Goal: Task Accomplishment & Management: Use online tool/utility

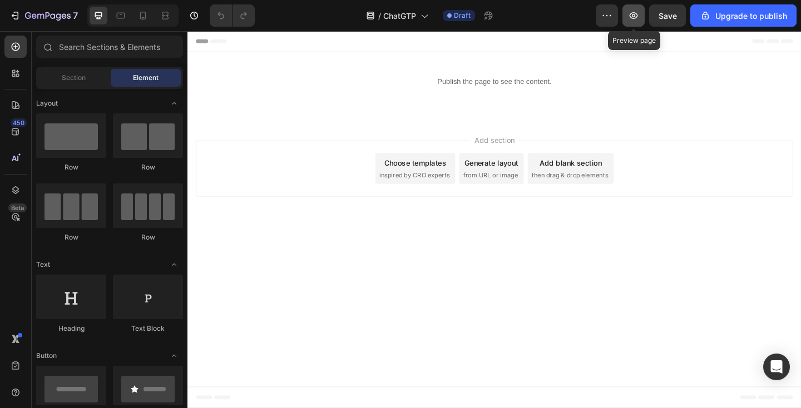
click at [632, 18] on icon "button" at bounding box center [633, 15] width 8 height 7
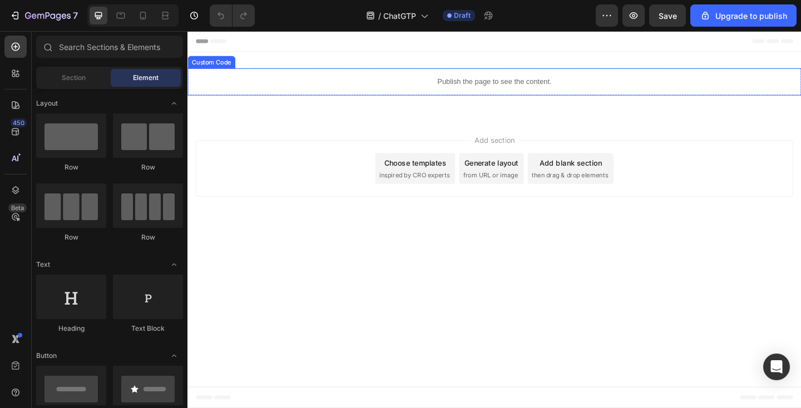
click at [312, 81] on p "Publish the page to see the content." at bounding box center [520, 87] width 667 height 12
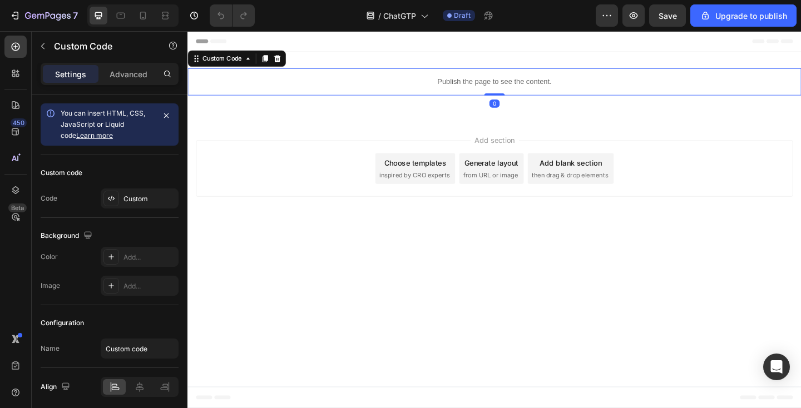
click at [312, 81] on p "Publish the page to see the content." at bounding box center [520, 87] width 667 height 12
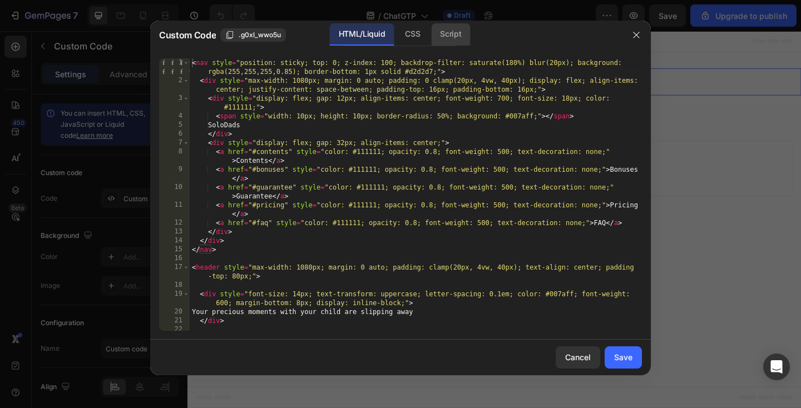
click at [453, 33] on div "Script" at bounding box center [450, 34] width 39 height 22
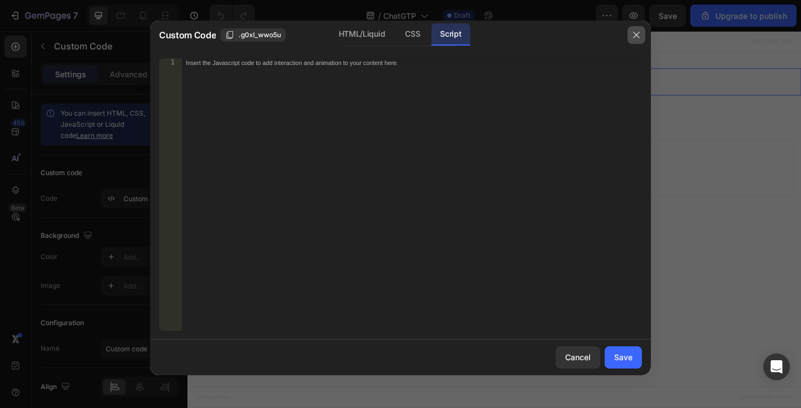
click at [635, 33] on icon "button" at bounding box center [636, 35] width 9 height 9
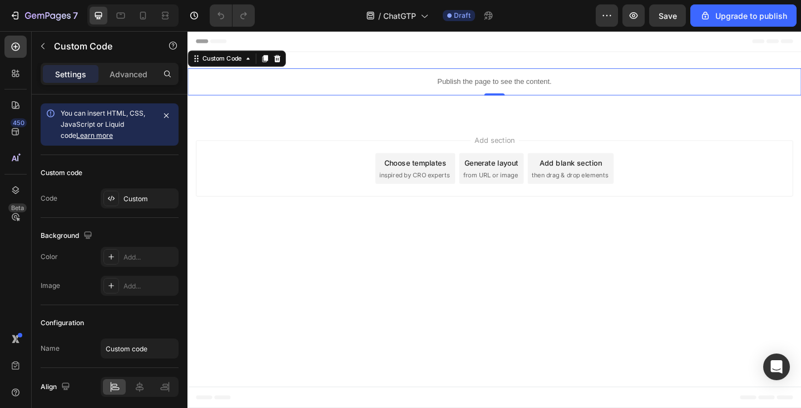
click at [405, 81] on p "Publish the page to see the content." at bounding box center [520, 87] width 667 height 12
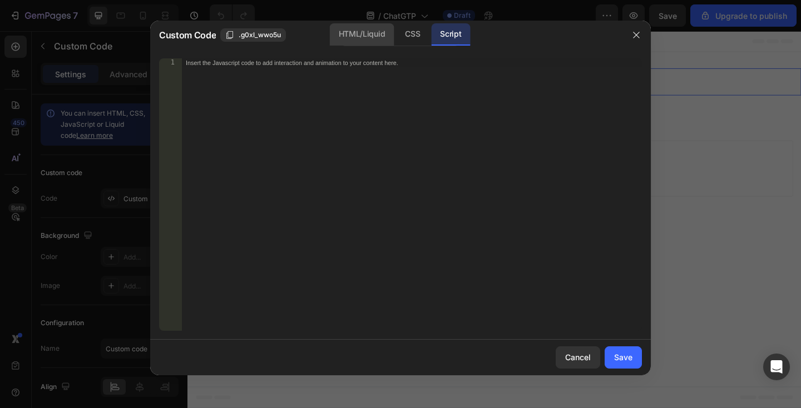
click at [346, 34] on div "HTML/Liquid" at bounding box center [362, 34] width 64 height 22
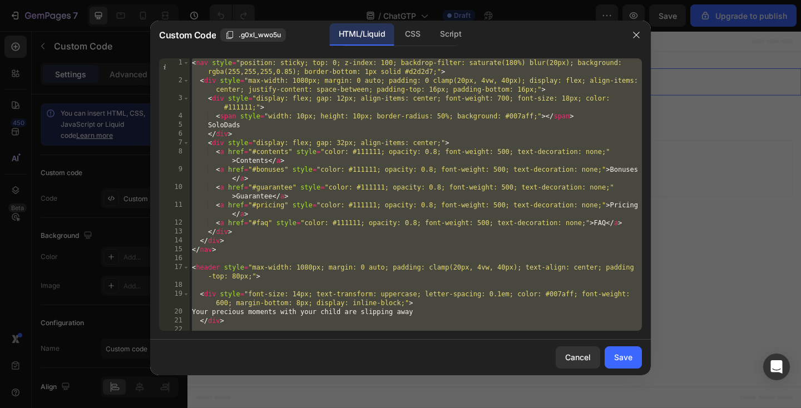
click at [341, 156] on div "< nav style = "position: sticky; top: 0; z-index: 100; backdrop-filter: saturat…" at bounding box center [416, 221] width 452 height 326
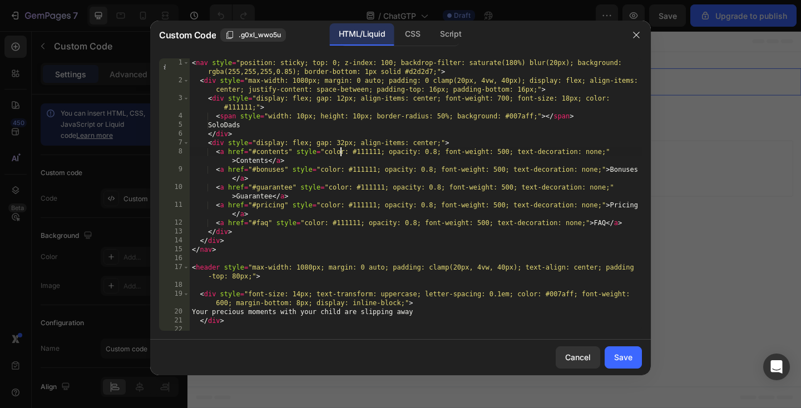
type textarea "}); </script>"
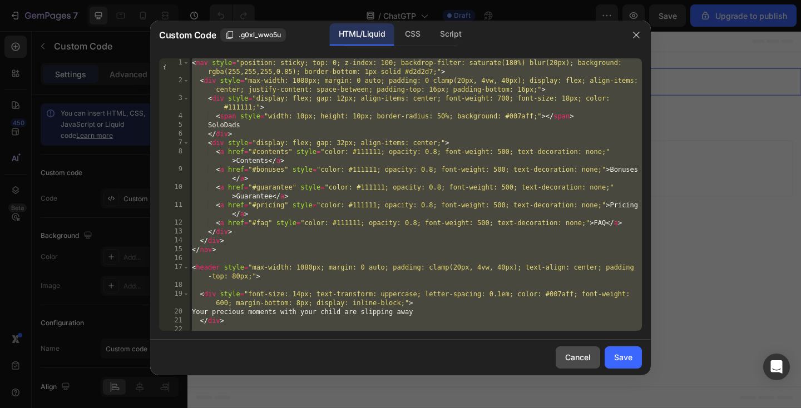
click at [588, 356] on div "Cancel" at bounding box center [578, 357] width 26 height 12
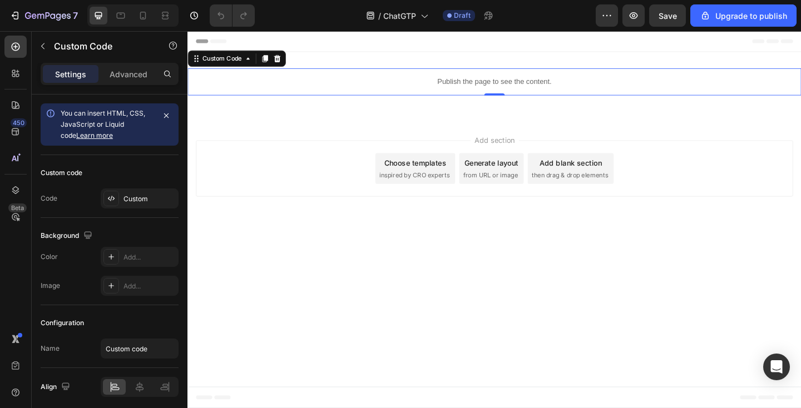
click at [298, 98] on div "Publish the page to see the content." at bounding box center [520, 86] width 667 height 29
click at [301, 90] on p "Publish the page to see the content." at bounding box center [520, 87] width 667 height 12
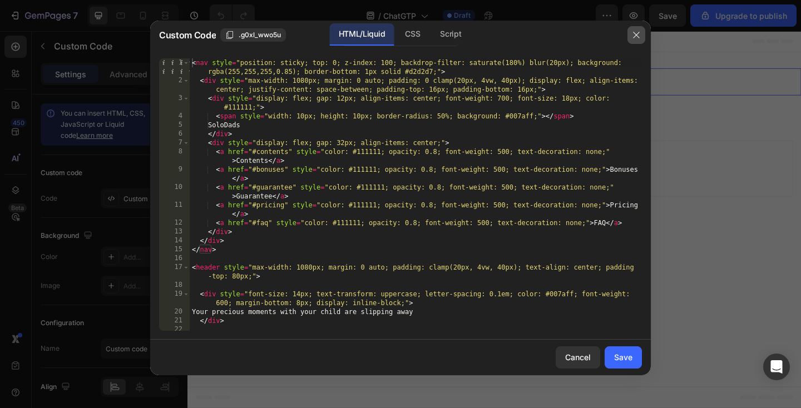
click at [634, 37] on icon "button" at bounding box center [636, 35] width 9 height 9
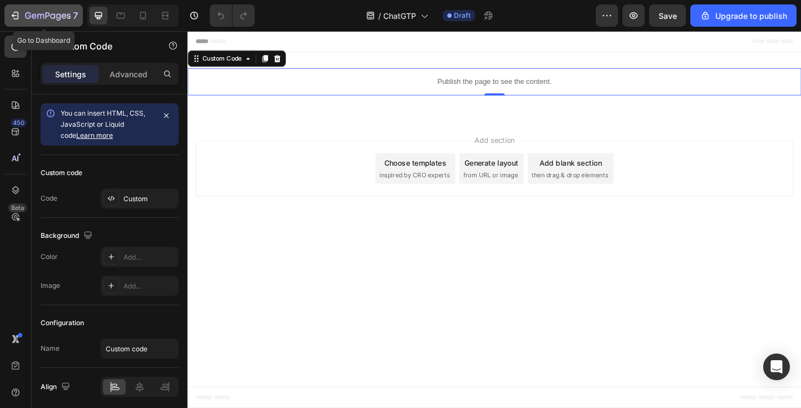
click at [53, 16] on icon "button" at bounding box center [48, 16] width 46 height 9
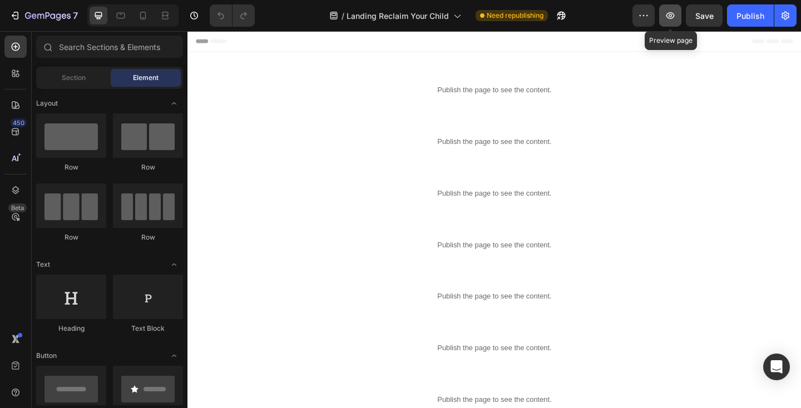
click at [673, 13] on icon "button" at bounding box center [669, 15] width 11 height 11
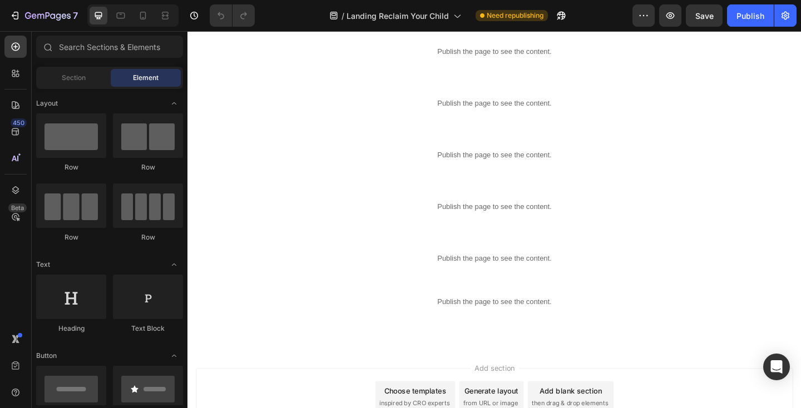
scroll to position [615, 0]
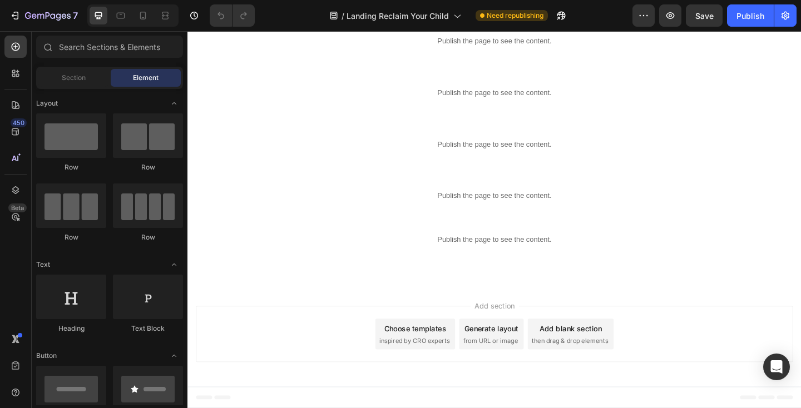
click at [511, 357] on div "Generate layout" at bounding box center [518, 355] width 58 height 12
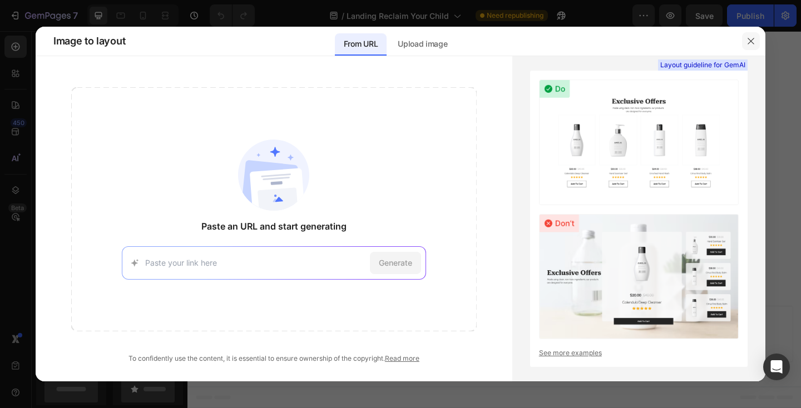
click at [748, 45] on icon "button" at bounding box center [750, 41] width 9 height 9
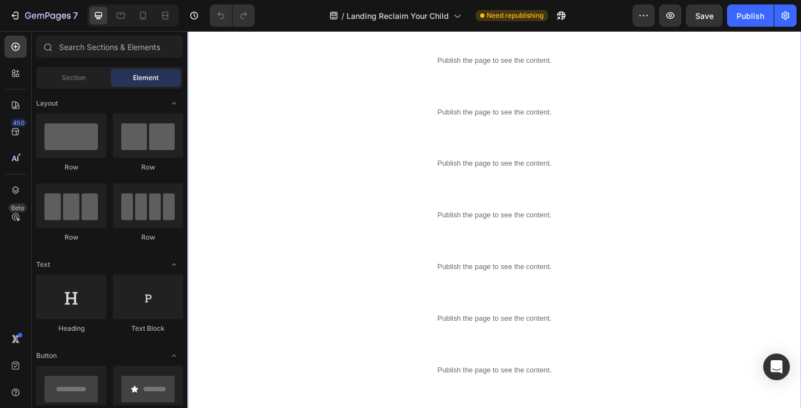
scroll to position [0, 0]
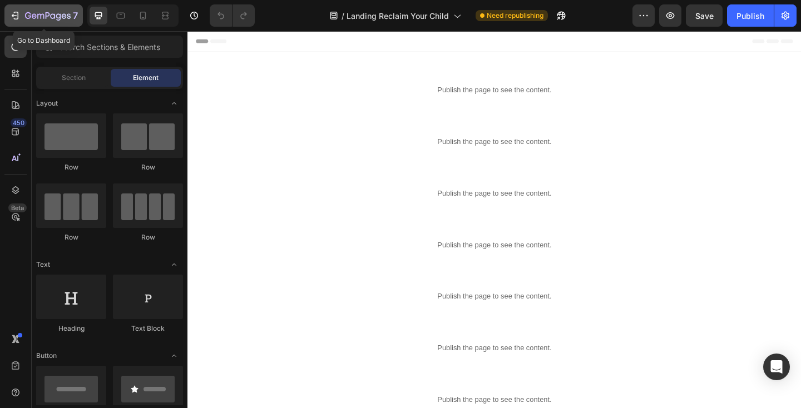
click at [59, 12] on icon "button" at bounding box center [48, 16] width 46 height 9
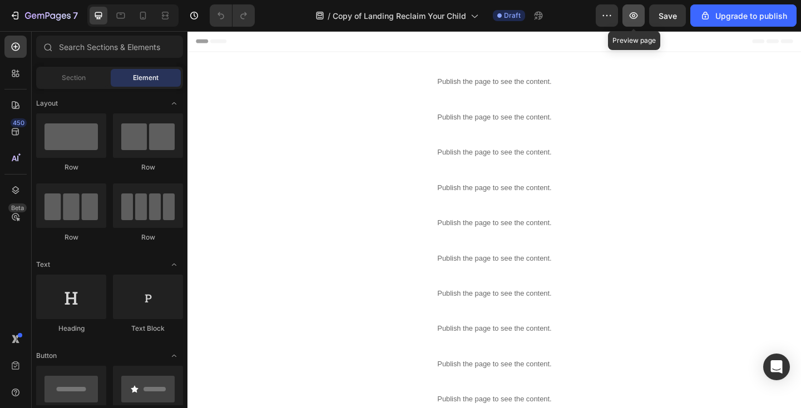
click at [635, 15] on icon "button" at bounding box center [633, 15] width 3 height 3
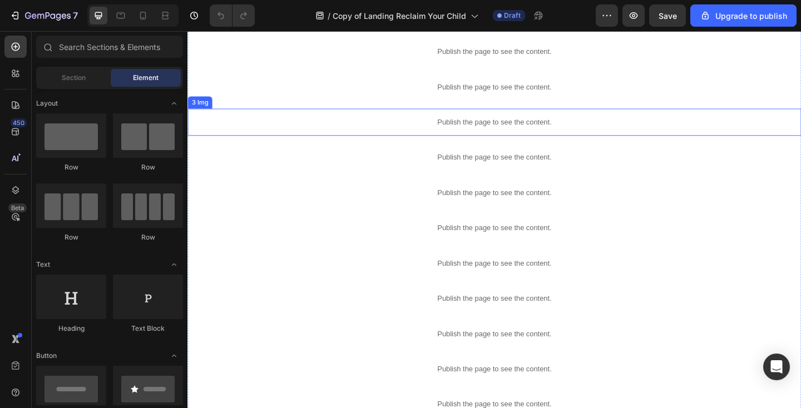
scroll to position [118, 0]
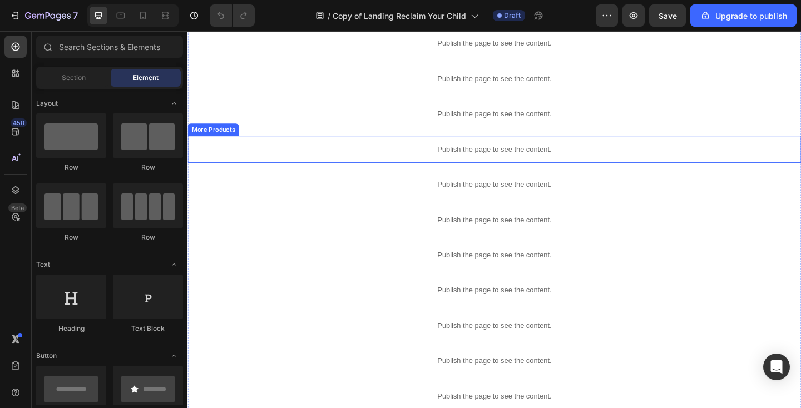
click at [341, 162] on p "Publish the page to see the content." at bounding box center [520, 160] width 667 height 12
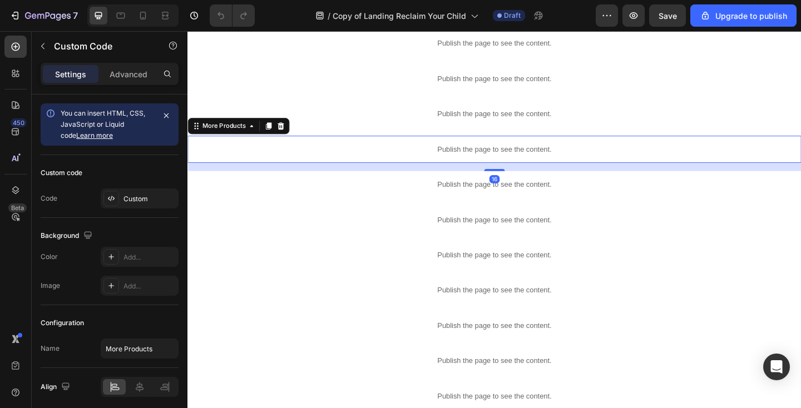
click at [341, 162] on p "Publish the page to see the content." at bounding box center [520, 160] width 667 height 12
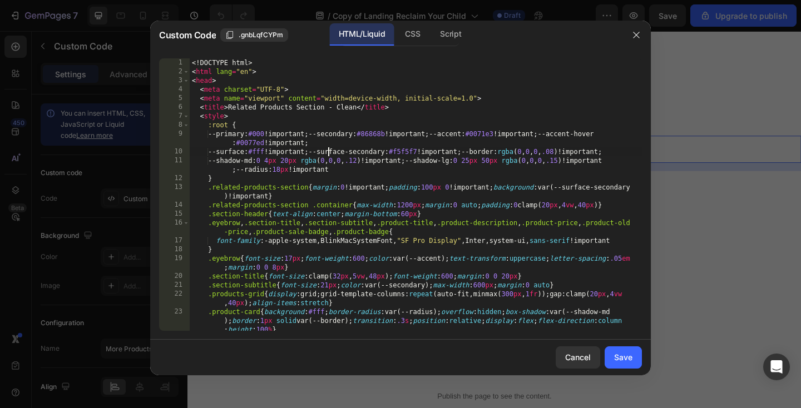
click at [329, 151] on div "<! DOCTYPE html > < html lang = "en" > < head > < meta charset = "UTF-8" > < me…" at bounding box center [416, 203] width 452 height 290
type textarea "</body> </html>"
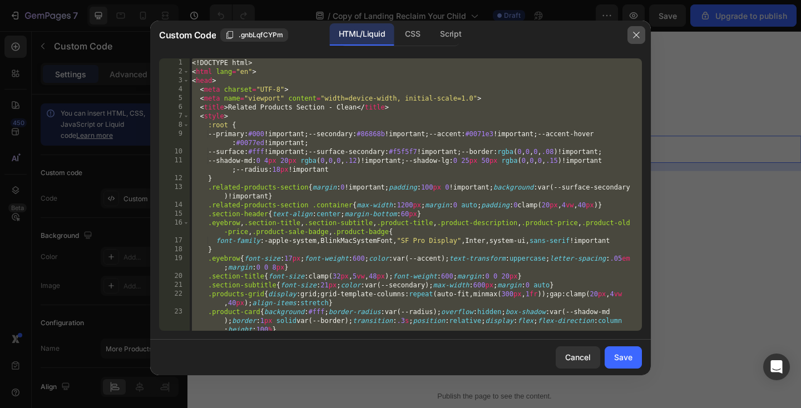
click at [638, 33] on icon "button" at bounding box center [636, 35] width 9 height 9
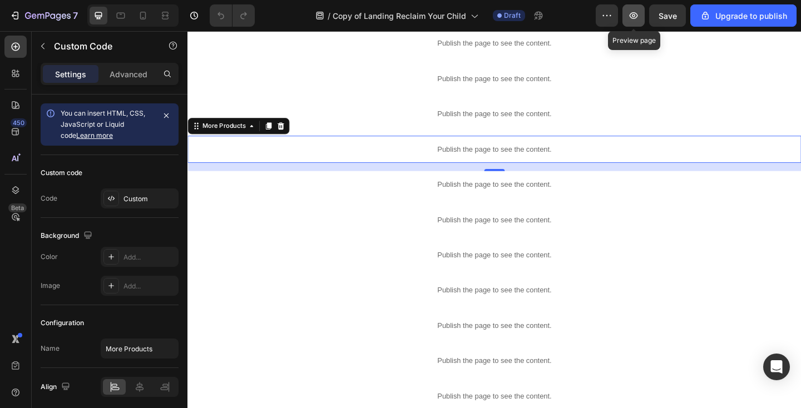
click at [634, 13] on icon "button" at bounding box center [633, 15] width 11 height 11
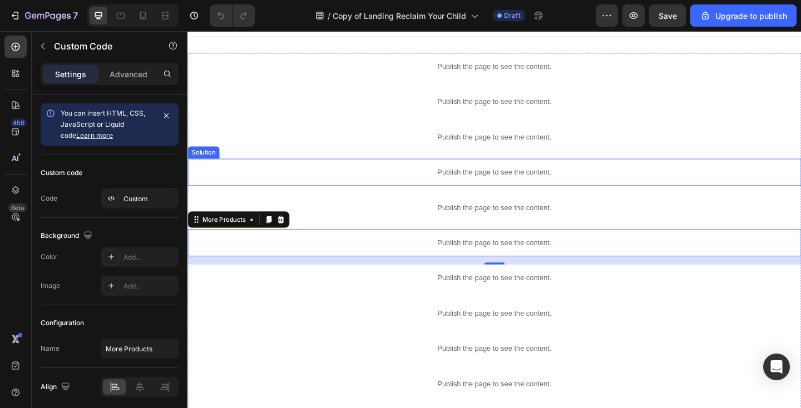
scroll to position [0, 0]
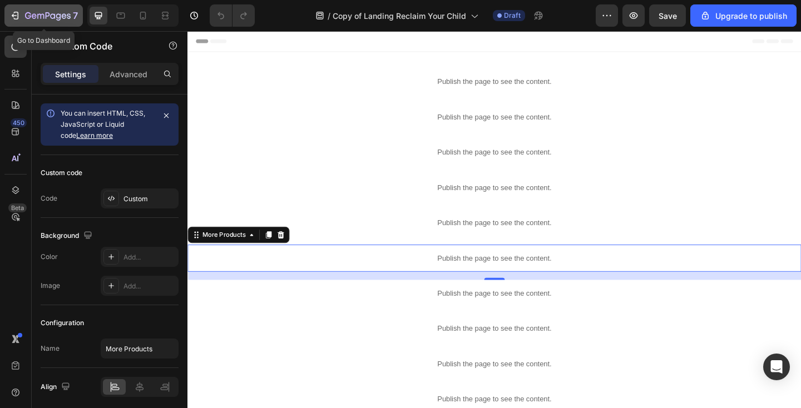
click at [68, 14] on icon "button" at bounding box center [69, 15] width 4 height 5
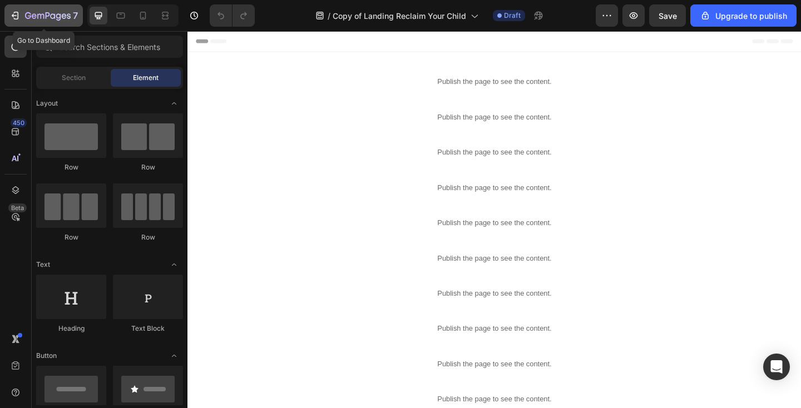
click at [67, 12] on icon "button" at bounding box center [48, 16] width 46 height 9
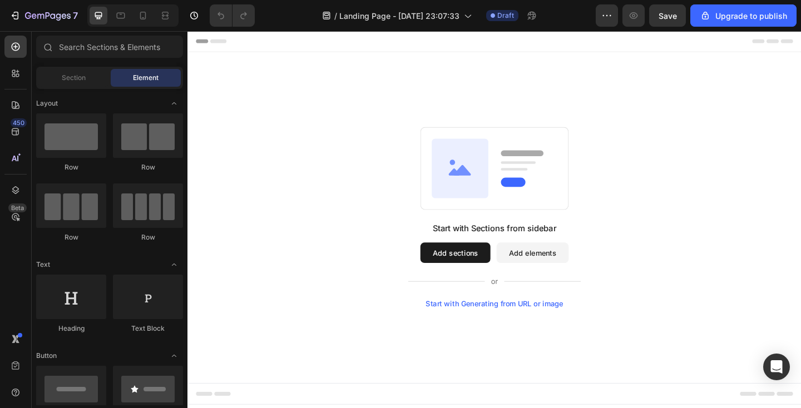
click at [551, 267] on button "Add elements" at bounding box center [562, 272] width 78 height 22
click at [560, 279] on button "Add elements" at bounding box center [562, 272] width 78 height 22
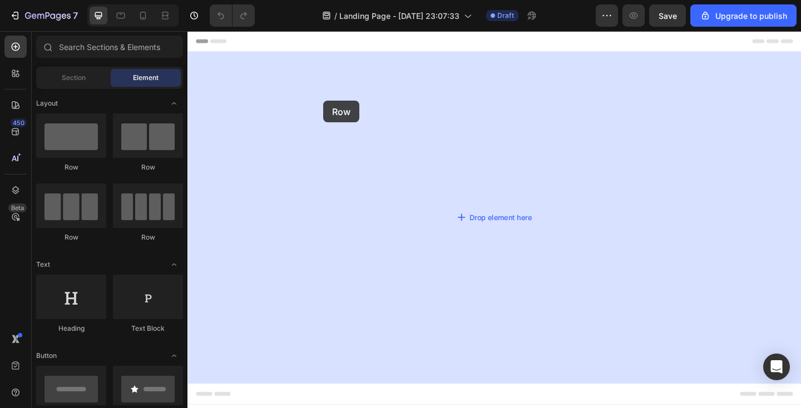
drag, startPoint x: 267, startPoint y: 172, endPoint x: 335, endPoint y: 107, distance: 93.6
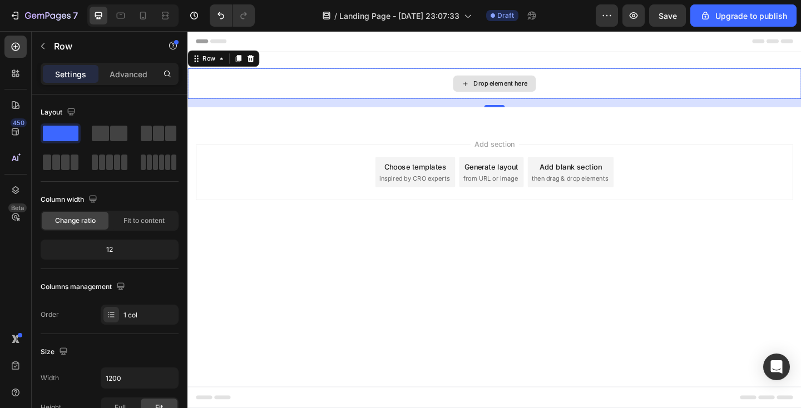
click at [341, 91] on div "Drop element here" at bounding box center [520, 88] width 667 height 33
click at [286, 92] on div "Drop element here" at bounding box center [520, 88] width 667 height 33
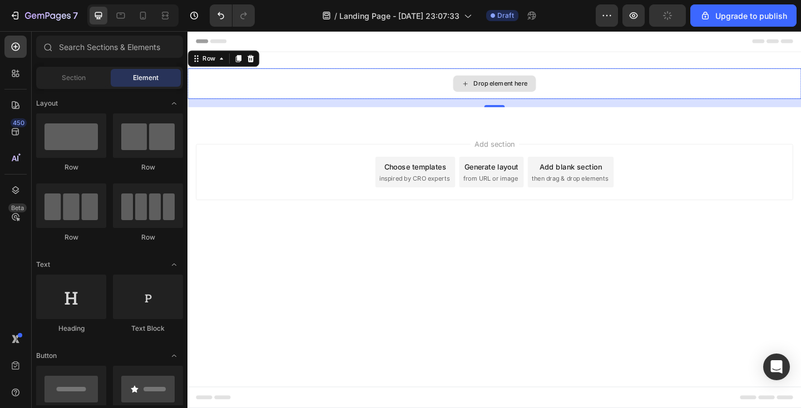
click at [531, 85] on div "Drop element here" at bounding box center [527, 88] width 59 height 9
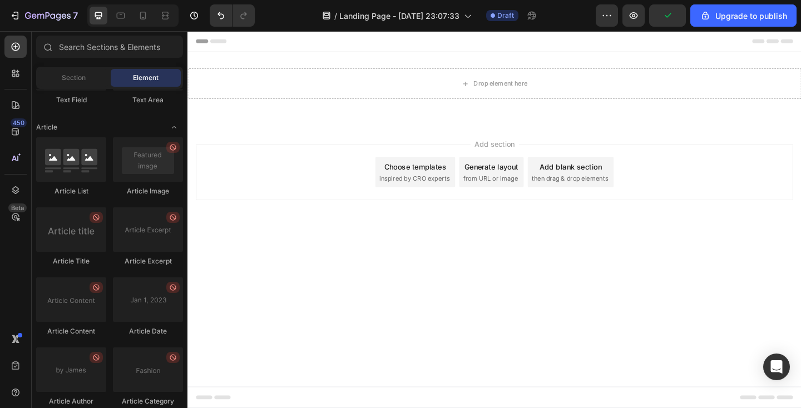
scroll to position [2979, 0]
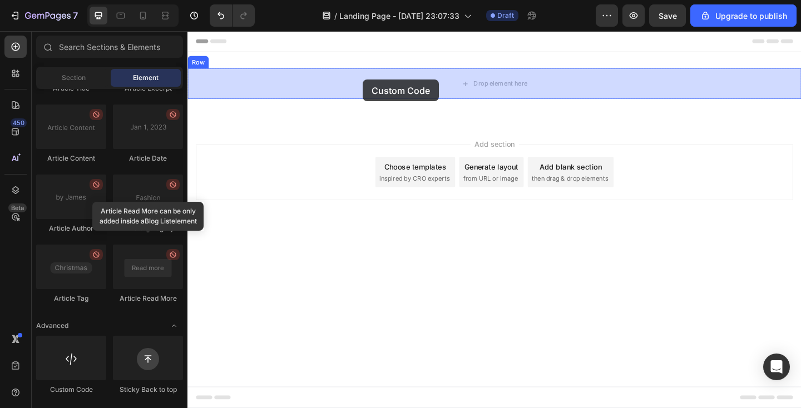
drag, startPoint x: 264, startPoint y: 400, endPoint x: 378, endPoint y: 84, distance: 336.2
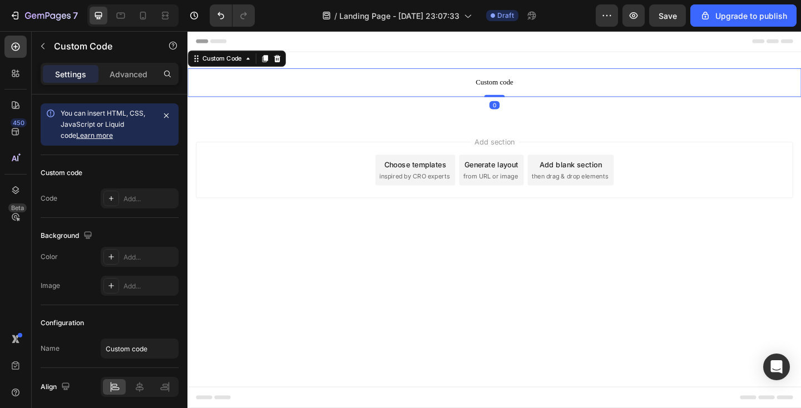
click at [378, 84] on span "Custom code" at bounding box center [520, 87] width 667 height 13
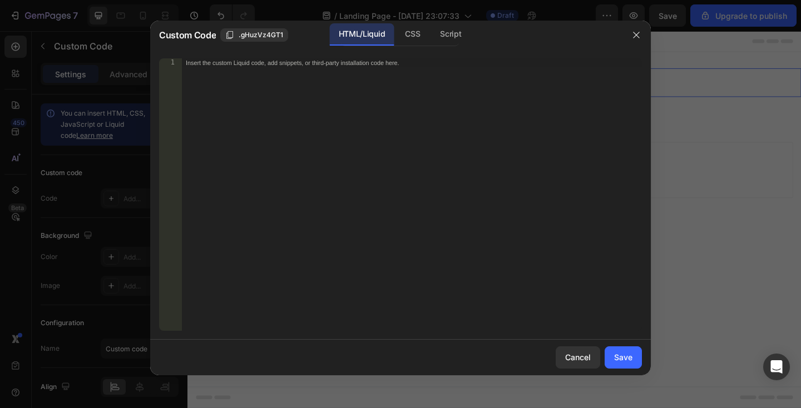
click at [363, 80] on div "Insert the custom Liquid code, add snippets, or third-party installation code h…" at bounding box center [411, 203] width 460 height 290
paste textarea "</html>"
type textarea "</html>"
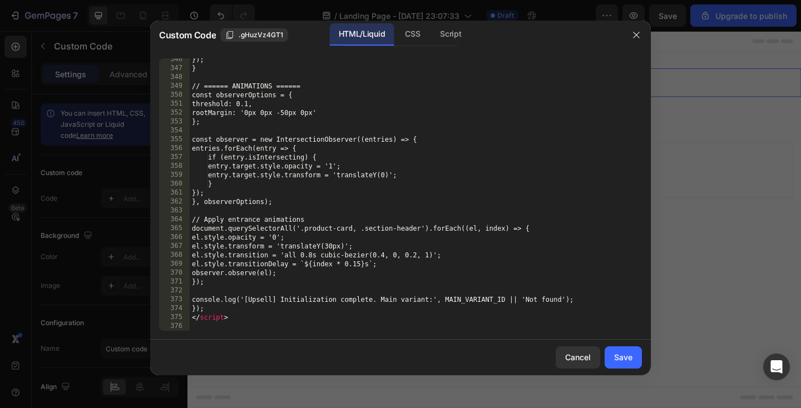
scroll to position [3357, 0]
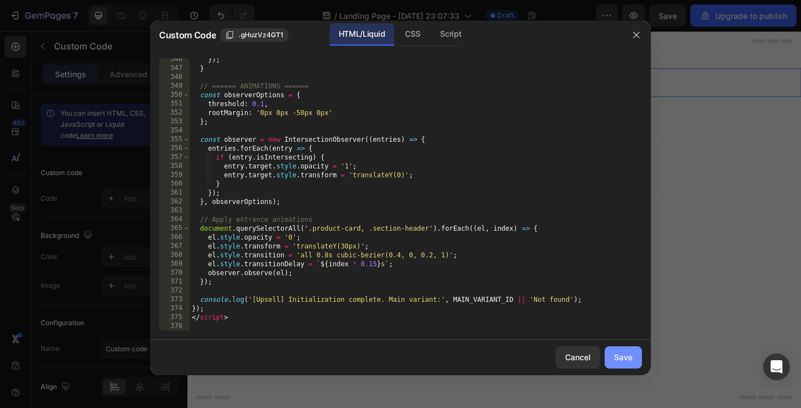
click at [623, 358] on div "Save" at bounding box center [623, 357] width 18 height 12
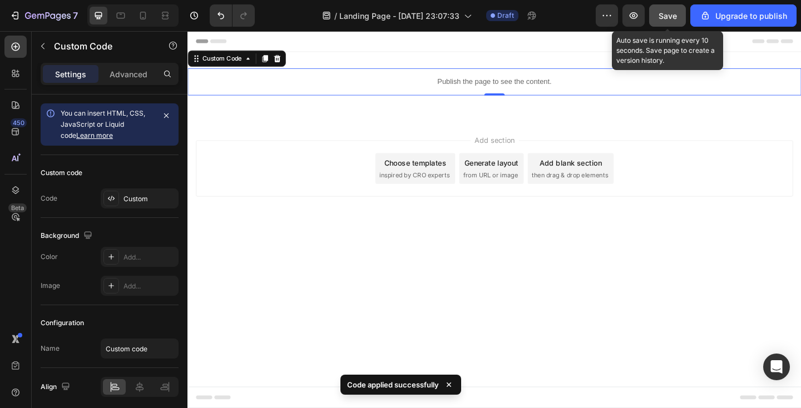
click at [662, 17] on span "Save" at bounding box center [667, 15] width 18 height 9
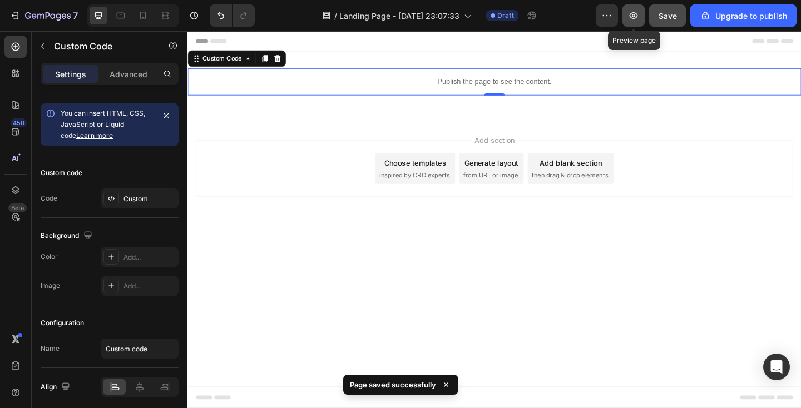
click at [633, 16] on icon "button" at bounding box center [633, 15] width 3 height 3
click at [634, 17] on icon "button" at bounding box center [633, 15] width 11 height 11
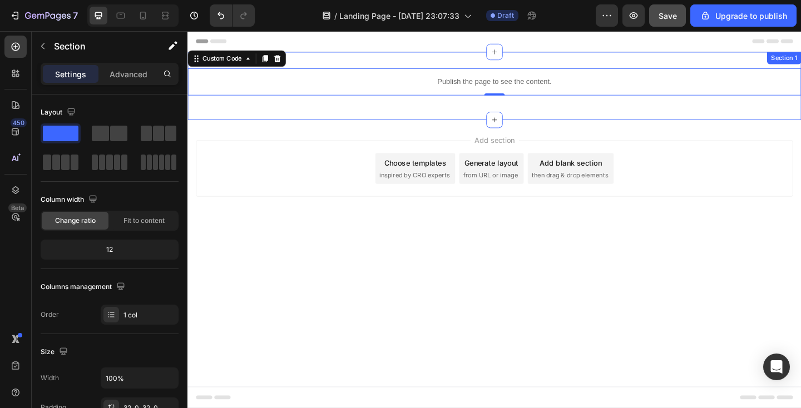
click at [394, 66] on div "Publish the page to see the content. Custom Code 0 Row Section 1" at bounding box center [520, 91] width 667 height 74
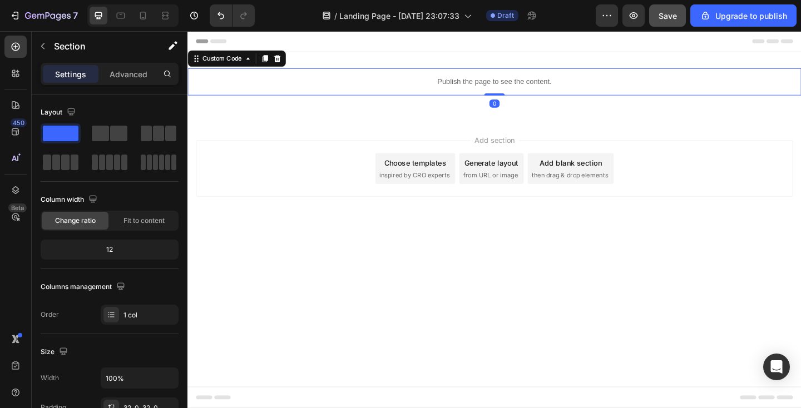
click at [245, 83] on p "Publish the page to see the content." at bounding box center [520, 87] width 667 height 12
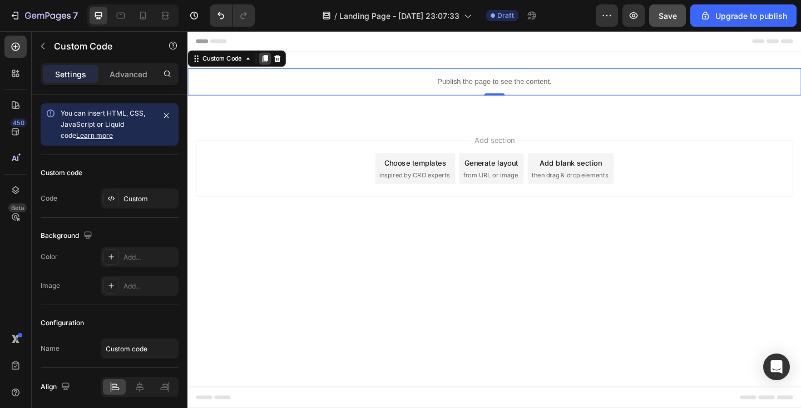
click at [274, 58] on icon at bounding box center [272, 61] width 6 height 8
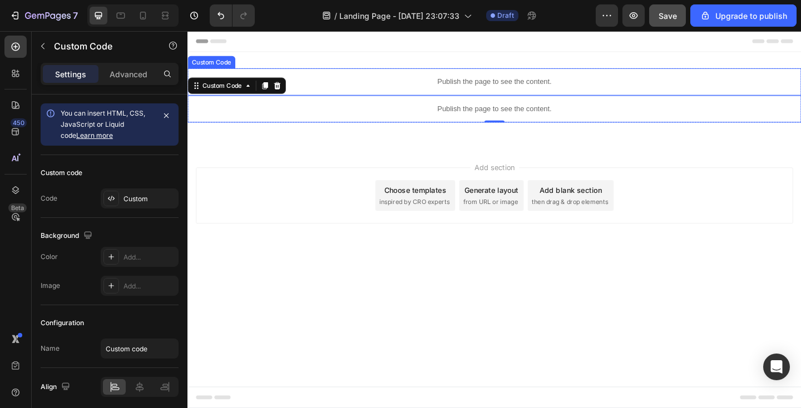
click at [300, 81] on p "Publish the page to see the content." at bounding box center [520, 87] width 667 height 12
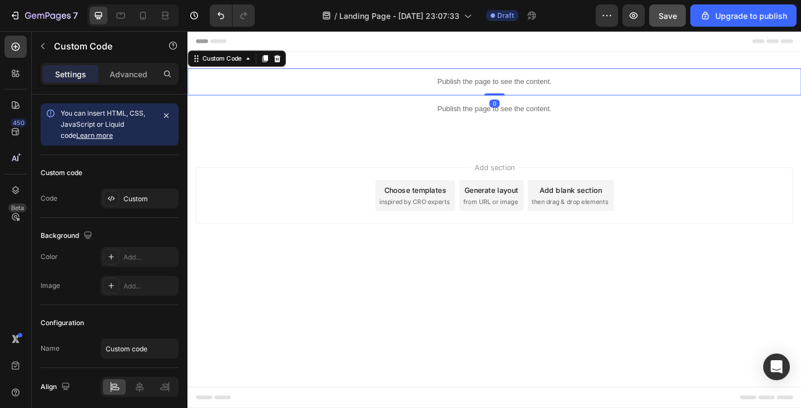
click at [300, 81] on p "Publish the page to see the content." at bounding box center [520, 87] width 667 height 12
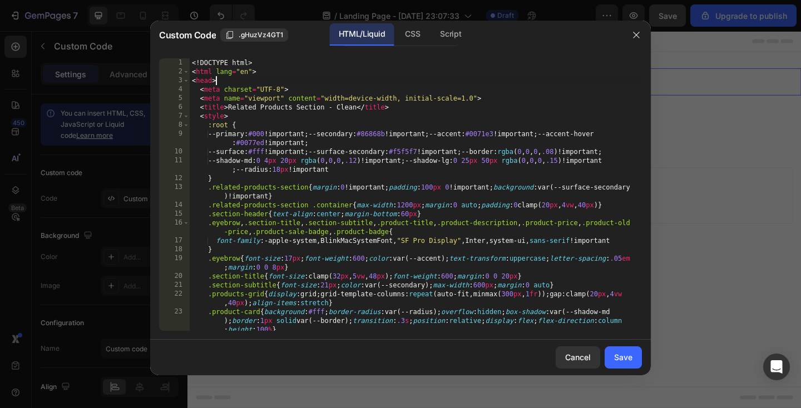
click at [291, 77] on div "<! DOCTYPE html > < html lang = "en" > < head > < meta charset = "UTF-8" > < me…" at bounding box center [416, 203] width 452 height 290
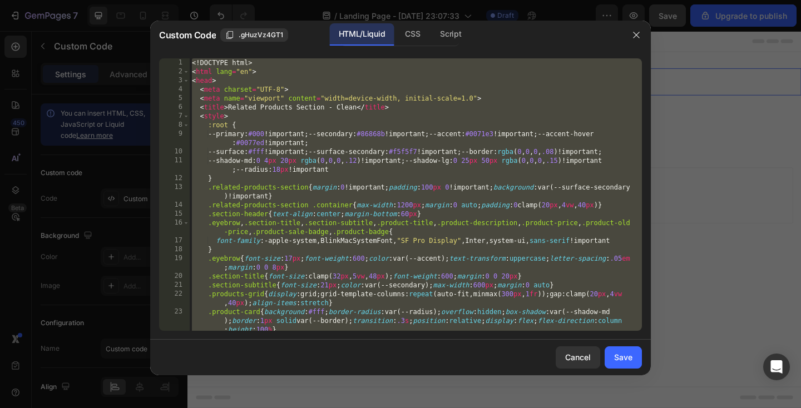
paste textarea "script"
type textarea "</script>"
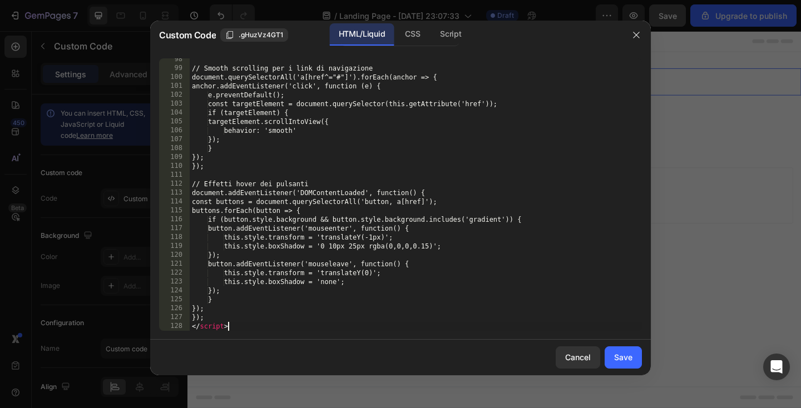
scroll to position [1160, 0]
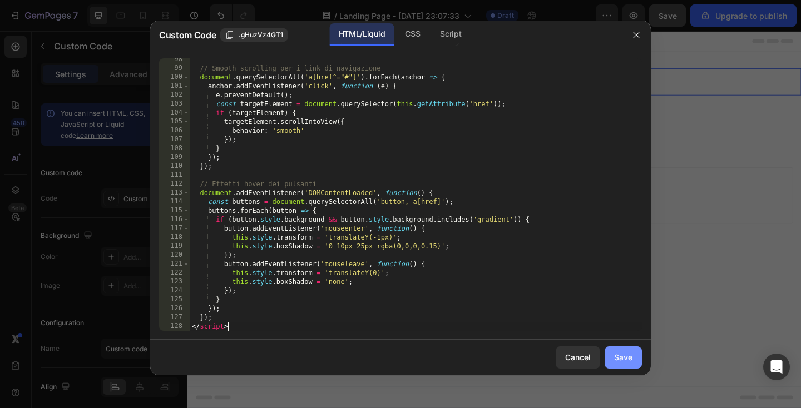
click at [627, 352] on div "Save" at bounding box center [623, 357] width 18 height 12
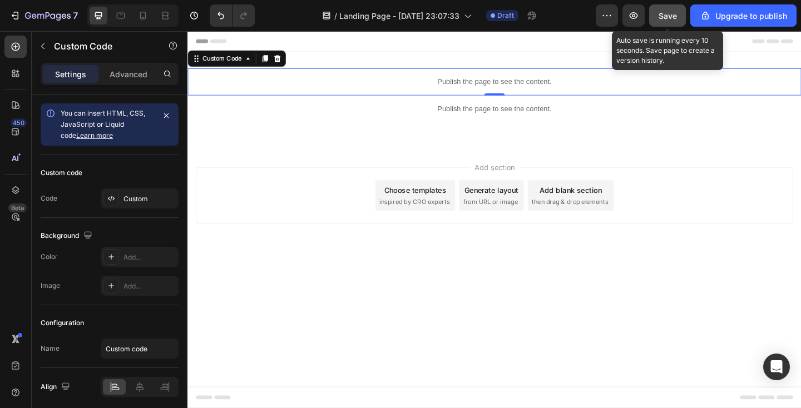
click at [667, 19] on span "Save" at bounding box center [667, 15] width 18 height 9
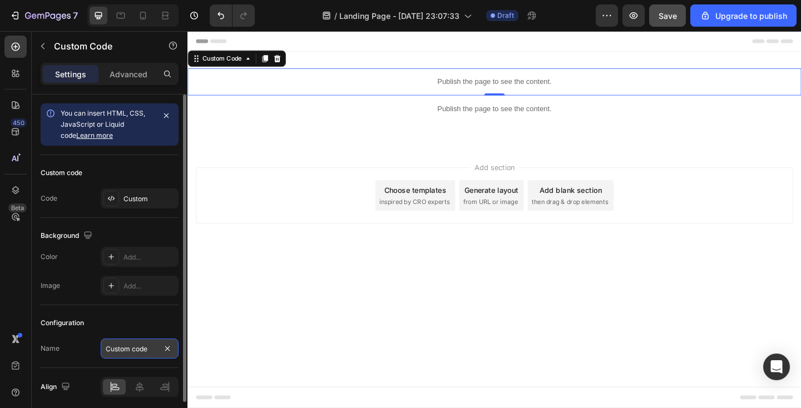
click at [140, 348] on input "Custom code" at bounding box center [140, 349] width 78 height 20
type input "hero"
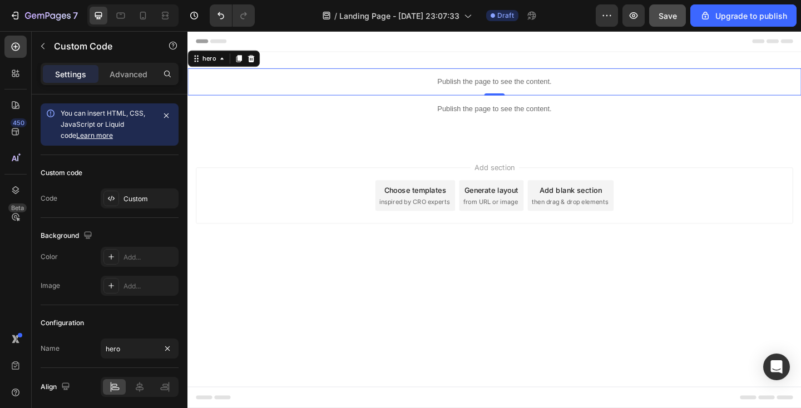
click at [235, 287] on div "Add section Choose templates inspired by CRO experts Generate layout from URL o…" at bounding box center [520, 225] width 667 height 137
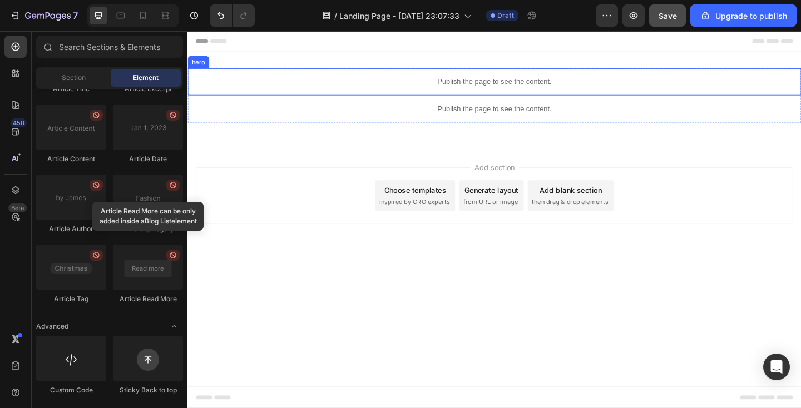
click at [345, 87] on p "Publish the page to see the content." at bounding box center [520, 87] width 667 height 12
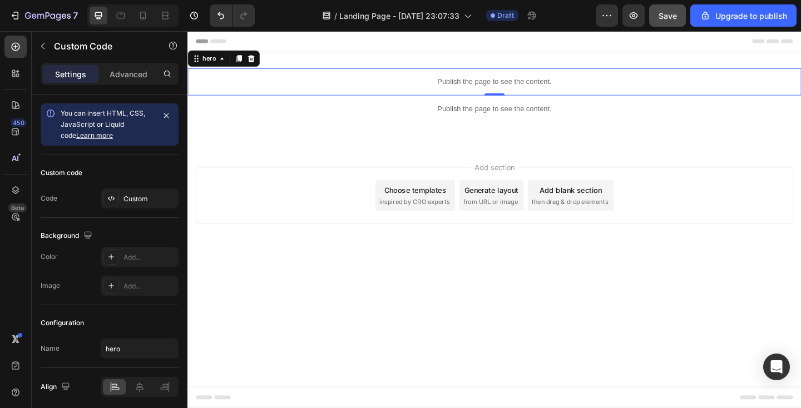
click at [345, 87] on p "Publish the page to see the content." at bounding box center [520, 87] width 667 height 12
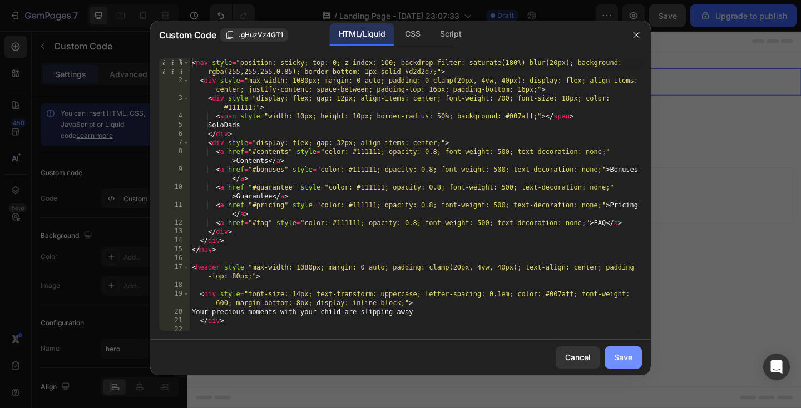
click at [627, 352] on div "Save" at bounding box center [623, 357] width 18 height 12
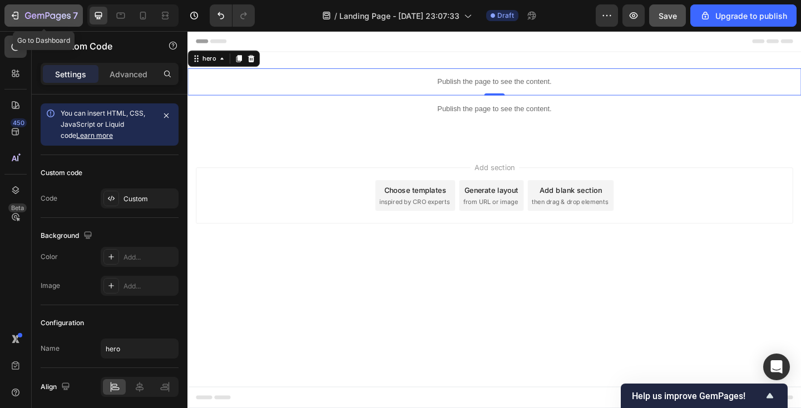
click at [42, 17] on icon "button" at bounding box center [48, 16] width 46 height 9
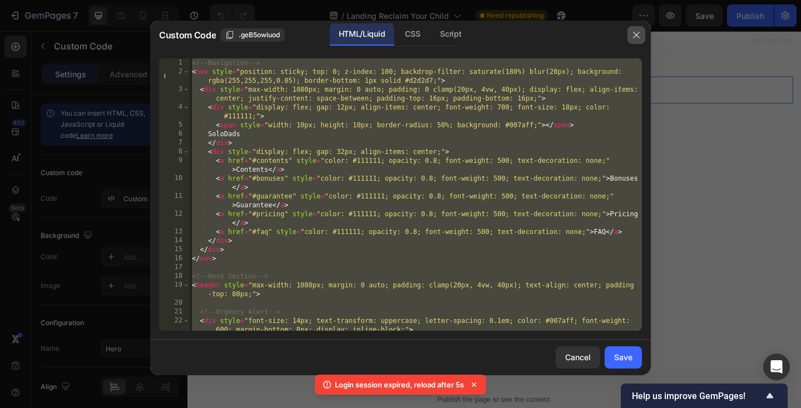
click at [640, 35] on icon "button" at bounding box center [636, 35] width 9 height 9
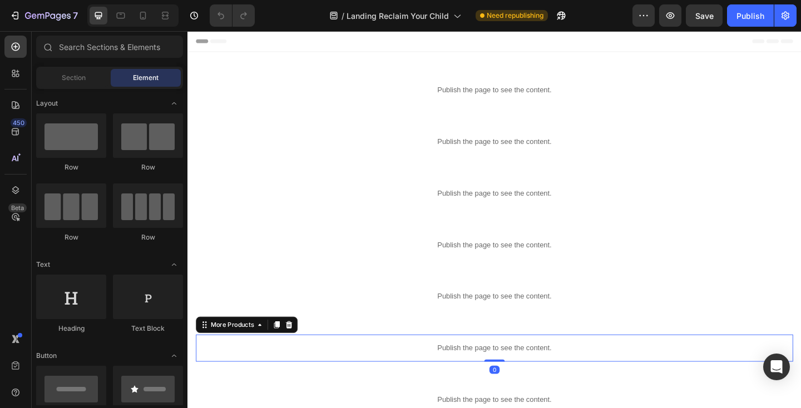
click at [305, 368] on div "Publish the page to see the content." at bounding box center [520, 375] width 649 height 29
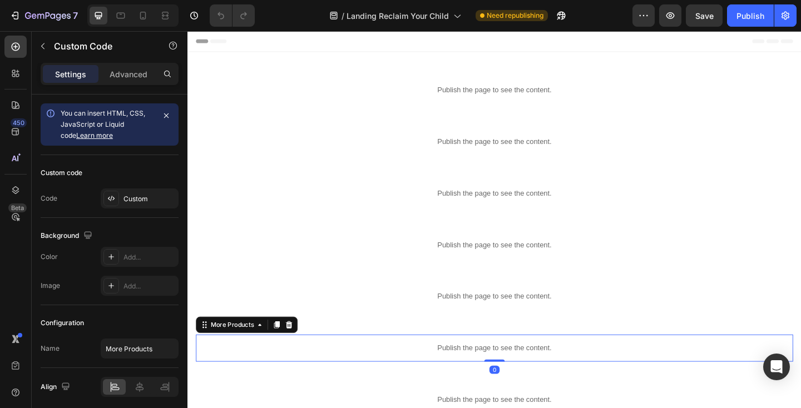
click at [305, 368] on div "Publish the page to see the content." at bounding box center [520, 375] width 649 height 29
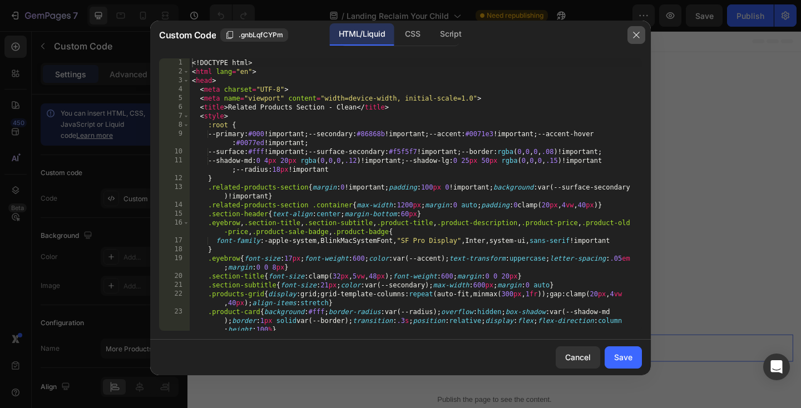
click at [638, 39] on button "button" at bounding box center [636, 35] width 18 height 18
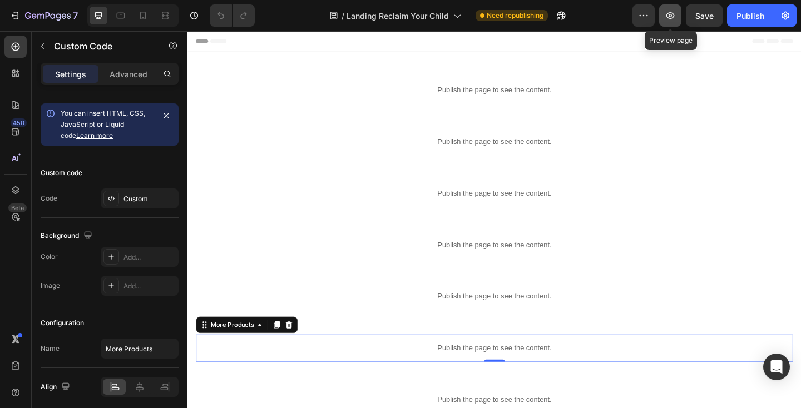
click at [670, 16] on icon "button" at bounding box center [669, 15] width 3 height 3
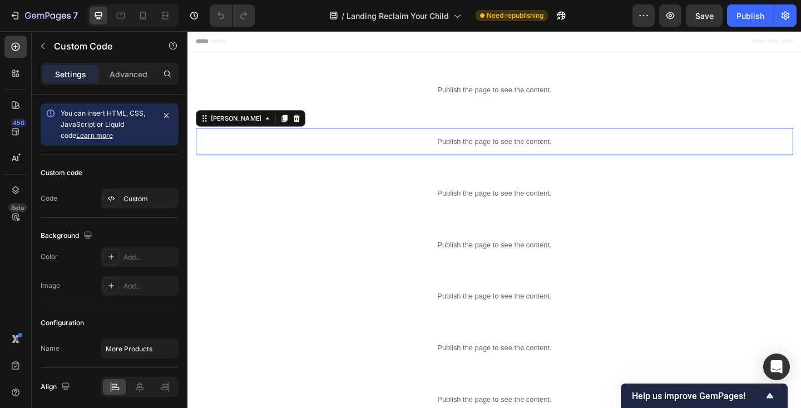
click at [326, 149] on p "Publish the page to see the content." at bounding box center [520, 152] width 649 height 12
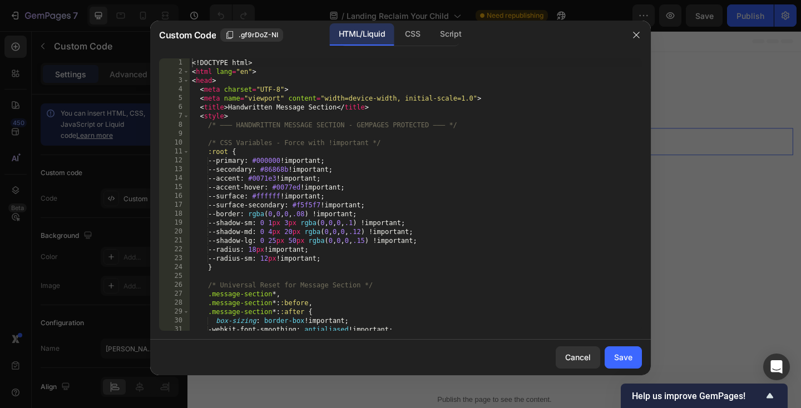
click at [315, 140] on div "<! DOCTYPE html > < html lang = "en" > < head > < meta charset = "UTF-8" > < me…" at bounding box center [416, 203] width 452 height 290
type textarea "</body> </html>"
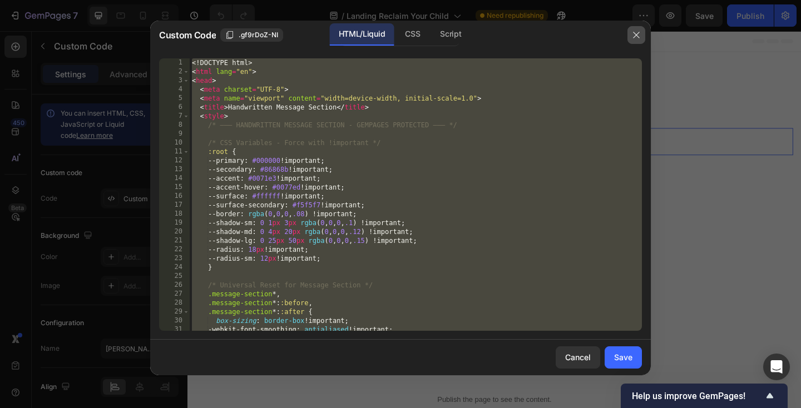
click at [633, 33] on icon "button" at bounding box center [636, 35] width 9 height 9
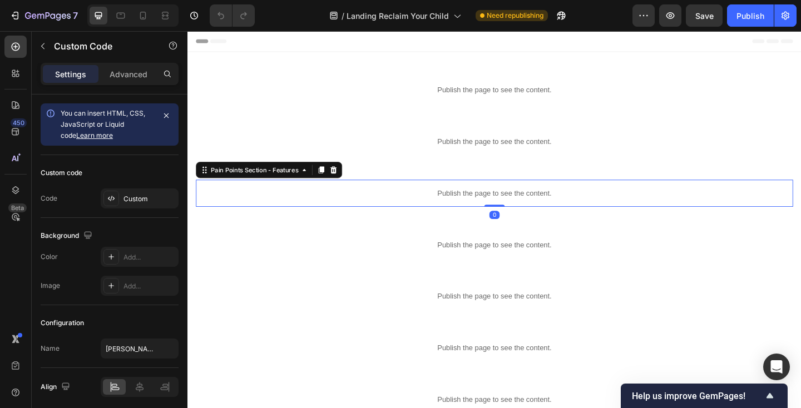
click at [498, 202] on p "Publish the page to see the content." at bounding box center [520, 208] width 649 height 12
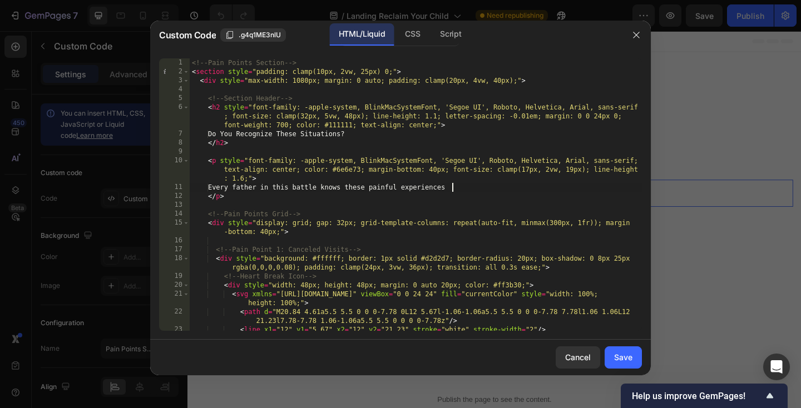
click at [457, 186] on div "<!-- Pain Points Section --> < section style = "padding: clamp(10px, 2vw, 25px)…" at bounding box center [416, 203] width 452 height 290
type textarea "}); </script>"
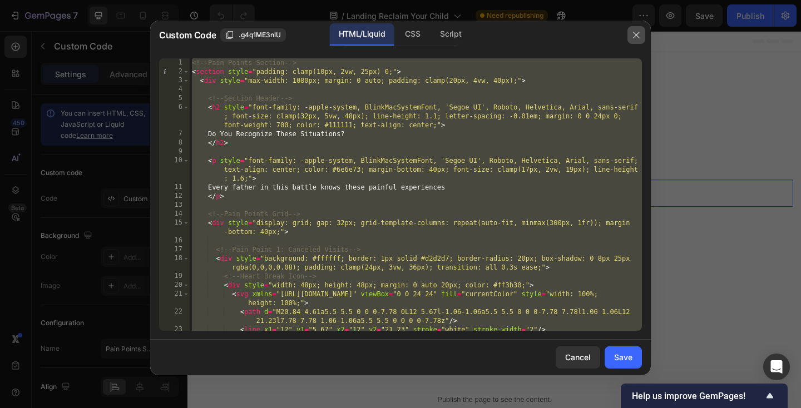
click at [633, 39] on icon "button" at bounding box center [636, 35] width 9 height 9
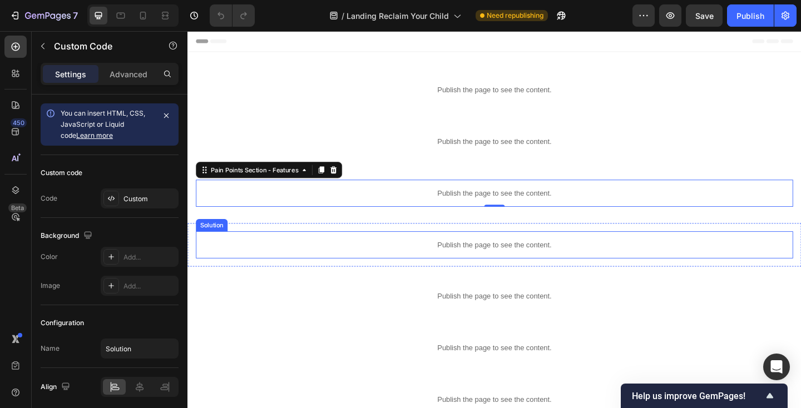
click at [495, 259] on p "Publish the page to see the content." at bounding box center [520, 264] width 649 height 12
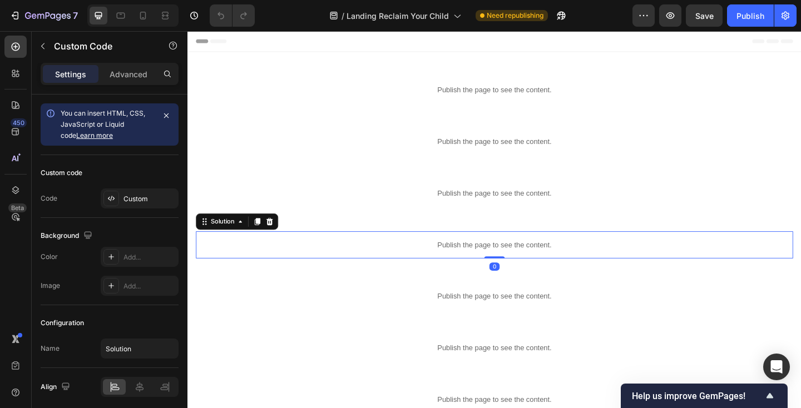
click at [495, 259] on p "Publish the page to see the content." at bounding box center [520, 264] width 649 height 12
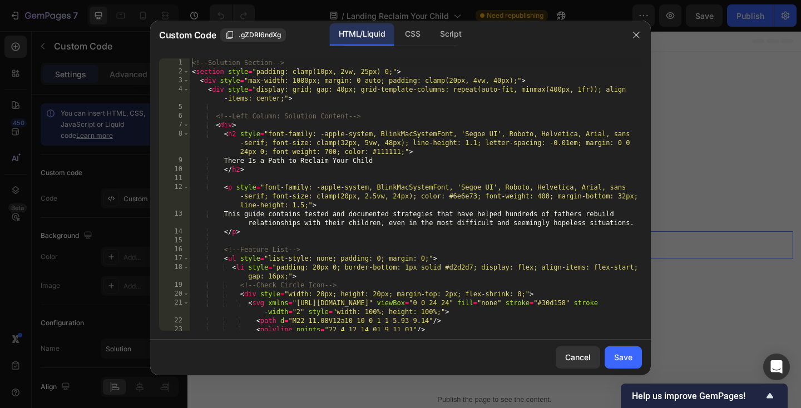
click at [470, 241] on div "<!-- Solution Section --> < section style = "padding: clamp(10px, 2vw, 25px) 0;…" at bounding box center [416, 203] width 452 height 290
type textarea "}); </script>"
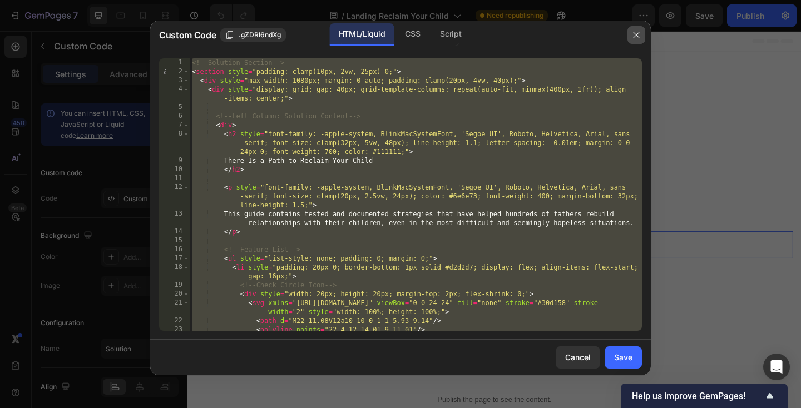
click at [640, 33] on icon "button" at bounding box center [636, 35] width 9 height 9
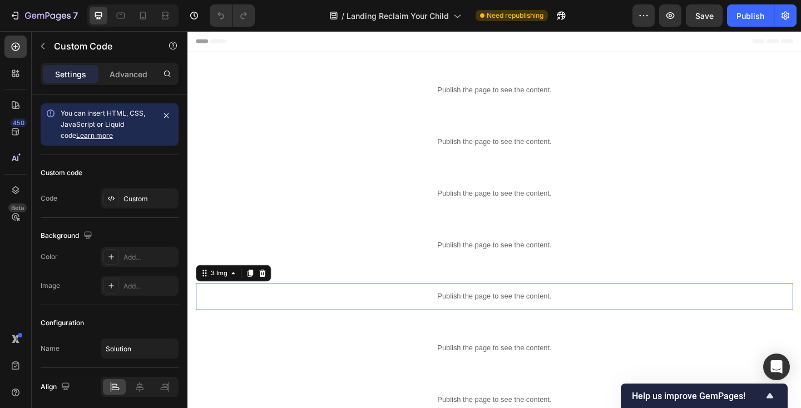
click at [427, 319] on p "Publish the page to see the content." at bounding box center [520, 320] width 649 height 12
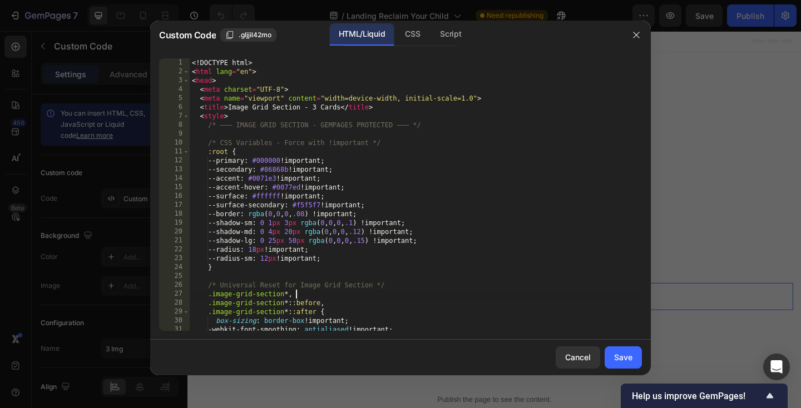
click at [408, 295] on div "<! DOCTYPE html > < html lang = "en" > < head > < meta charset = "UTF-8" > < me…" at bounding box center [416, 203] width 452 height 290
type textarea "</body> </html>"
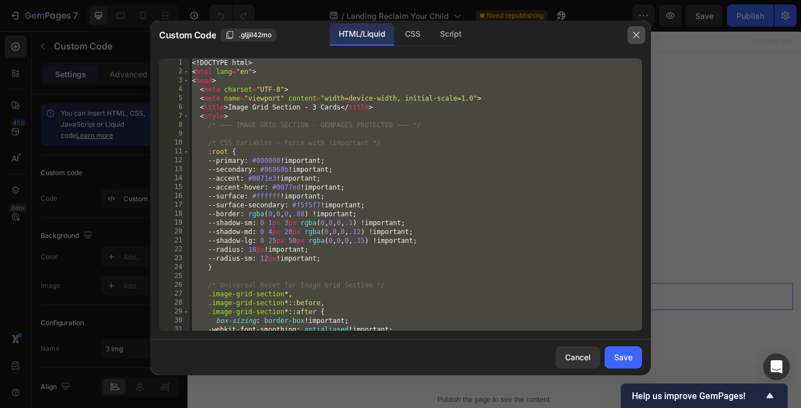
click at [639, 37] on icon "button" at bounding box center [636, 35] width 6 height 6
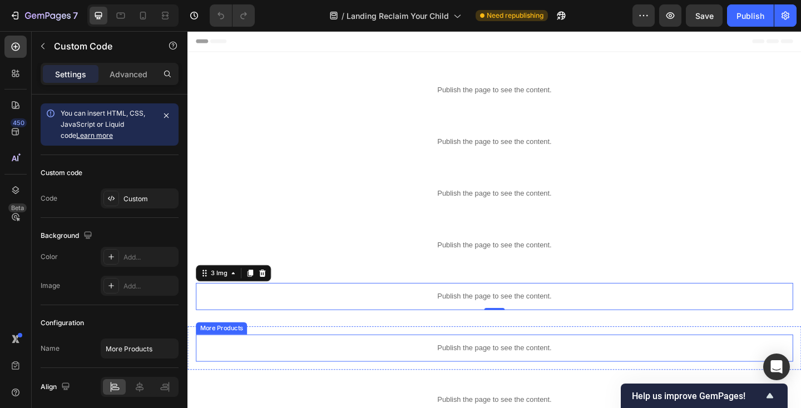
click at [387, 372] on p "Publish the page to see the content." at bounding box center [520, 376] width 649 height 12
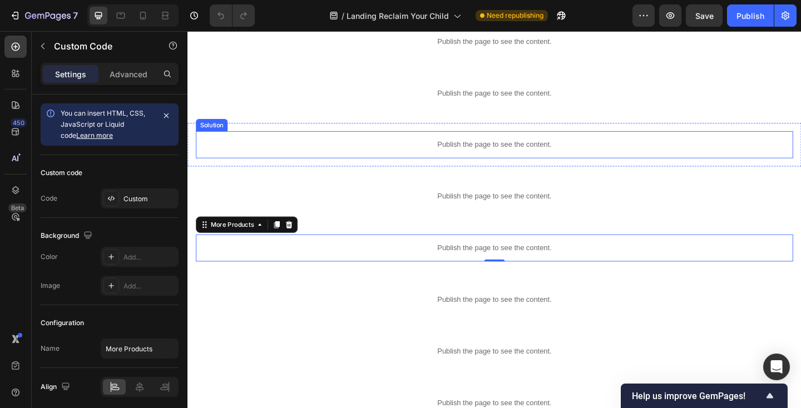
scroll to position [127, 0]
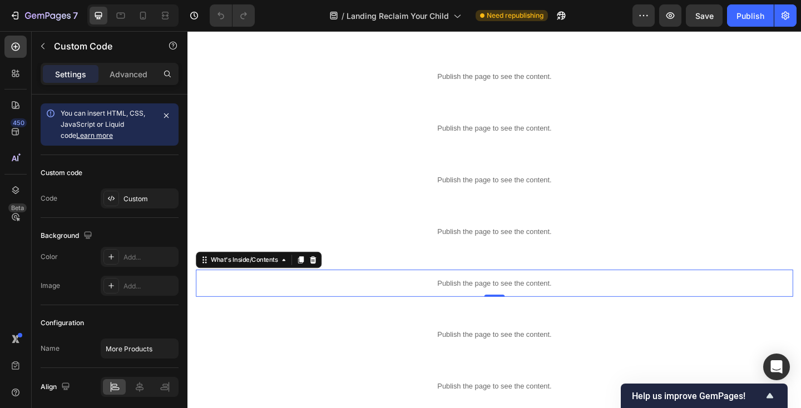
click at [305, 300] on p "Publish the page to see the content." at bounding box center [520, 306] width 649 height 12
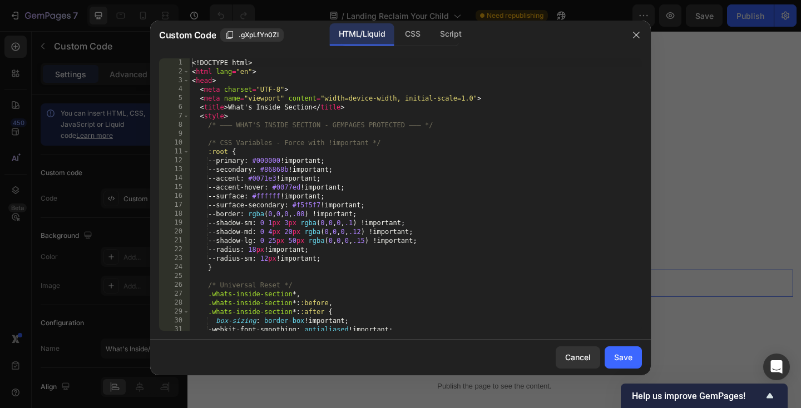
click at [478, 311] on div "<! DOCTYPE html > < html lang = "en" > < head > < meta charset = "UTF-8" > < me…" at bounding box center [416, 203] width 452 height 290
type textarea "</body> </html>"
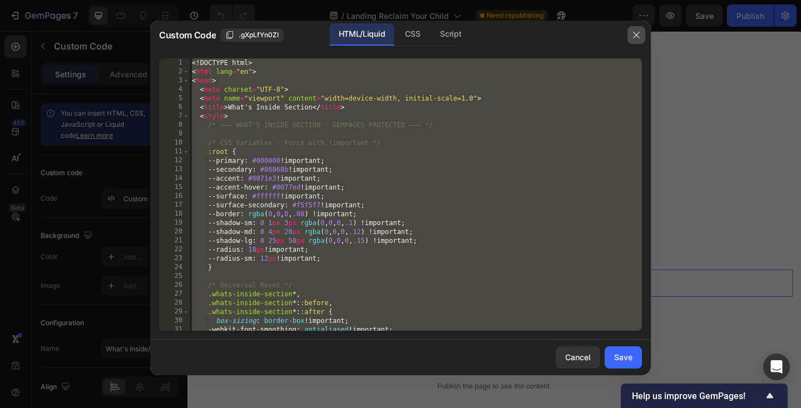
click at [638, 35] on icon "button" at bounding box center [636, 35] width 9 height 9
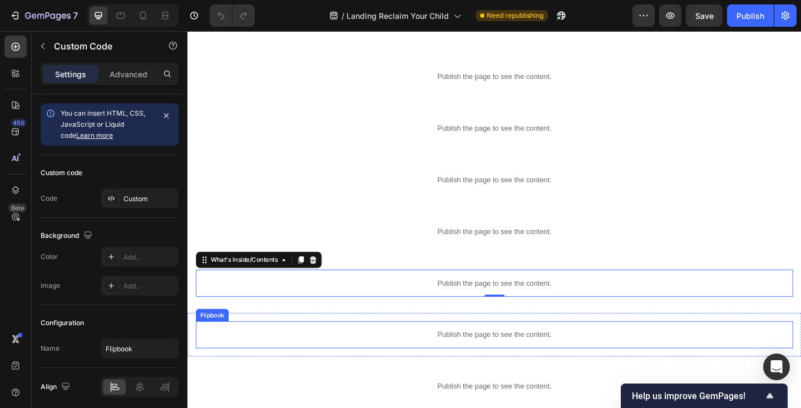
click at [515, 357] on p "Publish the page to see the content." at bounding box center [520, 362] width 649 height 12
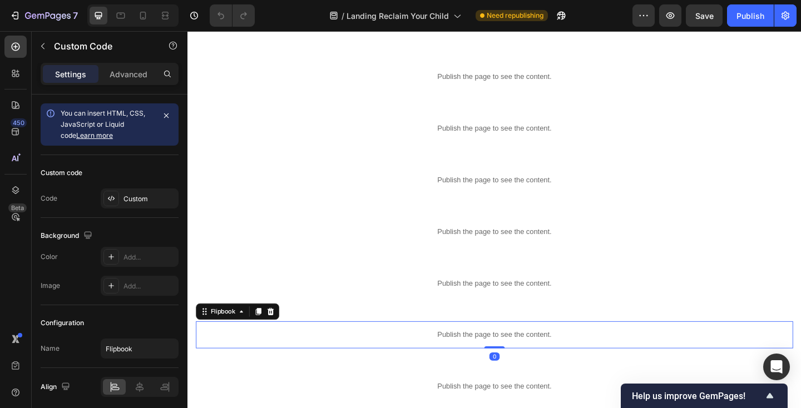
click at [515, 357] on p "Publish the page to see the content." at bounding box center [520, 362] width 649 height 12
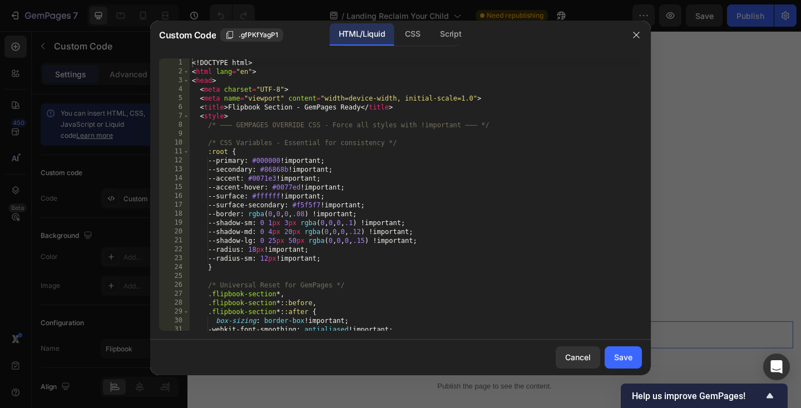
click at [460, 282] on div "<! DOCTYPE html > < html lang = "en" > < head > < meta charset = "UTF-8" > < me…" at bounding box center [416, 203] width 452 height 290
type textarea "</body> </html>"
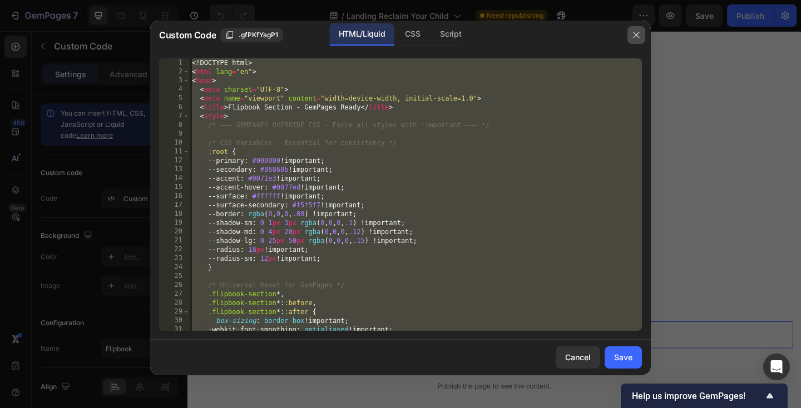
click at [636, 30] on button "button" at bounding box center [636, 35] width 18 height 18
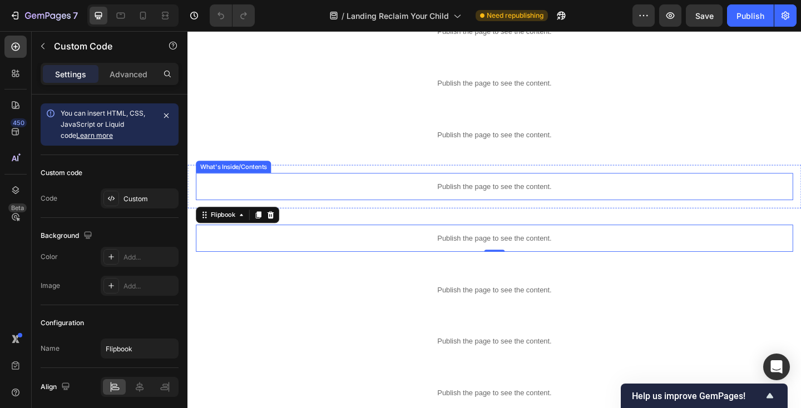
scroll to position [234, 0]
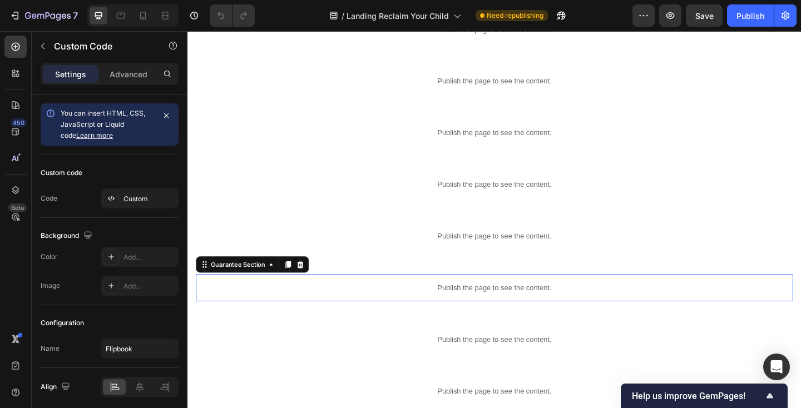
click at [411, 305] on p "Publish the page to see the content." at bounding box center [520, 311] width 649 height 12
click at [343, 310] on p "Publish the page to see the content." at bounding box center [520, 311] width 649 height 12
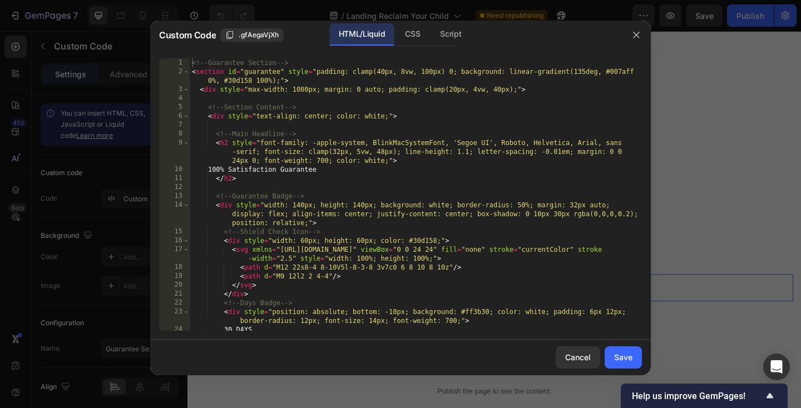
click at [330, 288] on div "<!-- Guarantee Section --> < section id = "guarantee" style = "padding: clamp(4…" at bounding box center [416, 203] width 452 height 290
type textarea "}); </script>"
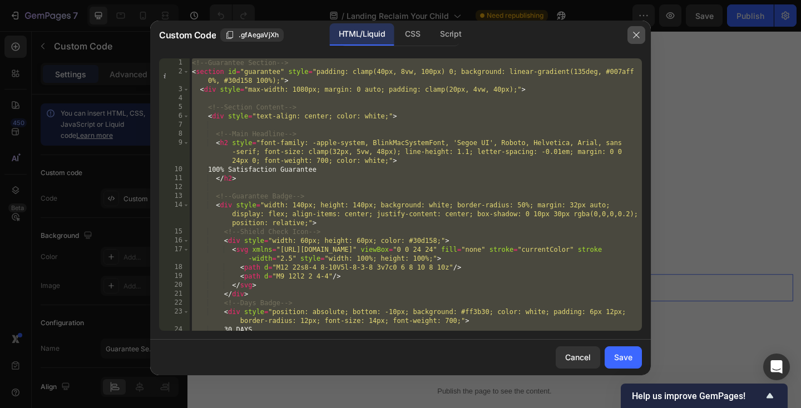
click at [634, 36] on icon "button" at bounding box center [636, 35] width 6 height 6
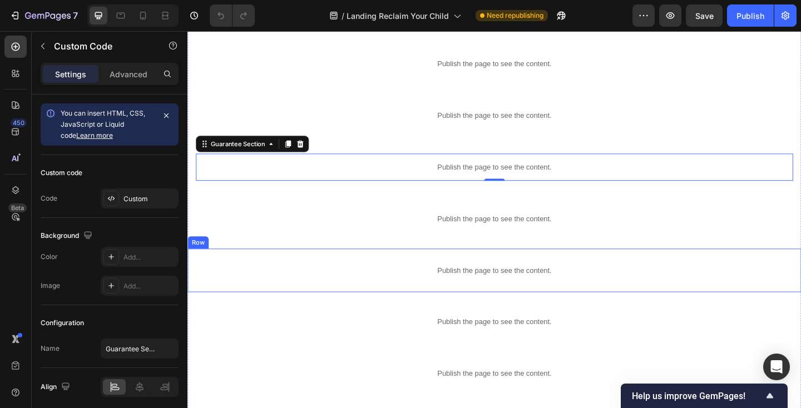
scroll to position [369, 0]
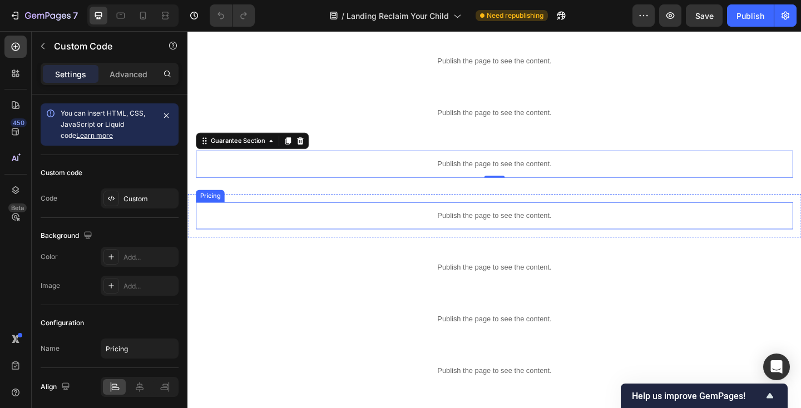
click at [436, 227] on p "Publish the page to see the content." at bounding box center [520, 232] width 649 height 12
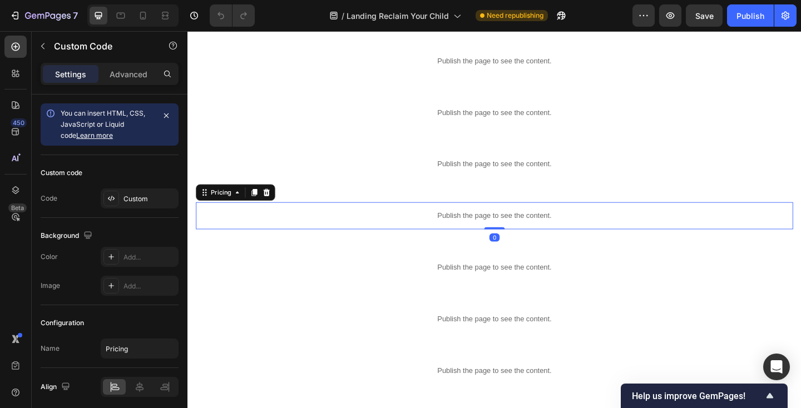
click at [395, 231] on p "Publish the page to see the content." at bounding box center [520, 232] width 649 height 12
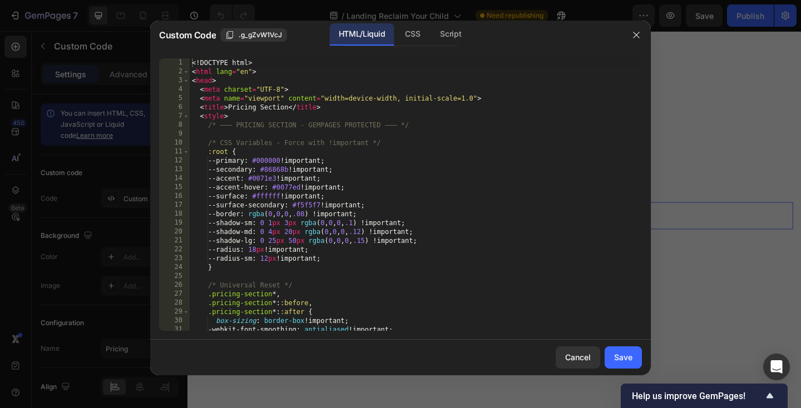
click at [378, 215] on div "<! DOCTYPE html > < html lang = "en" > < head > < meta charset = "UTF-8" > < me…" at bounding box center [416, 203] width 452 height 290
type textarea "el.style.transform = 'translateY(30px)'; el.style.transition = 'all 0.8s cubic-…"
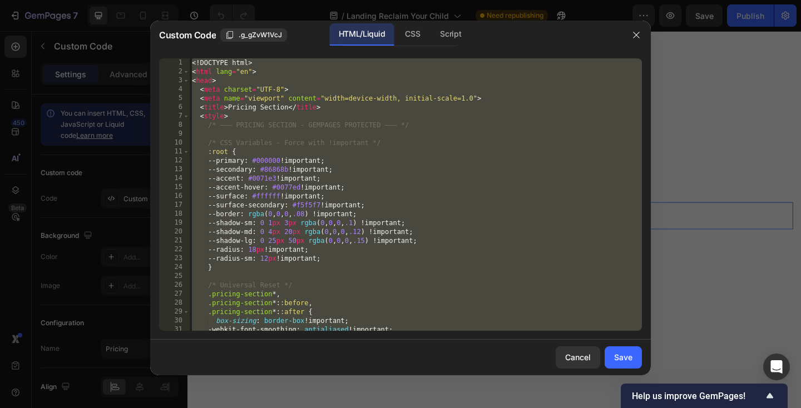
click at [634, 23] on div at bounding box center [636, 35] width 29 height 29
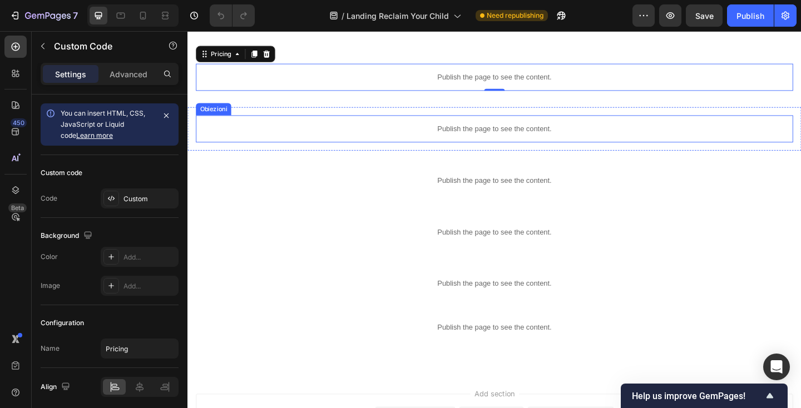
scroll to position [520, 0]
click at [391, 133] on p "Publish the page to see the content." at bounding box center [520, 137] width 649 height 12
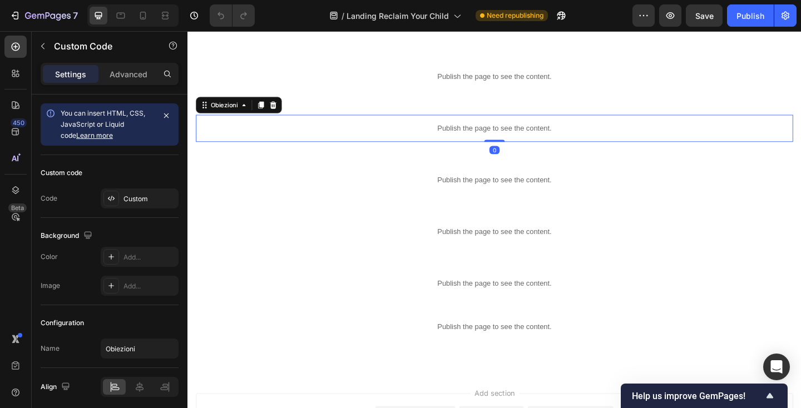
click at [391, 133] on p "Publish the page to see the content." at bounding box center [520, 137] width 649 height 12
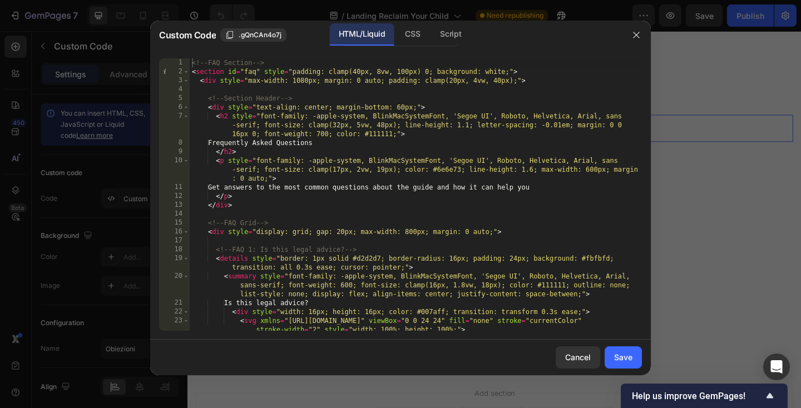
click at [375, 125] on div "<!-- FAQ Section --> < section id = "faq" style = "padding: clamp(40px, 8vw, 10…" at bounding box center [416, 203] width 452 height 290
type textarea "}); </script>"
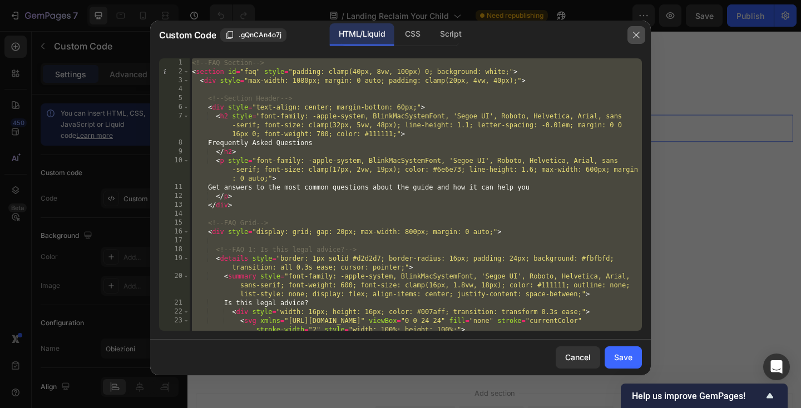
click at [638, 33] on icon "button" at bounding box center [636, 35] width 9 height 9
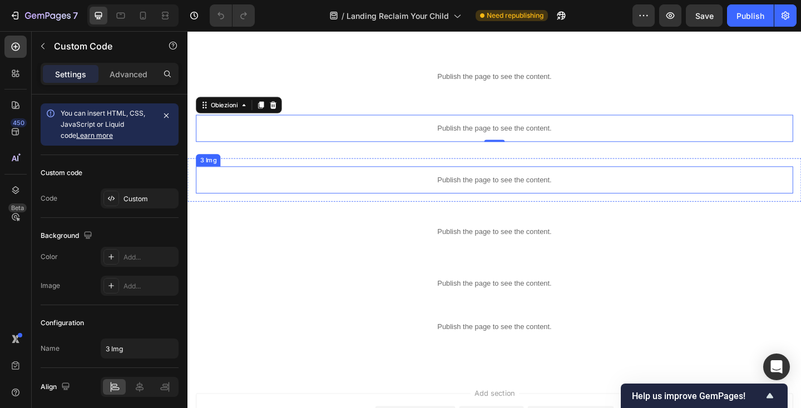
click at [470, 190] on p "Publish the page to see the content." at bounding box center [520, 193] width 649 height 12
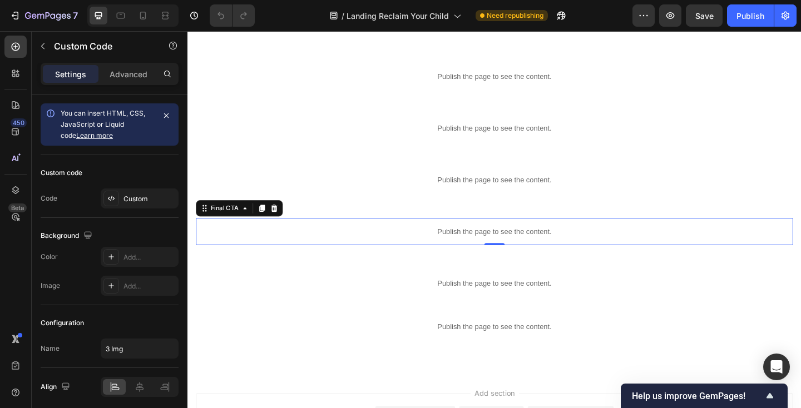
click at [450, 250] on p "Publish the page to see the content." at bounding box center [520, 250] width 649 height 12
click at [325, 251] on p "Publish the page to see the content." at bounding box center [520, 250] width 649 height 12
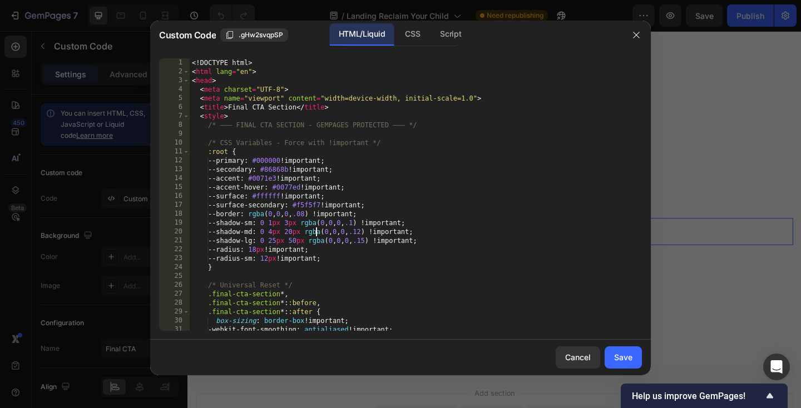
click at [314, 233] on div "<! DOCTYPE html > < html lang = "en" > < head > < meta charset = "UTF-8" > < me…" at bounding box center [416, 203] width 452 height 290
type textarea "// Apply fade-in animations to key elements const elements = document.querySele…"
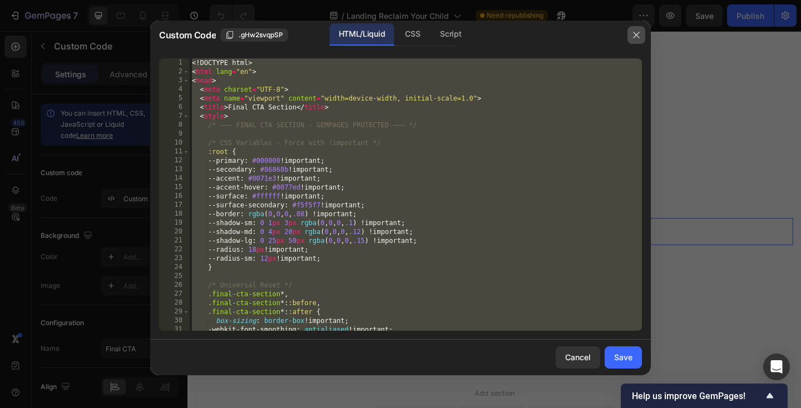
click at [635, 32] on icon "button" at bounding box center [636, 35] width 9 height 9
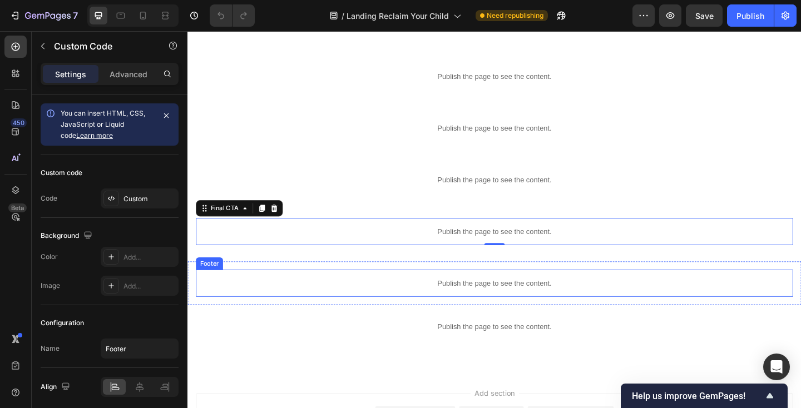
click at [495, 301] on p "Publish the page to see the content." at bounding box center [520, 306] width 649 height 12
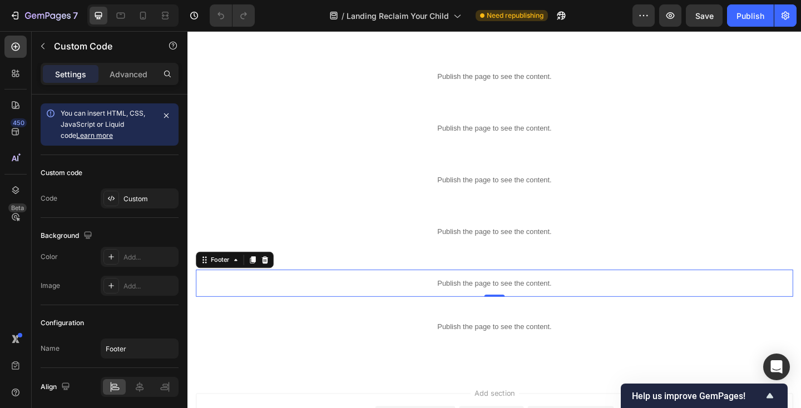
click at [495, 301] on p "Publish the page to see the content." at bounding box center [520, 306] width 649 height 12
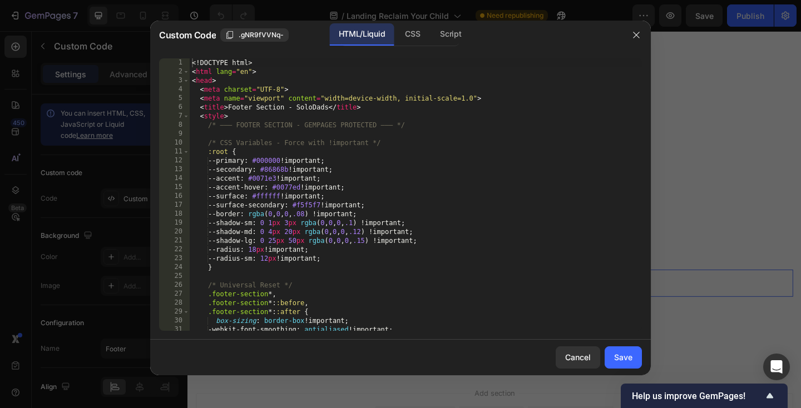
click at [470, 280] on div "<! DOCTYPE html > < html lang = "en" > < head > < meta charset = "UTF-8" > < me…" at bounding box center [416, 203] width 452 height 290
type textarea "</body> </html>"
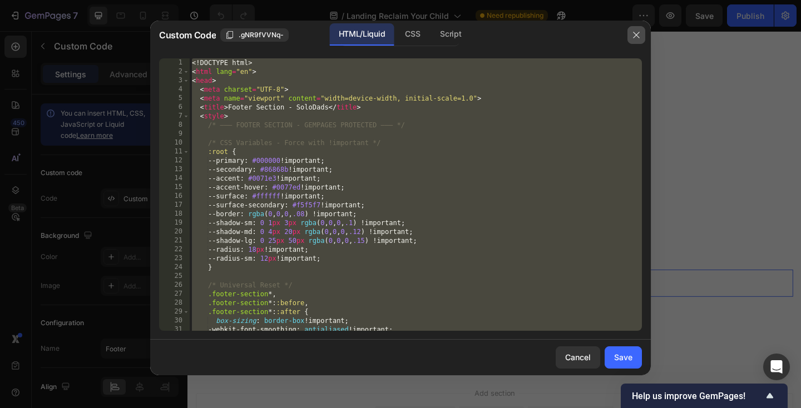
click at [639, 38] on icon "button" at bounding box center [636, 35] width 9 height 9
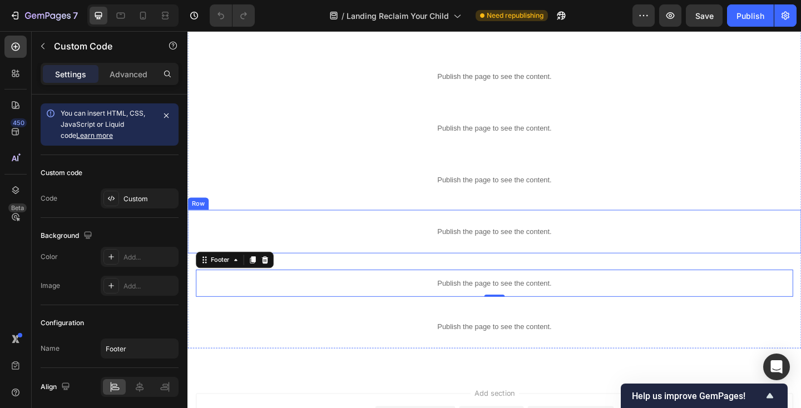
scroll to position [577, 0]
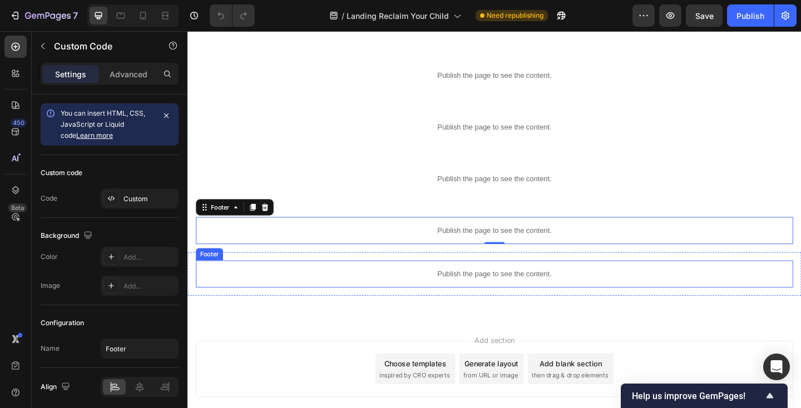
click at [261, 291] on p "Publish the page to see the content." at bounding box center [520, 296] width 649 height 12
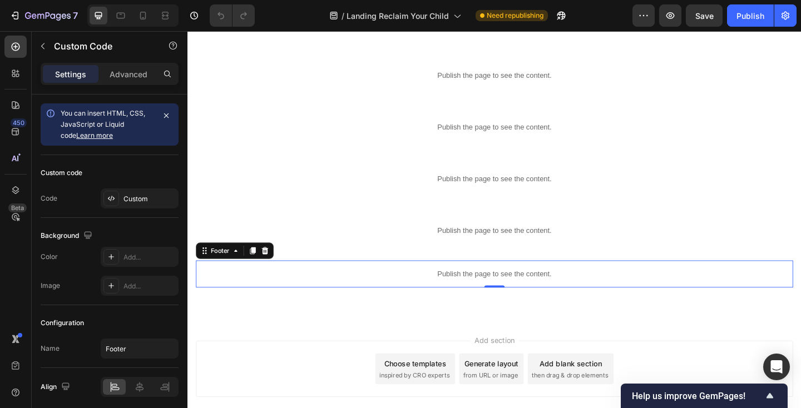
click at [261, 291] on p "Publish the page to see the content." at bounding box center [520, 296] width 649 height 12
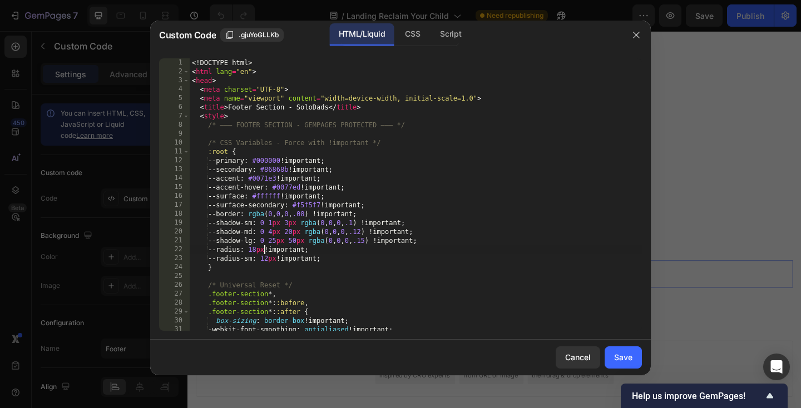
click at [263, 250] on div "<! DOCTYPE html > < html lang = "en" > < head > < meta charset = "UTF-8" > < me…" at bounding box center [416, 203] width 452 height 290
type textarea "</body> </html>"
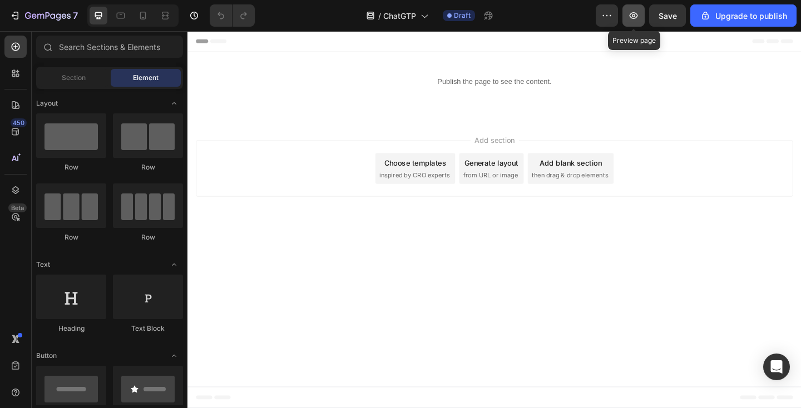
click at [628, 21] on icon "button" at bounding box center [633, 15] width 11 height 11
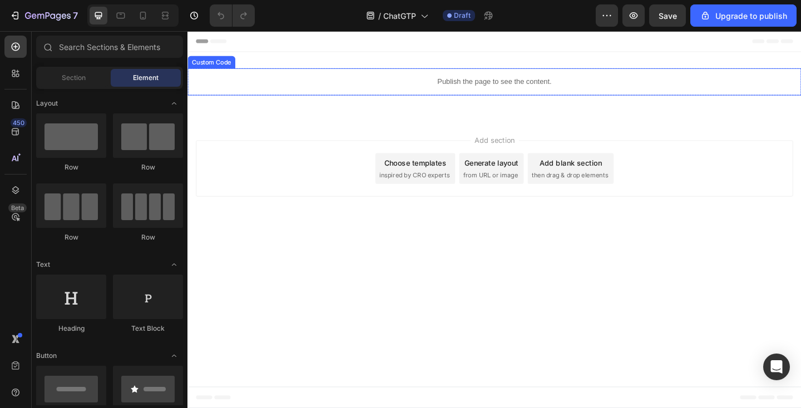
click at [292, 78] on div "Publish the page to see the content." at bounding box center [520, 86] width 667 height 29
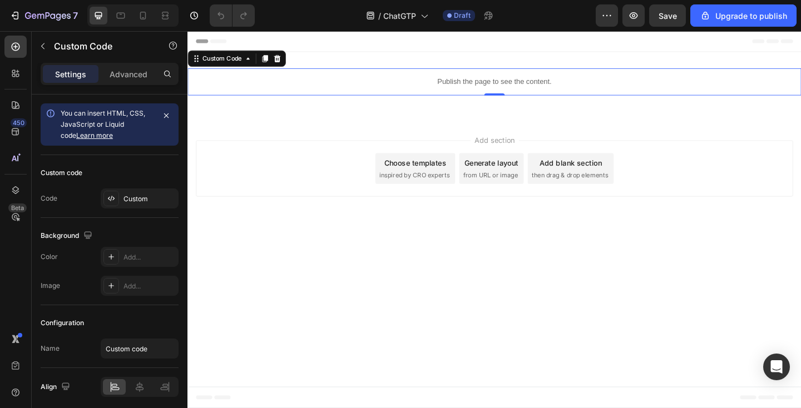
click at [319, 87] on p "Publish the page to see the content." at bounding box center [520, 87] width 667 height 12
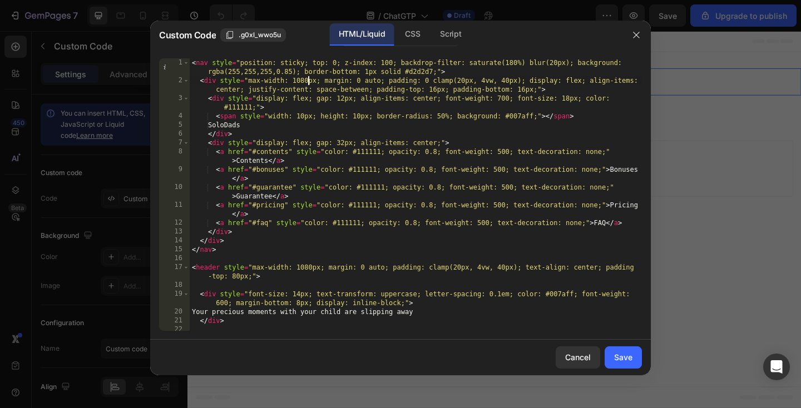
click at [308, 82] on div "< nav style = "position: sticky; top: 0; z-index: 100; backdrop-filter: saturat…" at bounding box center [416, 221] width 452 height 326
type textarea "}); </script>"
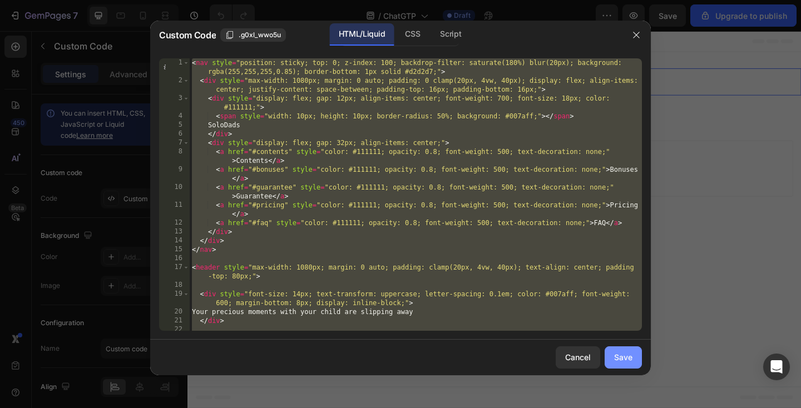
click at [627, 346] on button "Save" at bounding box center [622, 357] width 37 height 22
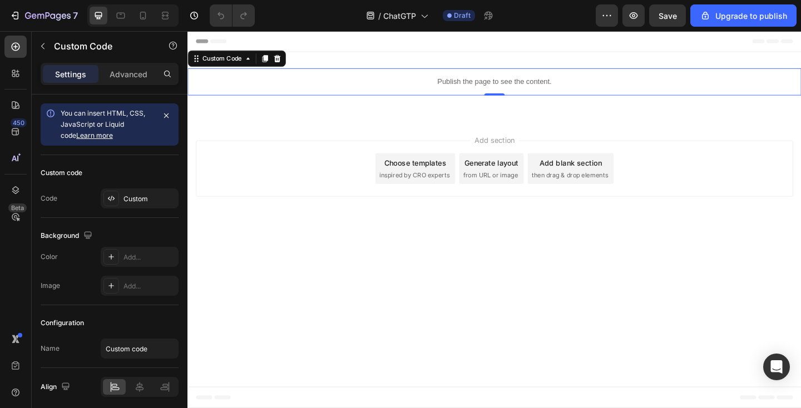
click at [344, 81] on p "Publish the page to see the content." at bounding box center [520, 87] width 667 height 12
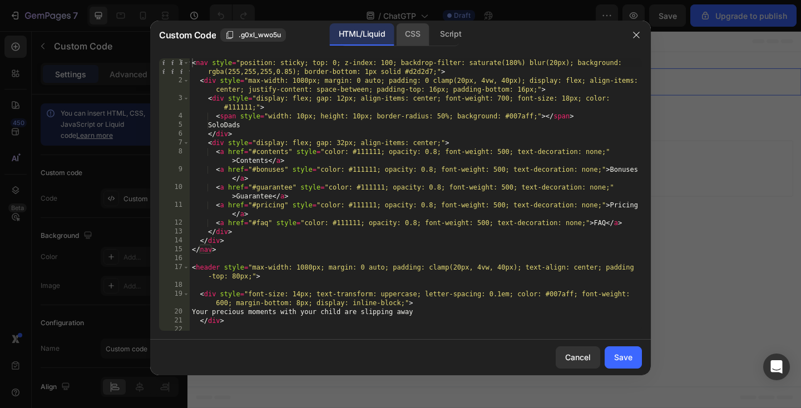
click at [413, 32] on div "CSS" at bounding box center [412, 34] width 33 height 22
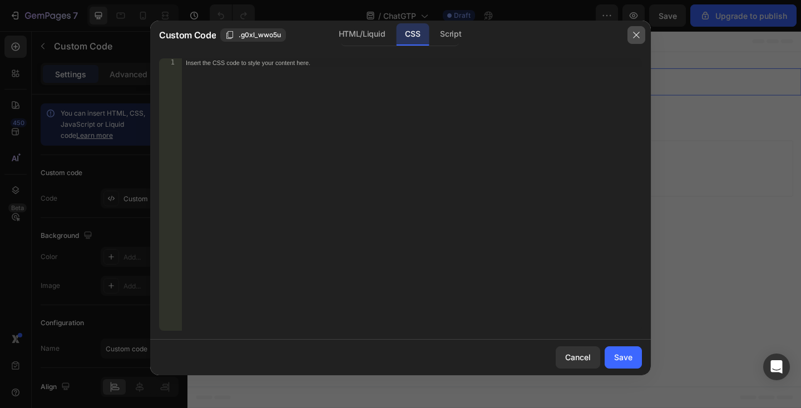
click at [634, 34] on icon "button" at bounding box center [636, 35] width 9 height 9
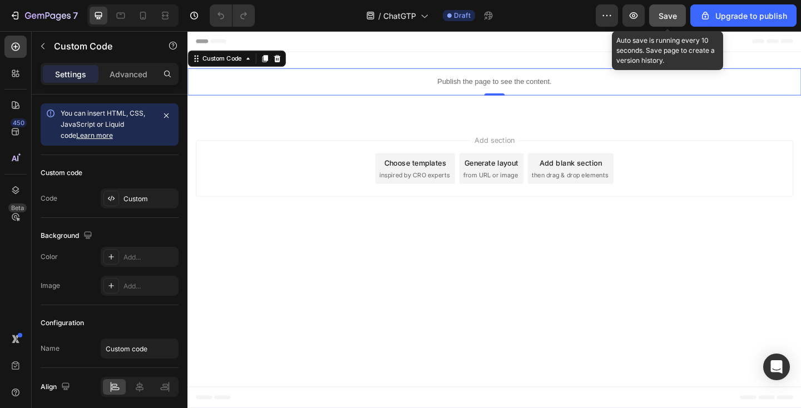
click at [674, 16] on span "Save" at bounding box center [667, 15] width 18 height 9
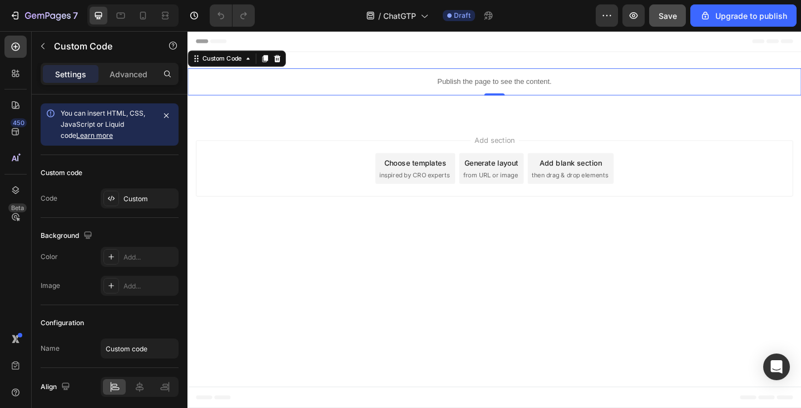
click at [321, 89] on p "Publish the page to see the content." at bounding box center [520, 87] width 667 height 12
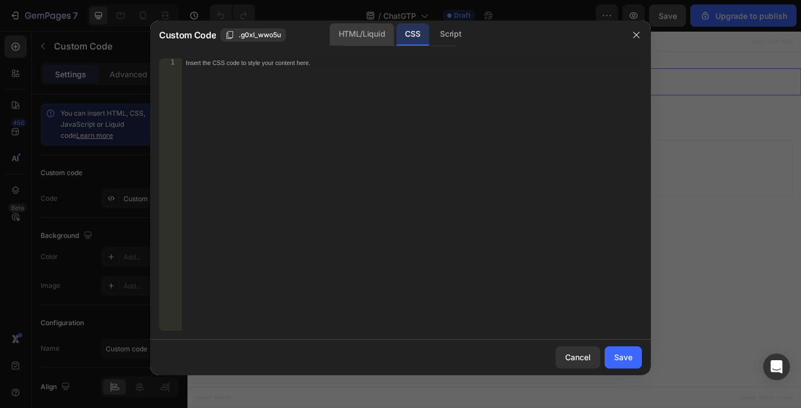
click at [370, 29] on div "HTML/Liquid" at bounding box center [362, 34] width 64 height 22
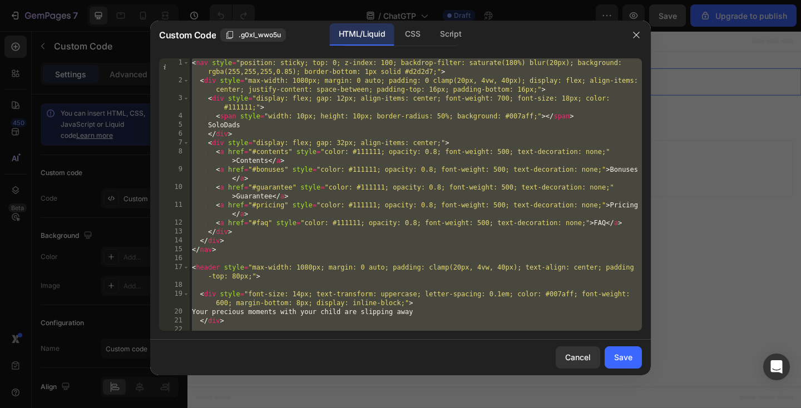
click at [308, 172] on div "< nav style = "position: sticky; top: 0; z-index: 100; backdrop-filter: saturat…" at bounding box center [416, 221] width 452 height 326
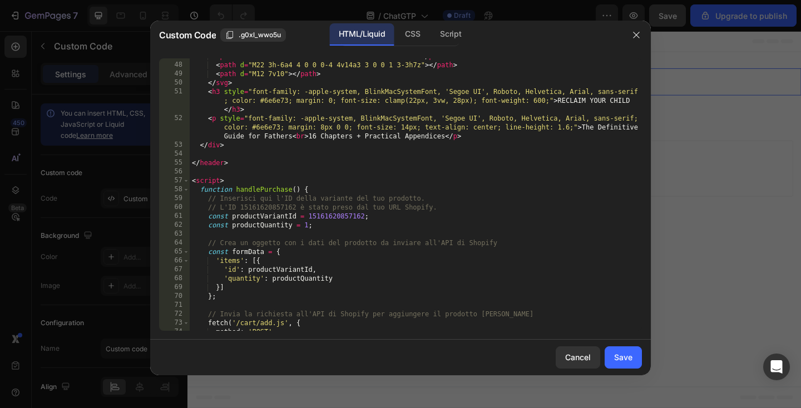
scroll to position [674, 0]
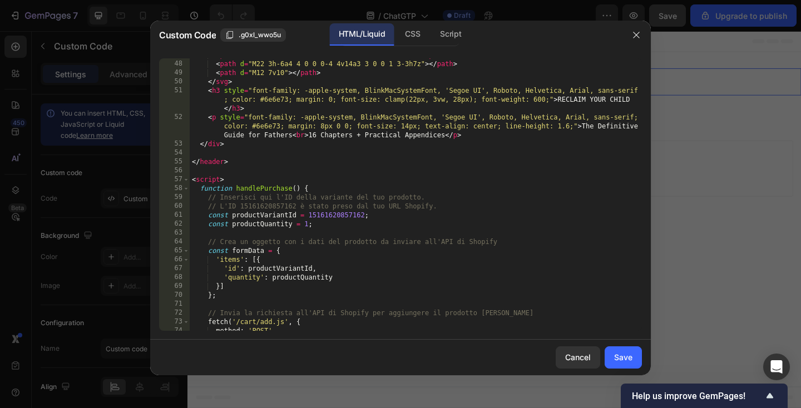
click at [335, 212] on div "< path d = "M2 3h6a4 4 0 0 1 4 4v14a3 3 0 0 0-3-3H2z" > </ path > < path d = "M…" at bounding box center [416, 196] width 452 height 290
click at [335, 213] on div "< path d = "M2 3h6a4 4 0 0 1 4 4v14a3 3 0 0 0-3-3H2z" > </ path > < path d = "M…" at bounding box center [416, 196] width 452 height 290
paste textarea "52882189910346"
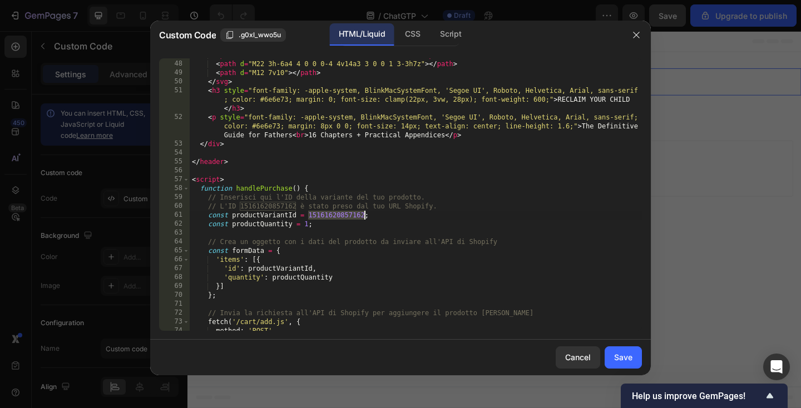
type textarea "const productVariantId = 52882189910346;"
click at [615, 353] on div "Save" at bounding box center [623, 357] width 18 height 12
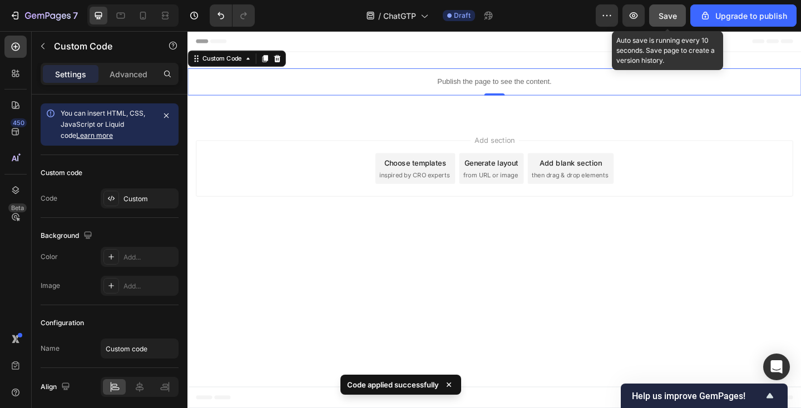
click at [670, 16] on span "Save" at bounding box center [667, 15] width 18 height 9
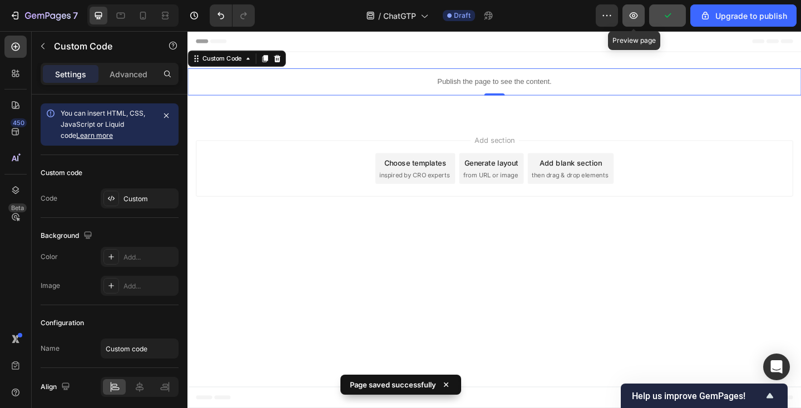
click at [637, 12] on icon "button" at bounding box center [633, 15] width 11 height 11
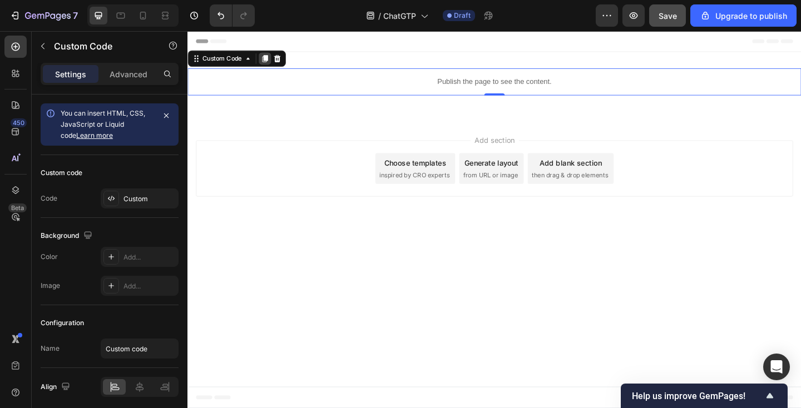
click at [272, 61] on icon at bounding box center [272, 61] width 6 height 8
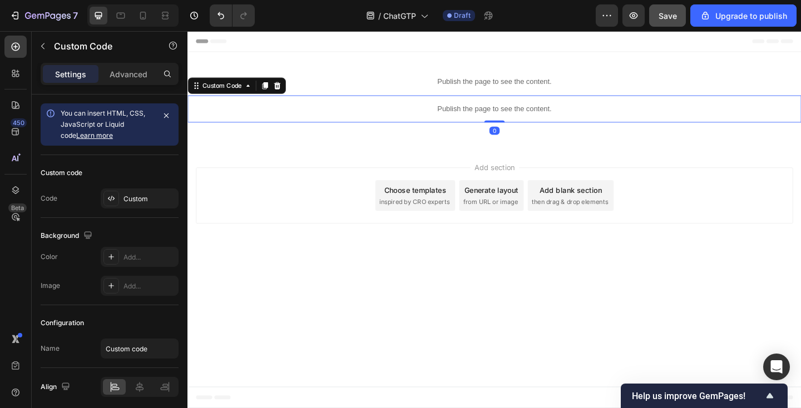
click at [330, 117] on p "Publish the page to see the content." at bounding box center [520, 116] width 667 height 12
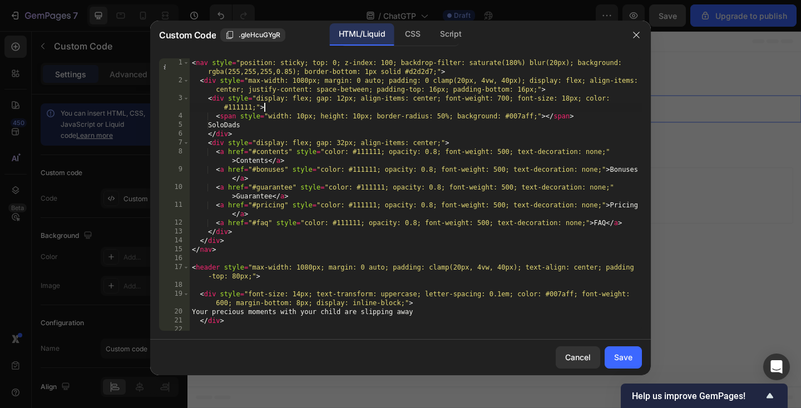
click at [319, 110] on div "< nav style = "position: sticky; top: 0; z-index: 100; backdrop-filter: saturat…" at bounding box center [416, 221] width 452 height 326
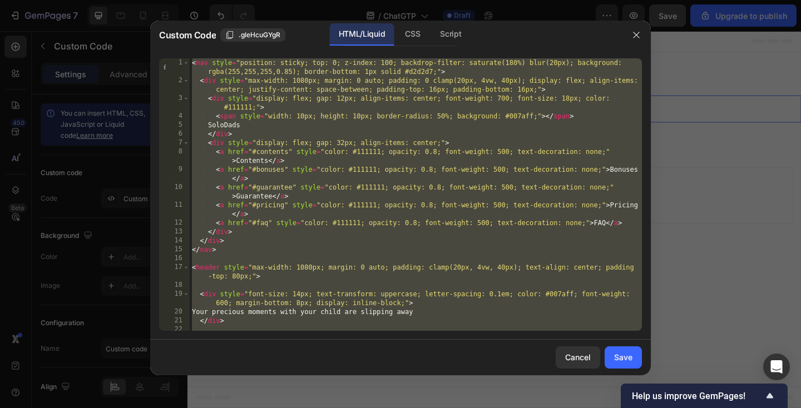
paste textarea "</html"
type textarea "</html>"
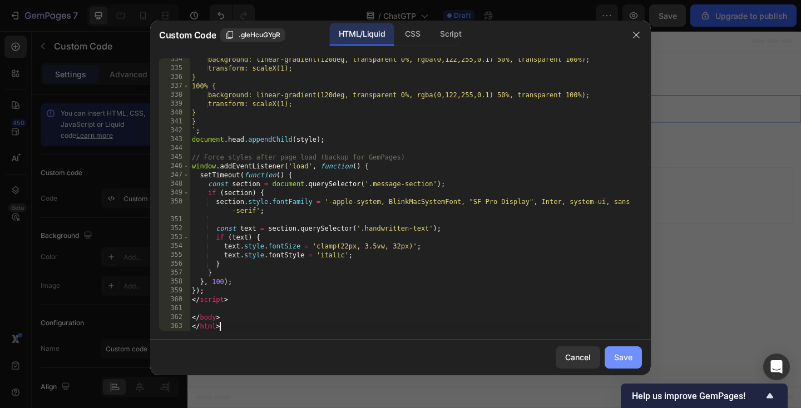
click at [624, 358] on div "Save" at bounding box center [623, 357] width 18 height 12
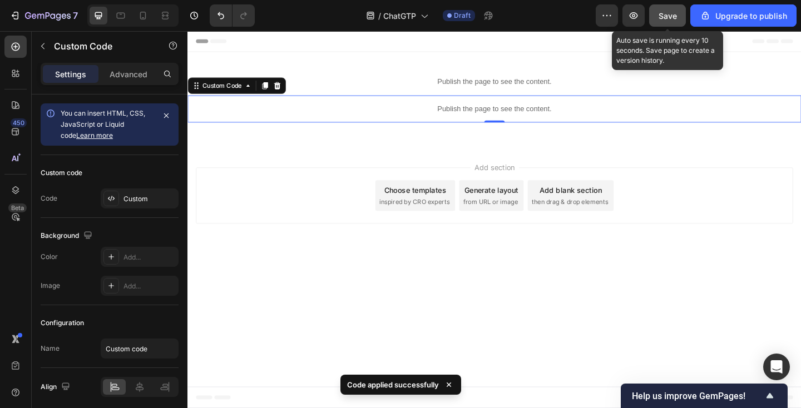
click at [667, 19] on span "Save" at bounding box center [667, 15] width 18 height 9
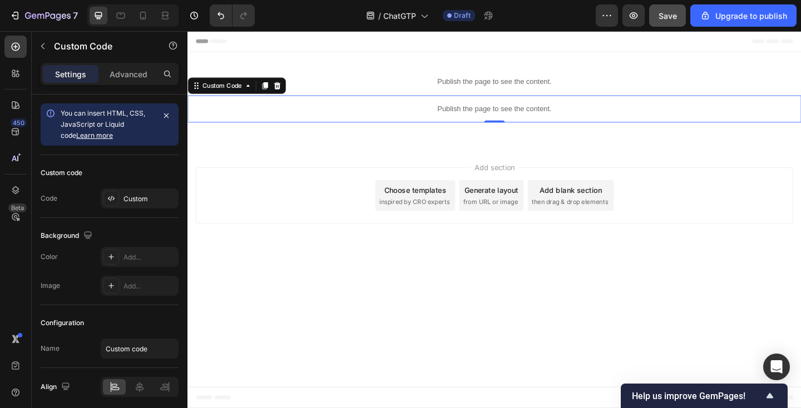
click at [300, 118] on p "Publish the page to see the content." at bounding box center [520, 116] width 667 height 12
click at [270, 90] on icon at bounding box center [271, 90] width 9 height 9
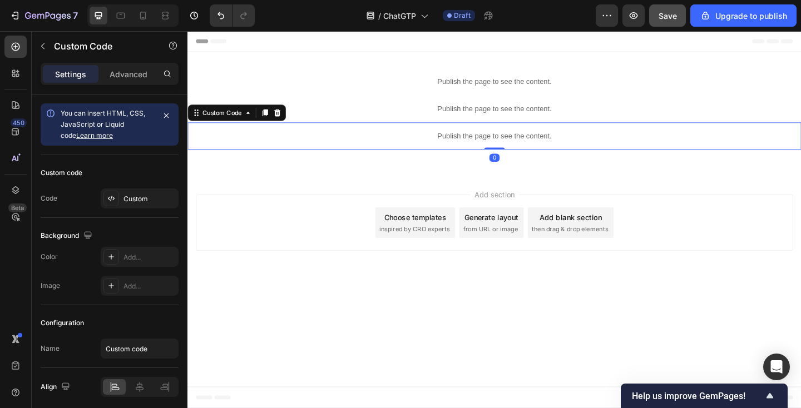
click at [329, 142] on p "Publish the page to see the content." at bounding box center [520, 146] width 667 height 12
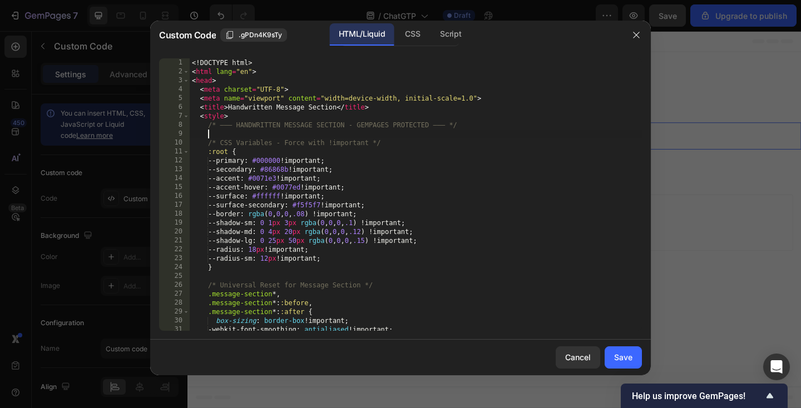
click at [317, 133] on div "<! DOCTYPE html > < html lang = "en" > < head > < meta charset = "UTF-8" > < me…" at bounding box center [416, 203] width 452 height 290
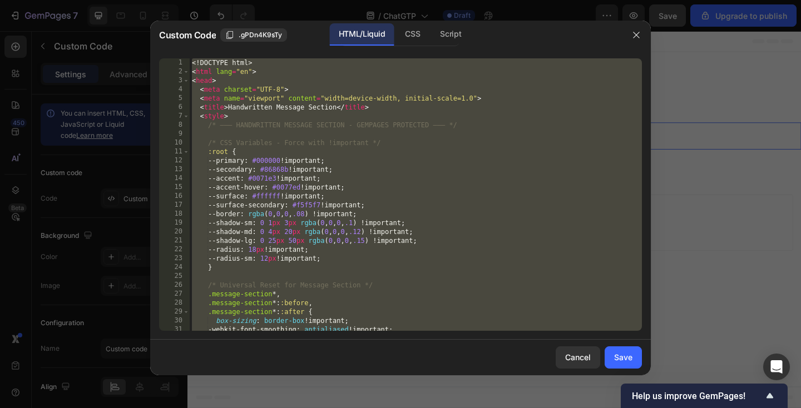
paste textarea "script"
type textarea "</script>"
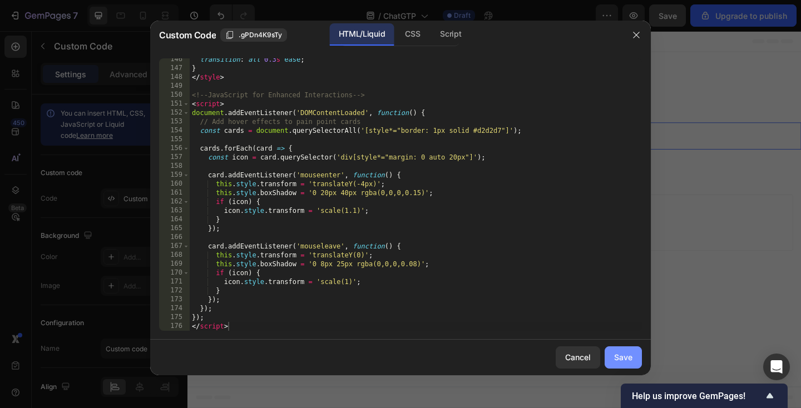
click at [630, 348] on button "Save" at bounding box center [622, 357] width 37 height 22
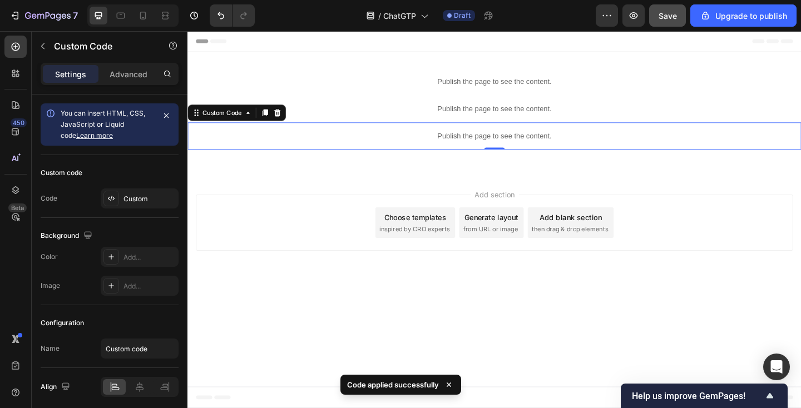
click at [356, 148] on p "Publish the page to see the content." at bounding box center [520, 146] width 667 height 12
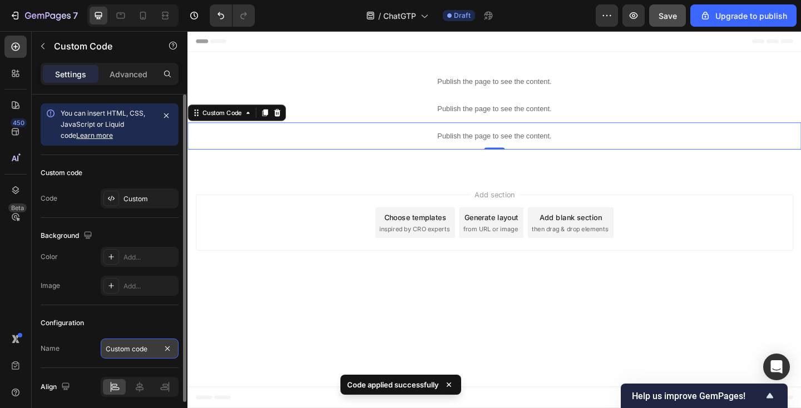
click at [133, 349] on input "Custom code" at bounding box center [140, 349] width 78 height 20
type input "3"
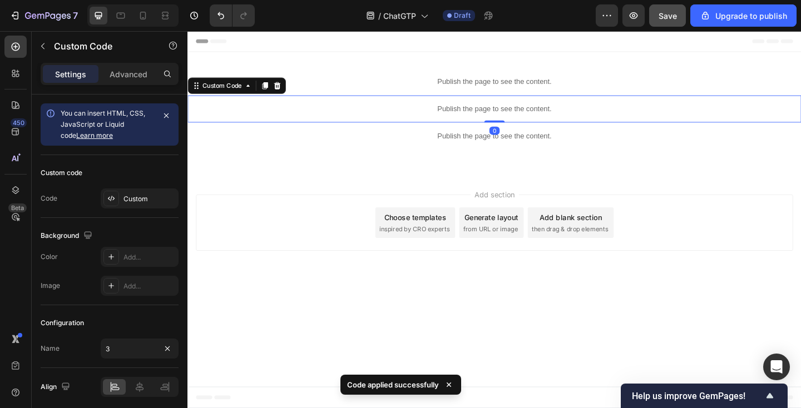
click at [385, 115] on p "Publish the page to see the content." at bounding box center [520, 116] width 667 height 12
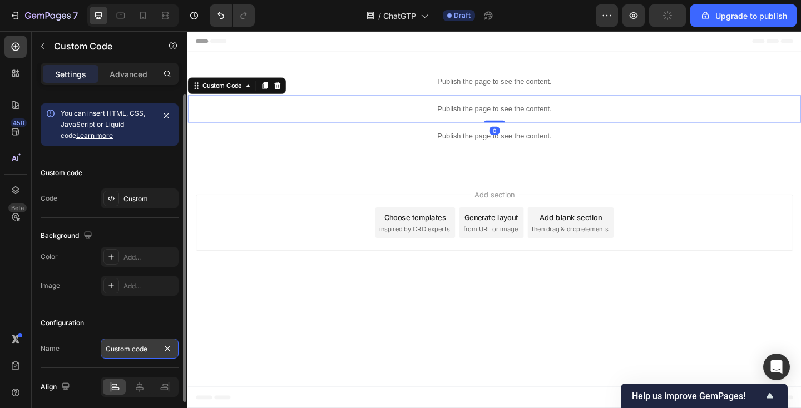
click at [143, 344] on input "Custom code" at bounding box center [140, 349] width 78 height 20
type input "2"
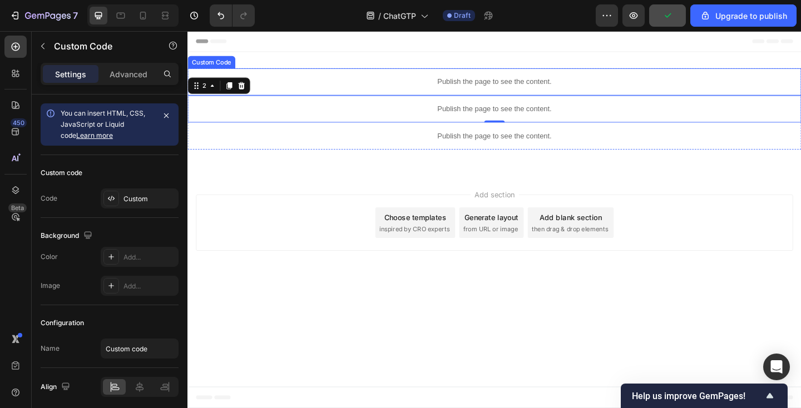
click at [375, 90] on p "Publish the page to see the content." at bounding box center [520, 87] width 667 height 12
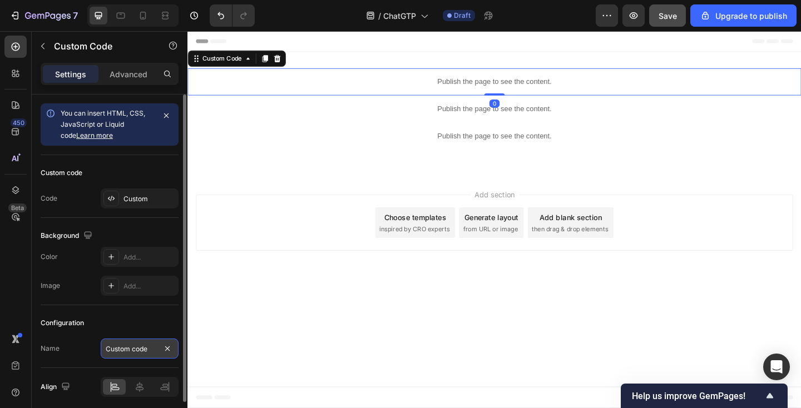
click at [135, 354] on input "Custom code" at bounding box center [140, 349] width 78 height 20
type input "1"
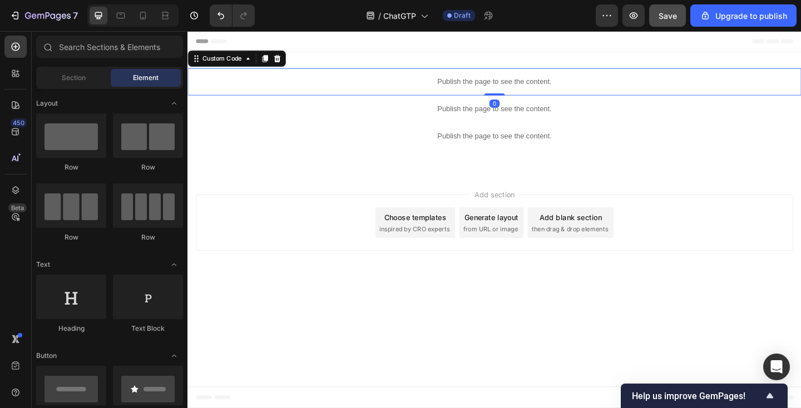
click at [275, 310] on body "Header Publish the page to see the content. Custom Code 0 Publish the page to s…" at bounding box center [520, 236] width 667 height 410
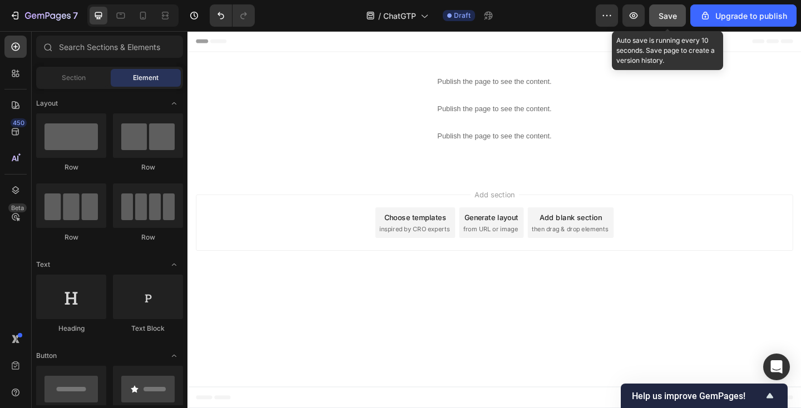
click at [666, 18] on span "Save" at bounding box center [667, 15] width 18 height 9
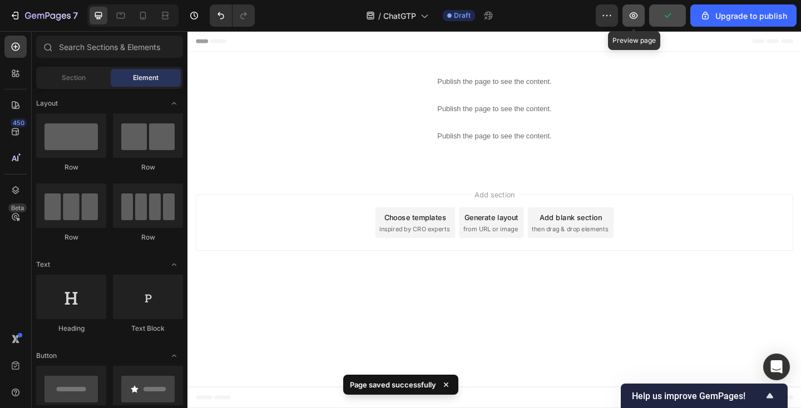
click at [636, 17] on icon "button" at bounding box center [633, 15] width 8 height 7
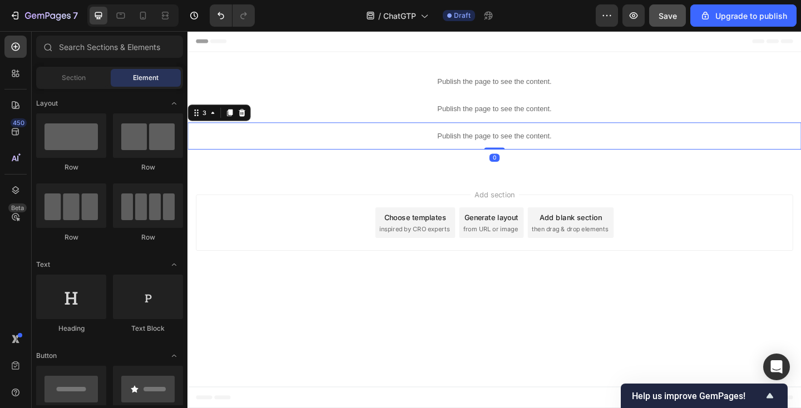
click at [381, 146] on p "Publish the page to see the content." at bounding box center [520, 146] width 667 height 12
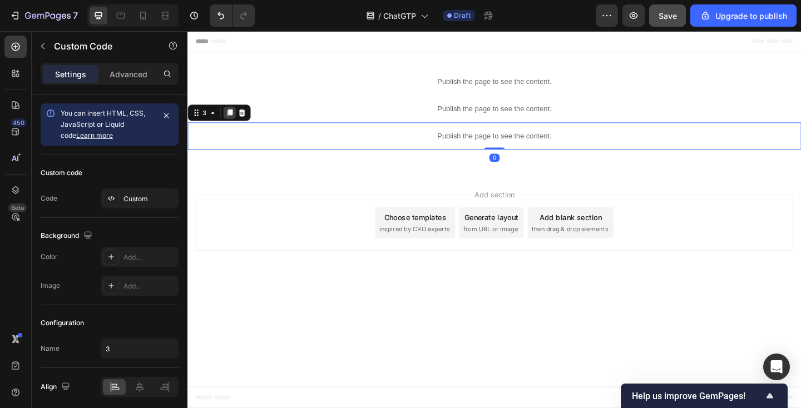
click at [230, 118] on icon at bounding box center [232, 120] width 9 height 9
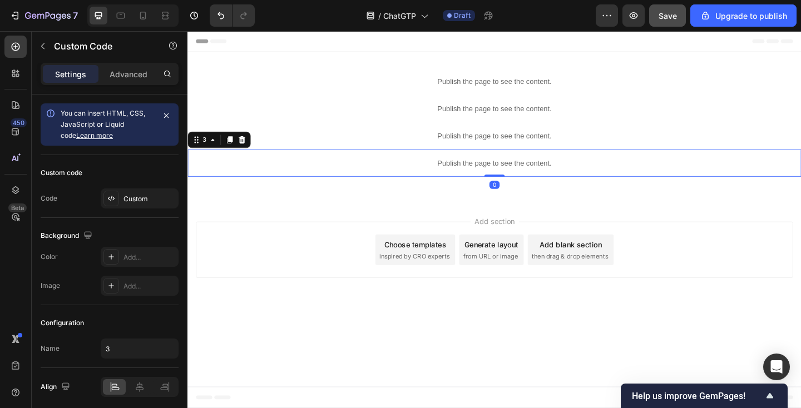
click at [244, 175] on p "Publish the page to see the content." at bounding box center [520, 175] width 667 height 12
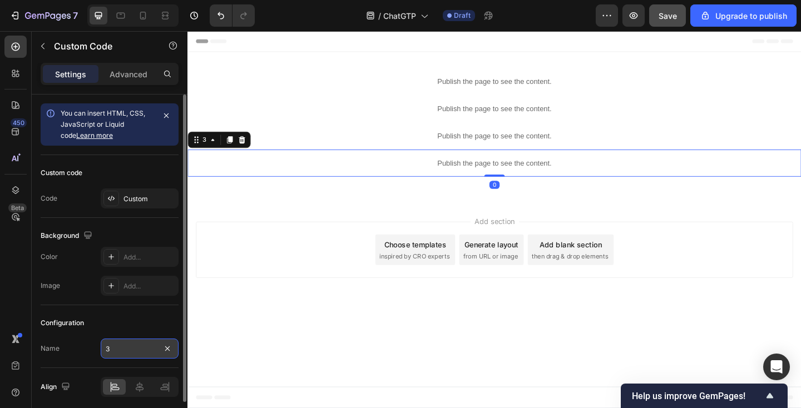
click at [128, 351] on input "3" at bounding box center [140, 349] width 78 height 20
type input "4"
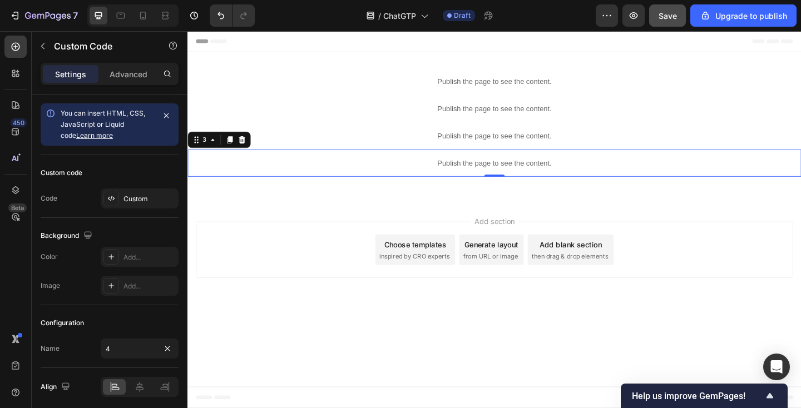
click at [269, 306] on div "Add section Choose templates inspired by CRO experts Generate layout from URL o…" at bounding box center [520, 271] width 667 height 110
click at [386, 174] on p "Publish the page to see the content." at bounding box center [520, 175] width 667 height 12
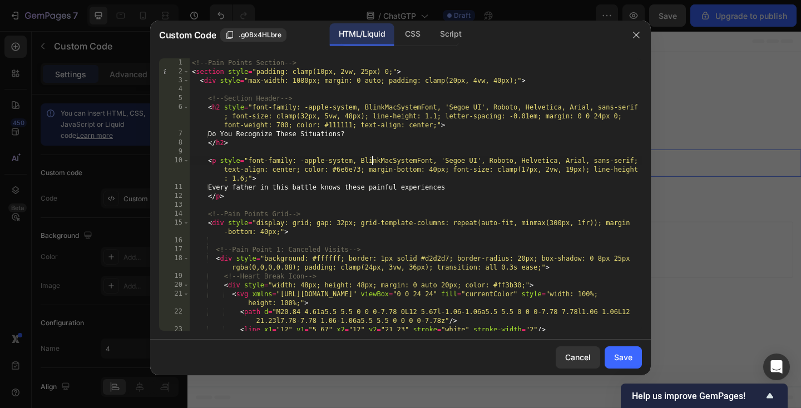
click at [370, 162] on div "<!-- Pain Points Section --> < section style = "padding: clamp(10px, 2vw, 25px)…" at bounding box center [416, 203] width 452 height 290
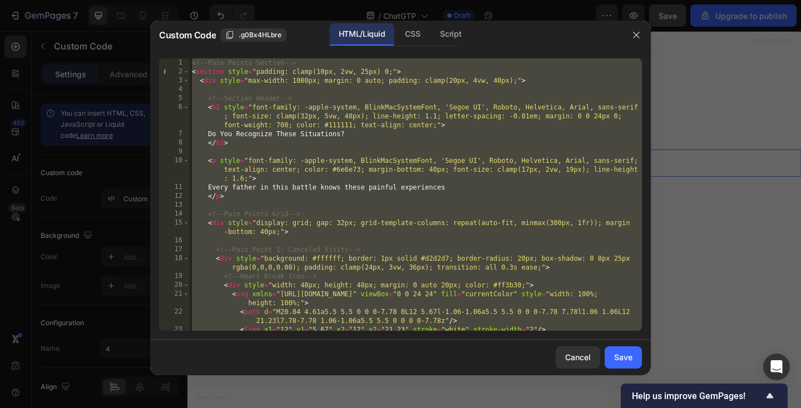
paste textarea
type textarea "</script>"
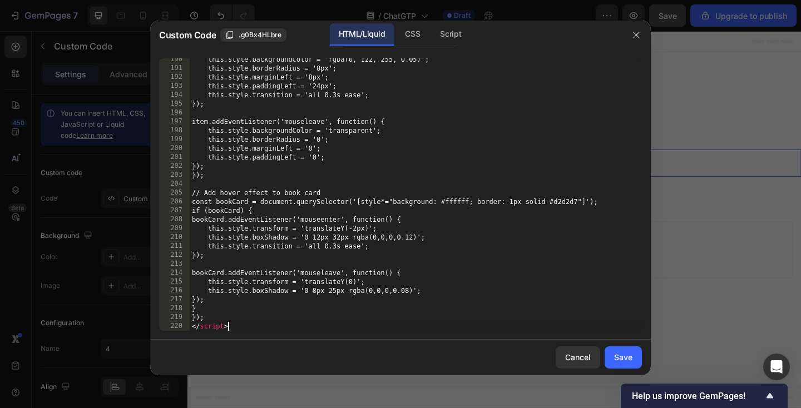
scroll to position [2138, 0]
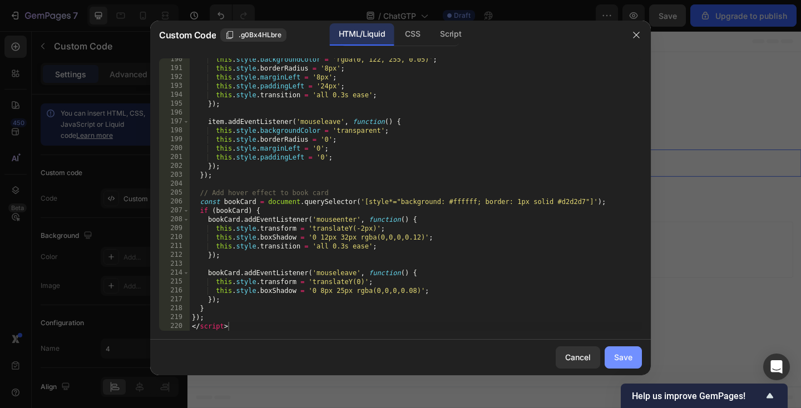
click at [624, 349] on button "Save" at bounding box center [622, 357] width 37 height 22
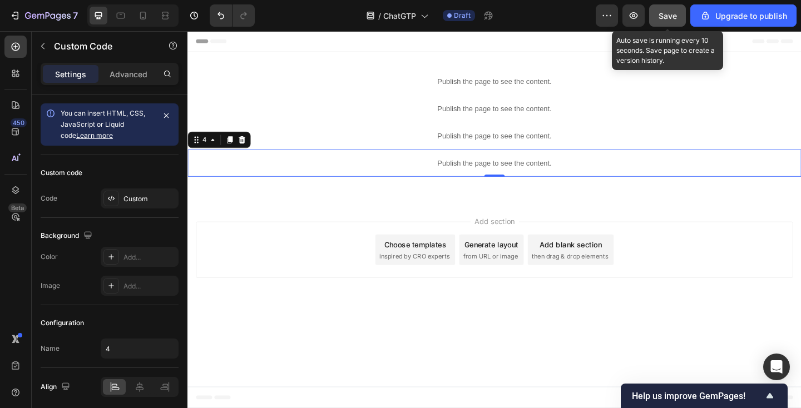
click at [665, 21] on div "Save" at bounding box center [667, 16] width 18 height 12
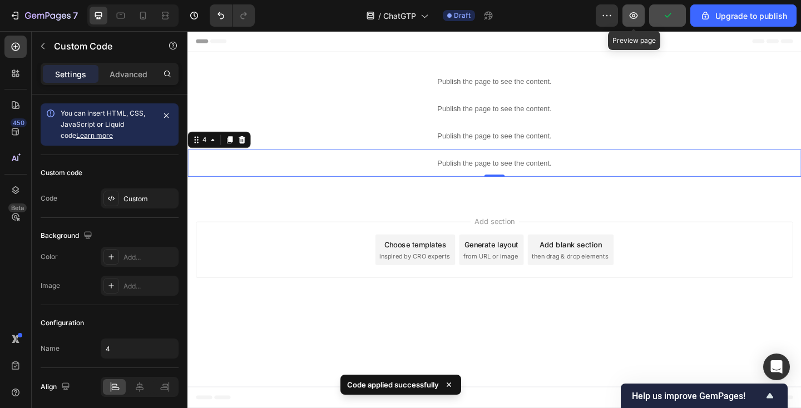
click at [633, 17] on icon "button" at bounding box center [633, 15] width 3 height 3
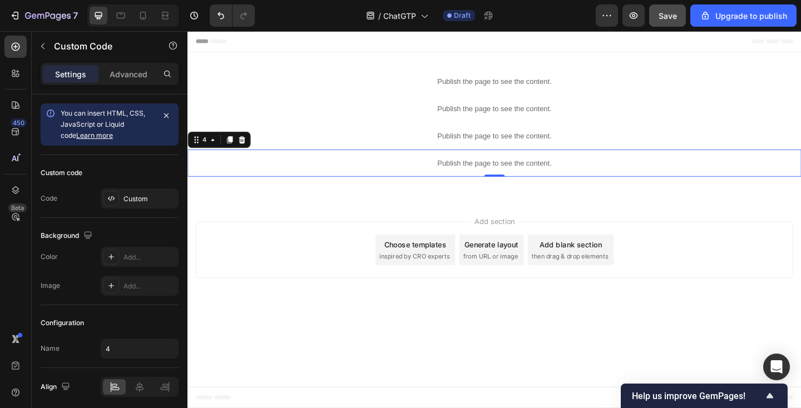
click at [406, 173] on p "Publish the page to see the content." at bounding box center [520, 175] width 667 height 12
click at [234, 148] on icon at bounding box center [233, 150] width 6 height 8
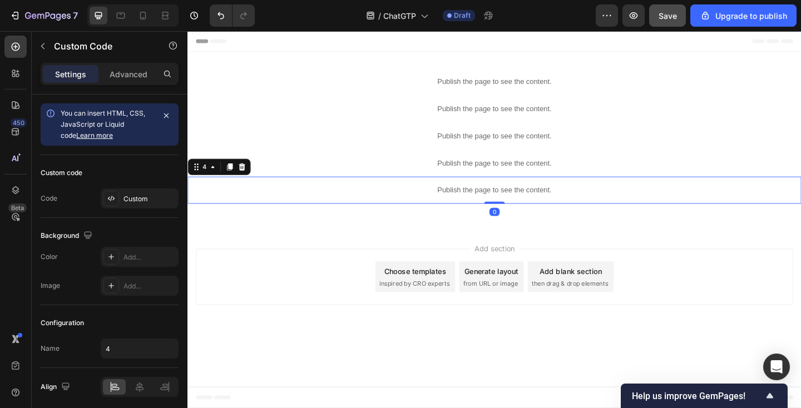
click at [276, 203] on p "Publish the page to see the content." at bounding box center [520, 204] width 667 height 12
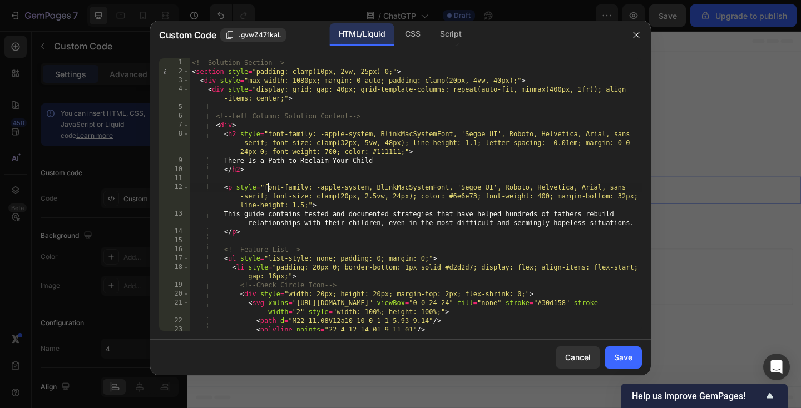
click at [269, 189] on div "<!-- Solution Section --> < section style = "padding: clamp(10px, 2vw, 25px) 0;…" at bounding box center [416, 203] width 452 height 290
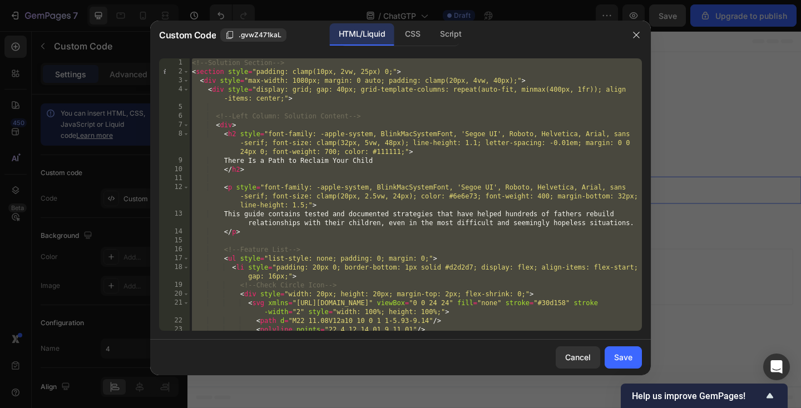
paste textarea "</html"
type textarea "</html>"
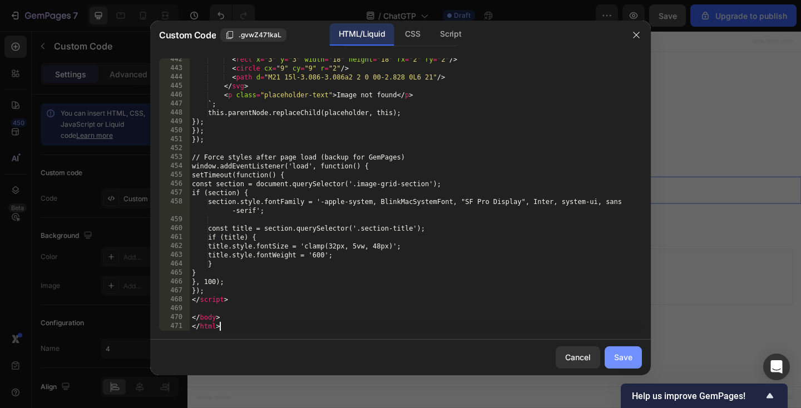
click at [620, 352] on div "Save" at bounding box center [623, 357] width 18 height 12
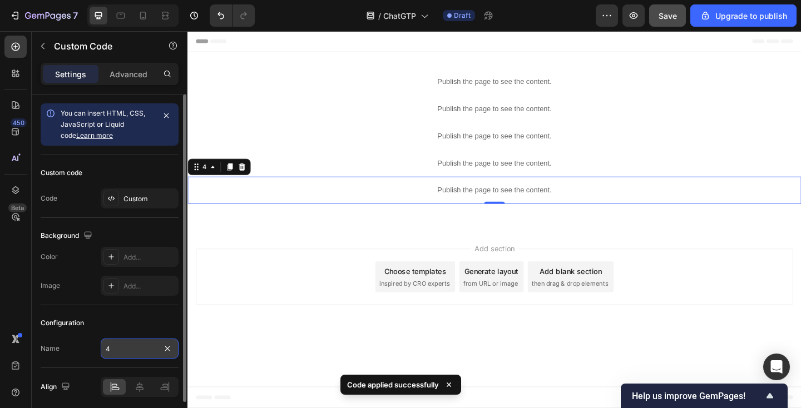
click at [140, 350] on input "4" at bounding box center [140, 349] width 78 height 20
type input "5"
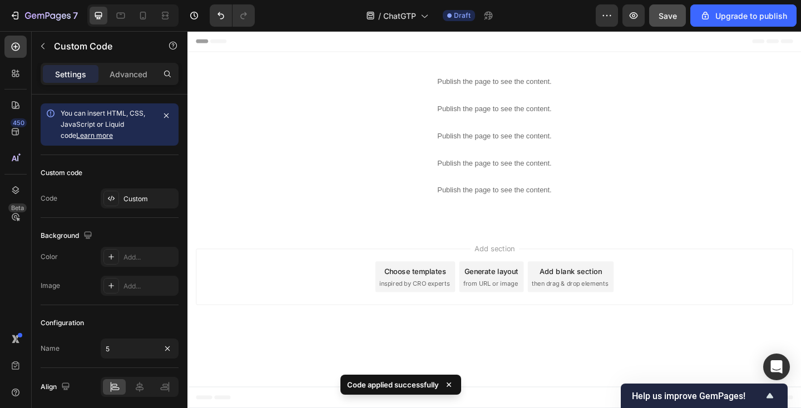
click at [278, 285] on div "Add section Choose templates inspired by CRO experts Generate layout from URL o…" at bounding box center [520, 298] width 649 height 61
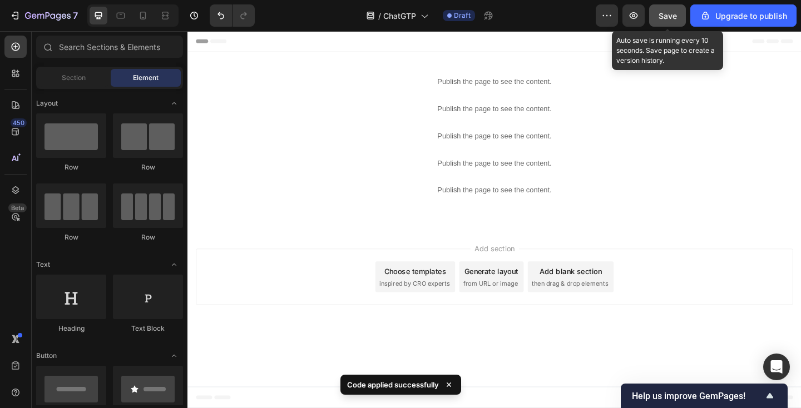
click at [664, 16] on span "Save" at bounding box center [667, 15] width 18 height 9
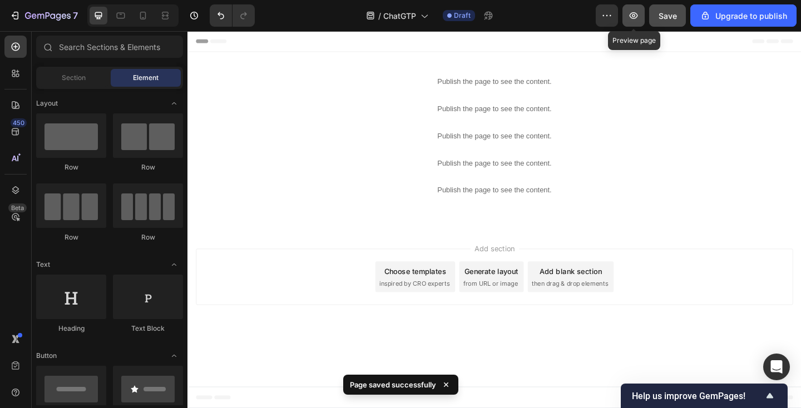
click at [635, 19] on icon "button" at bounding box center [633, 15] width 11 height 11
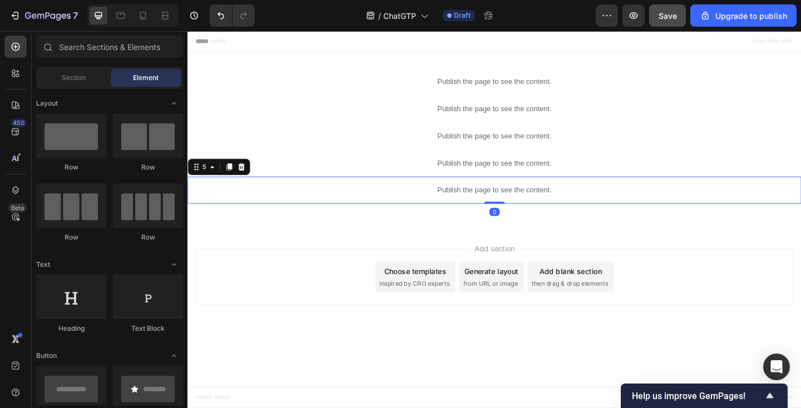
click at [392, 211] on div "Publish the page to see the content." at bounding box center [520, 204] width 667 height 29
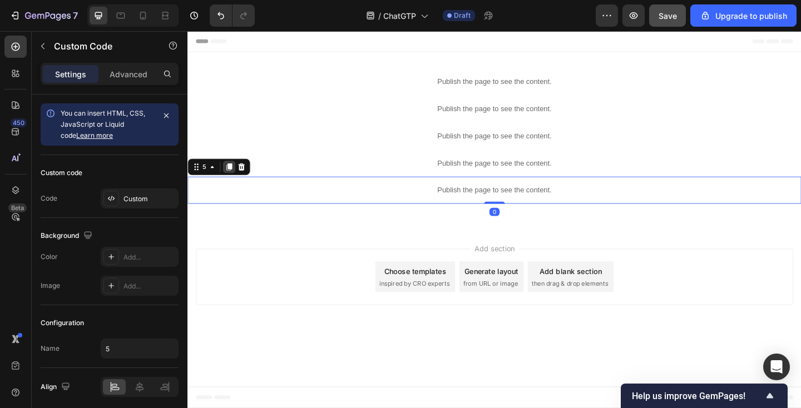
click at [234, 180] on icon at bounding box center [233, 179] width 6 height 8
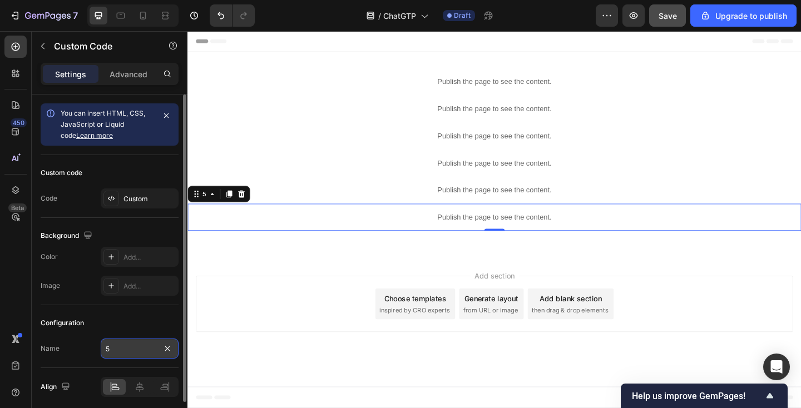
click at [134, 351] on input "5" at bounding box center [140, 349] width 78 height 20
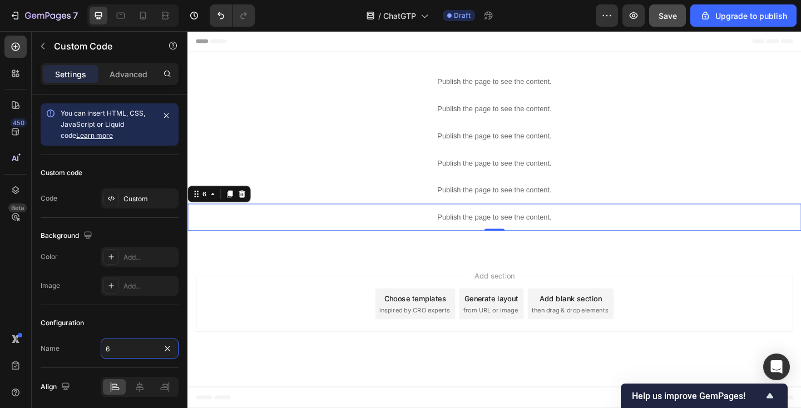
type input "6"
click at [295, 233] on p "Publish the page to see the content." at bounding box center [520, 234] width 667 height 12
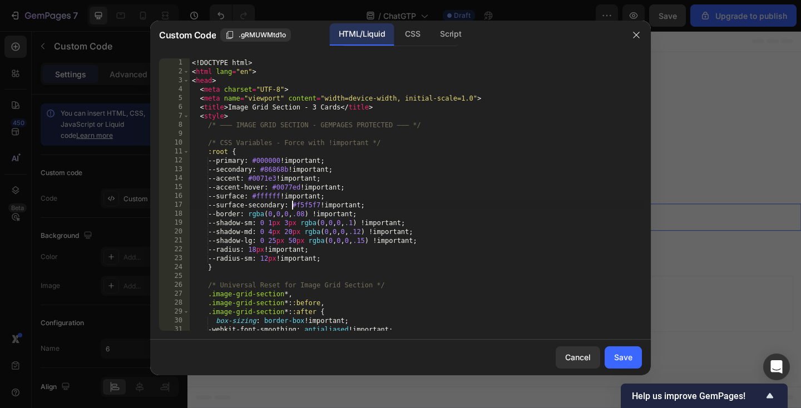
click at [291, 208] on div "<! DOCTYPE html > < html lang = "en" > < head > < meta charset = "UTF-8" > < me…" at bounding box center [416, 203] width 452 height 290
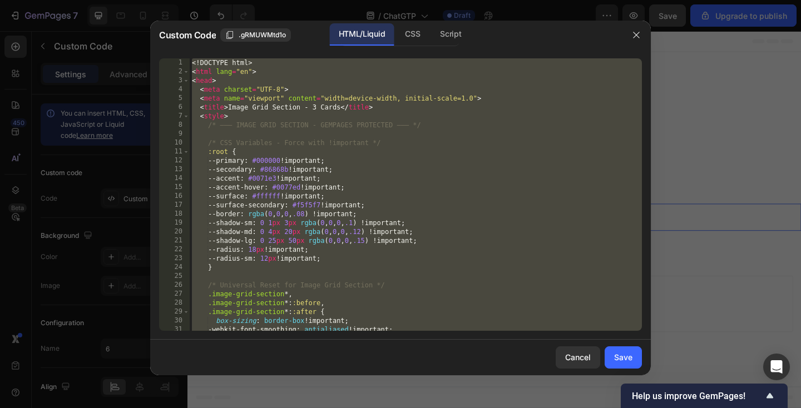
paste textarea
type textarea "</html>"
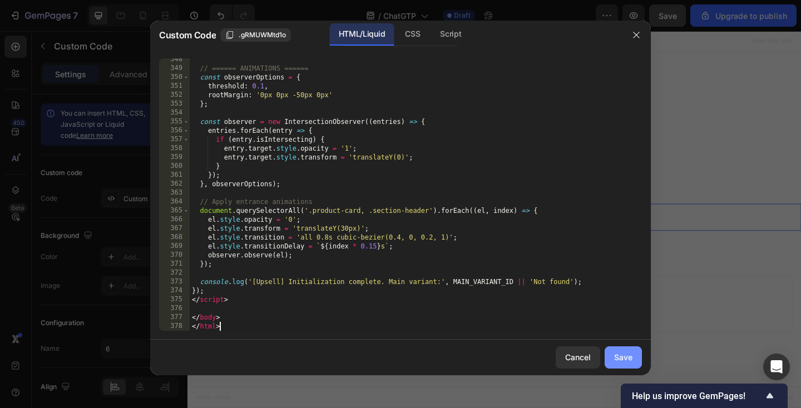
click at [629, 353] on div "Save" at bounding box center [623, 357] width 18 height 12
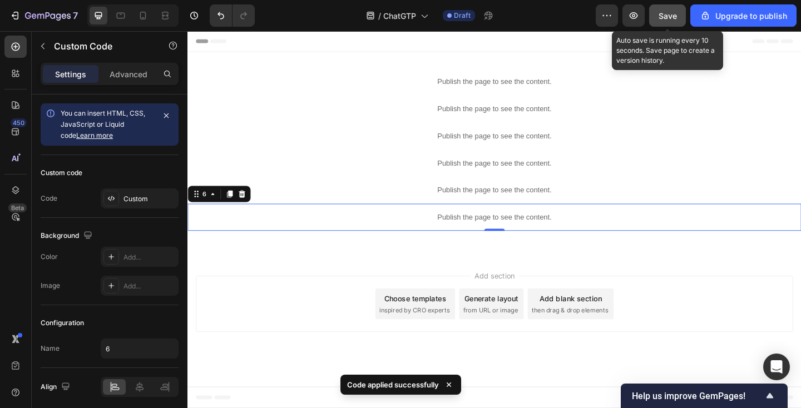
click at [673, 16] on span "Save" at bounding box center [667, 15] width 18 height 9
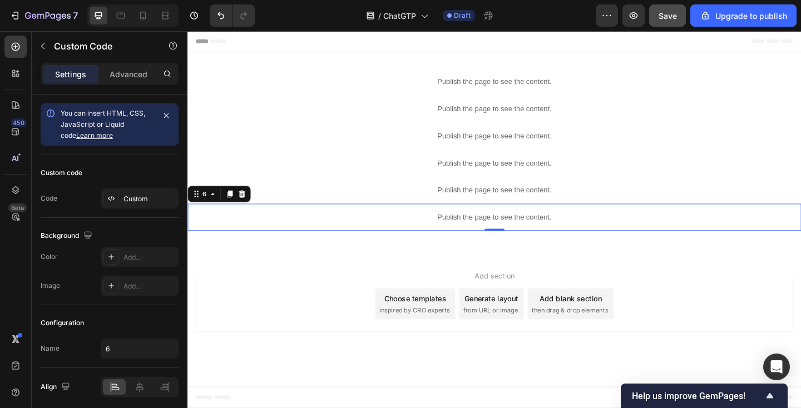
click at [404, 234] on p "Publish the page to see the content." at bounding box center [520, 234] width 667 height 12
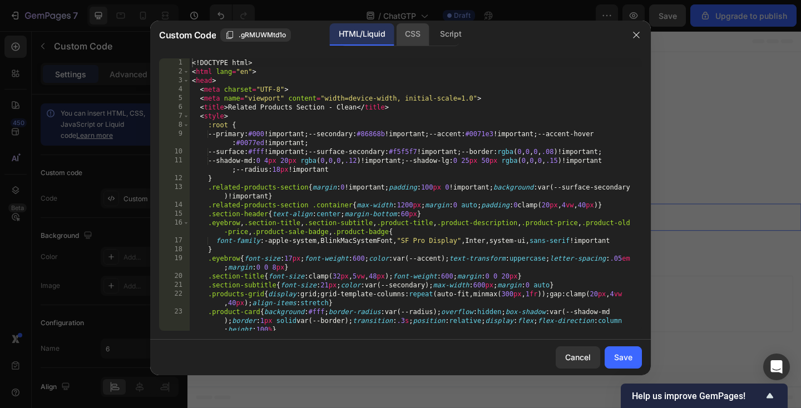
click at [416, 35] on div "CSS" at bounding box center [412, 34] width 33 height 22
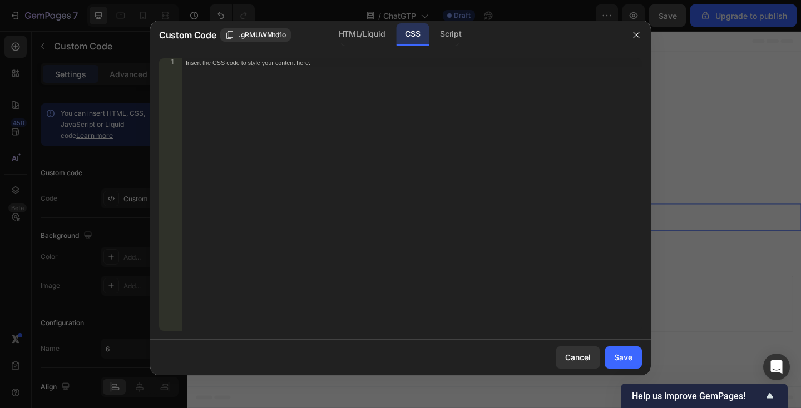
click at [415, 156] on div "Insert the CSS code to style your content here." at bounding box center [411, 203] width 460 height 290
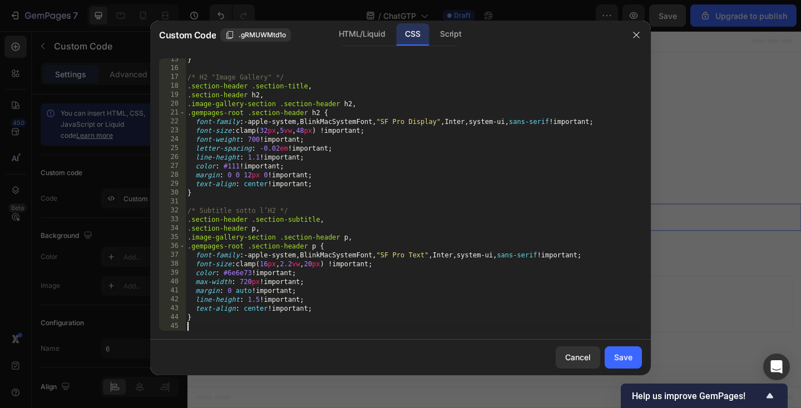
scroll to position [128, 0]
click at [618, 354] on div "Save" at bounding box center [623, 357] width 18 height 12
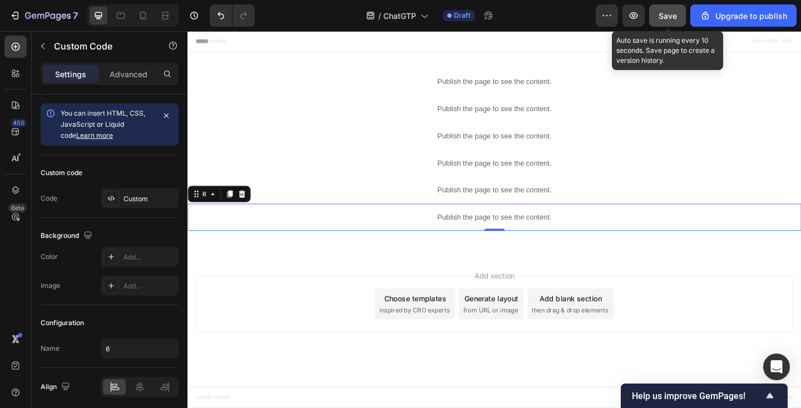
click at [664, 17] on span "Save" at bounding box center [667, 15] width 18 height 9
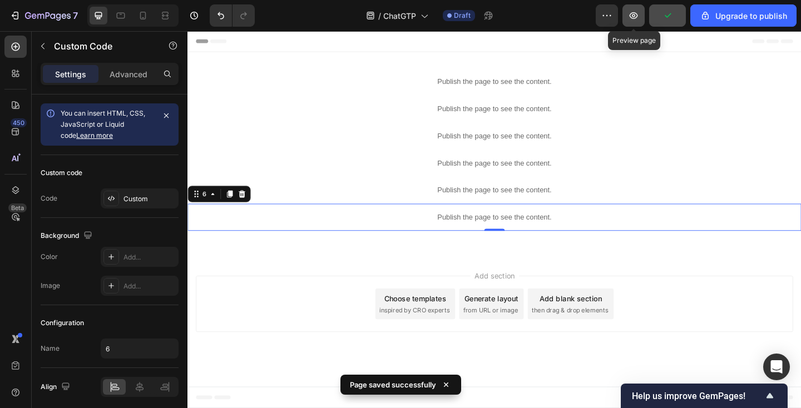
click at [635, 20] on icon "button" at bounding box center [633, 15] width 11 height 11
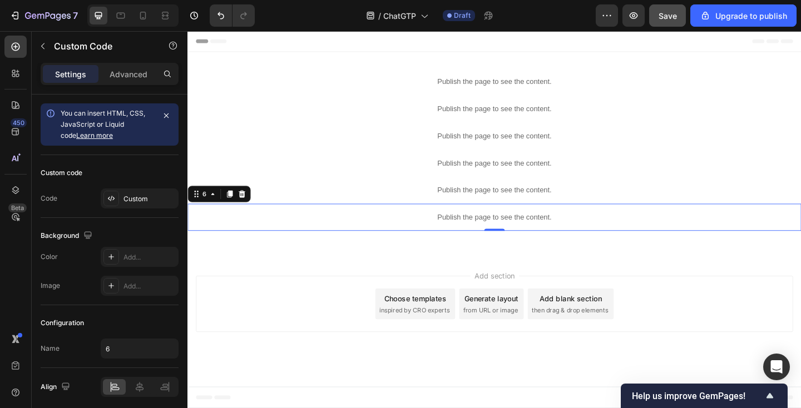
click at [299, 229] on p "Publish the page to see the content." at bounding box center [520, 234] width 667 height 12
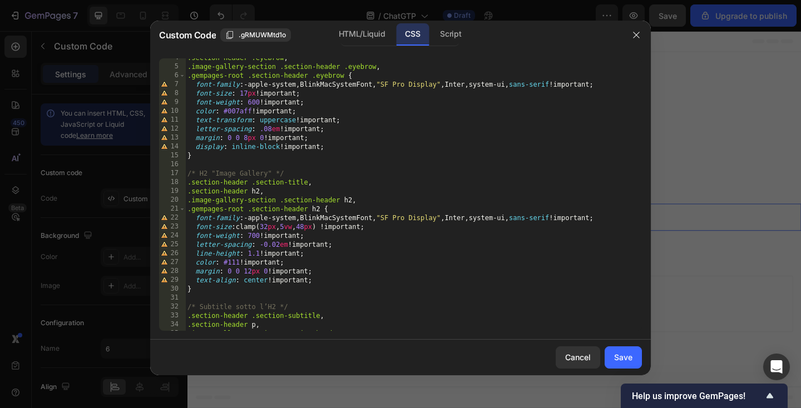
scroll to position [0, 0]
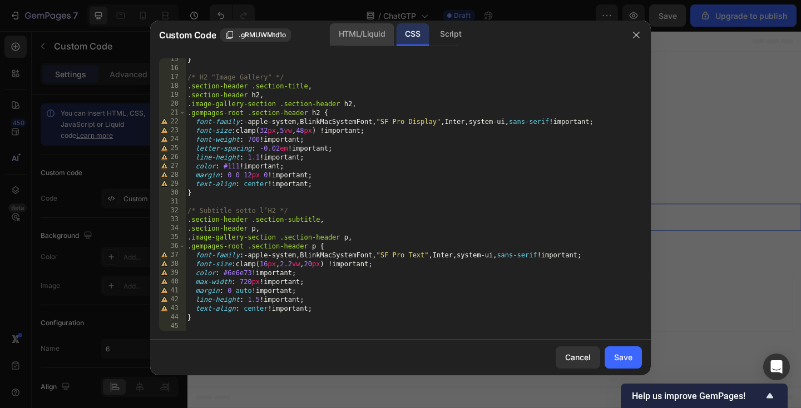
click at [359, 37] on div "HTML/Liquid" at bounding box center [362, 34] width 64 height 22
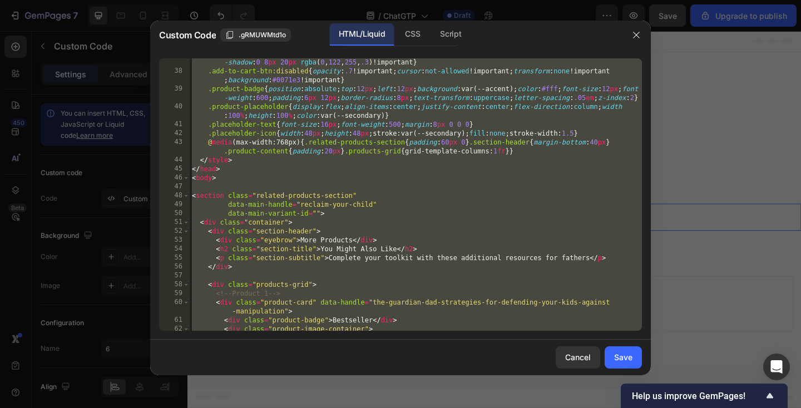
click at [304, 198] on div ".add-to-cart-btn :hover:not ( :disabled ) { background : #0077ed !important ; t…" at bounding box center [416, 203] width 452 height 308
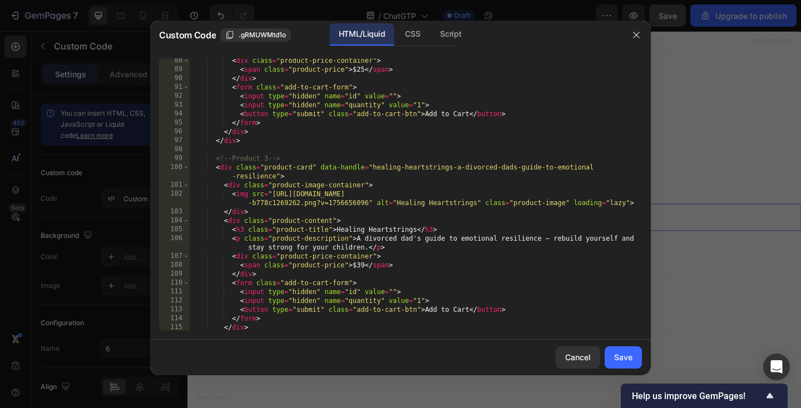
scroll to position [1029, 0]
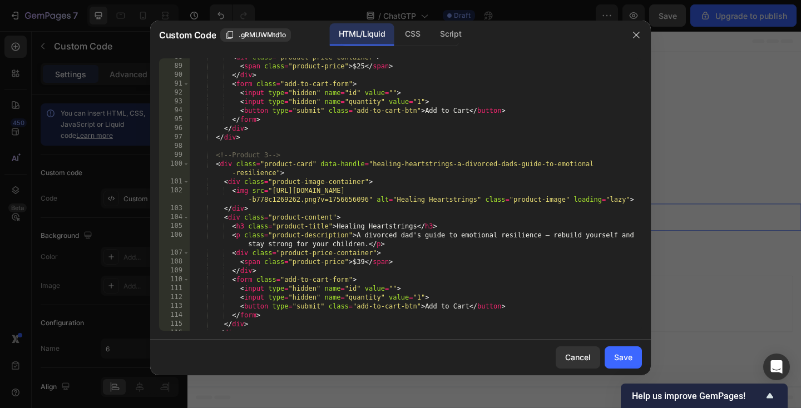
click at [360, 260] on div "< div class = "product-price-container" > < span class = "product-price" > $25 …" at bounding box center [416, 198] width 452 height 290
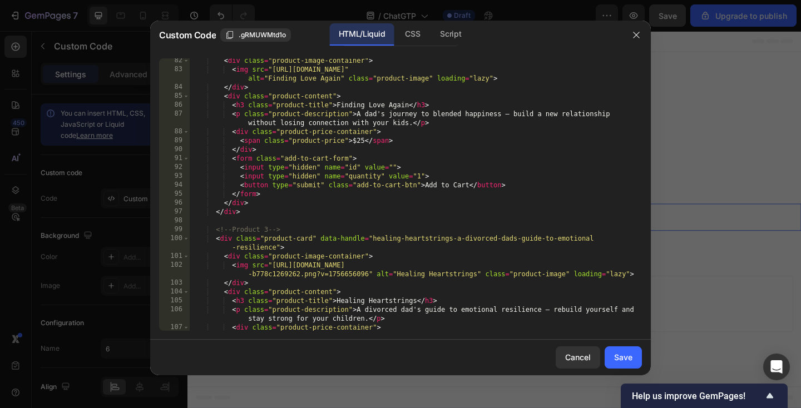
scroll to position [952, 0]
click at [364, 143] on div "< div class = "product-image-container" > < img src = "https://cdn.shopify.com/…" at bounding box center [416, 203] width 452 height 290
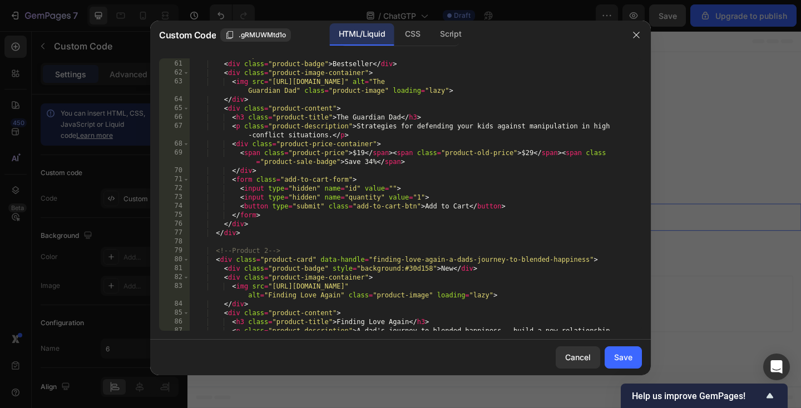
scroll to position [737, 0]
click at [528, 152] on div "< div class = "product-card" data-handle = "the-guardian-dad-strategies-for-def…" at bounding box center [416, 196] width 452 height 308
click at [370, 162] on div "< div class = "product-card" data-handle = "the-guardian-dad-strategies-for-def…" at bounding box center [416, 196] width 452 height 308
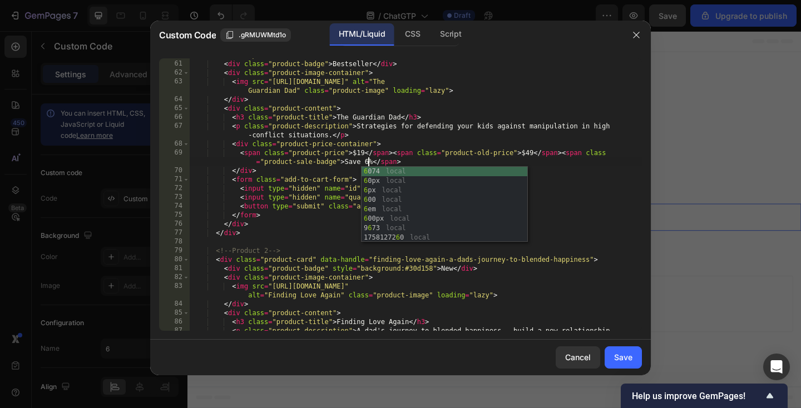
scroll to position [0, 43]
click at [473, 156] on div "< div class = "product-card" data-handle = "the-guardian-dad-strategies-for-def…" at bounding box center [416, 196] width 452 height 308
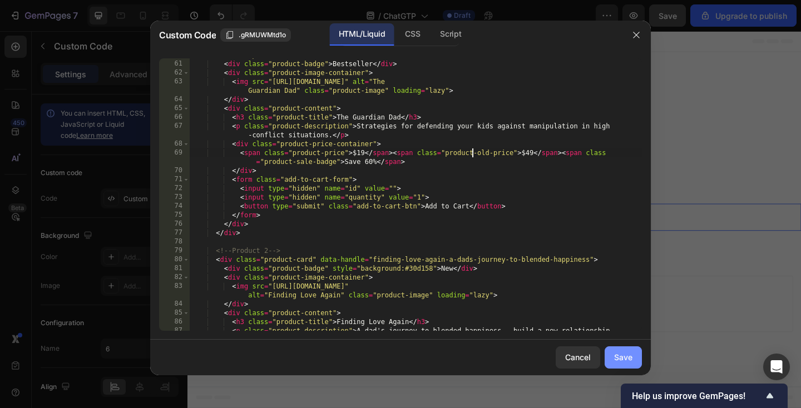
type textarea "<span class="product-price">$19</span><span class="product-old-price">$49</span…"
click at [625, 351] on div "Save" at bounding box center [623, 357] width 18 height 12
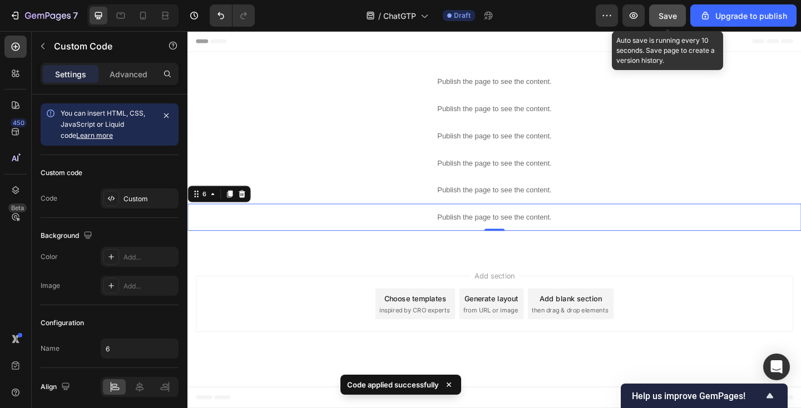
click at [670, 17] on span "Save" at bounding box center [667, 15] width 18 height 9
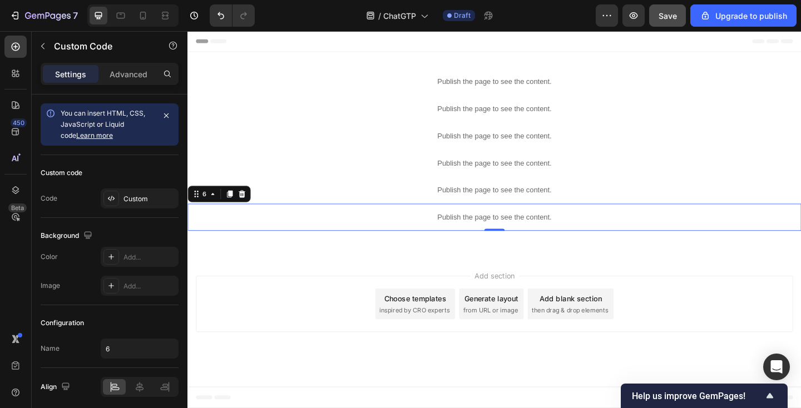
click at [378, 232] on p "Publish the page to see the content." at bounding box center [520, 234] width 667 height 12
click at [235, 209] on icon at bounding box center [233, 209] width 6 height 8
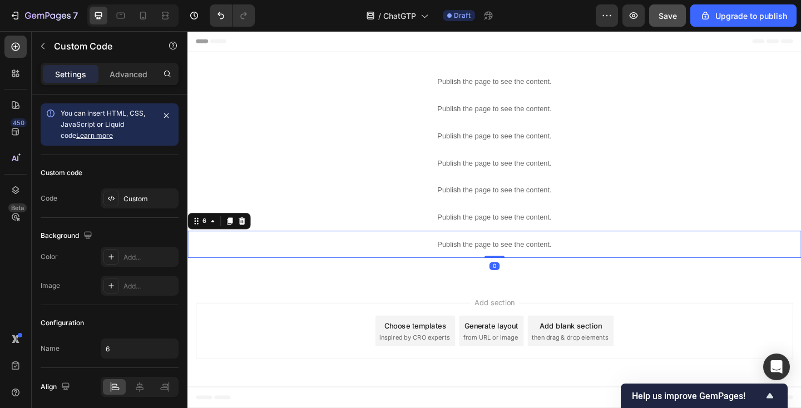
click at [253, 262] on p "Publish the page to see the content." at bounding box center [520, 263] width 667 height 12
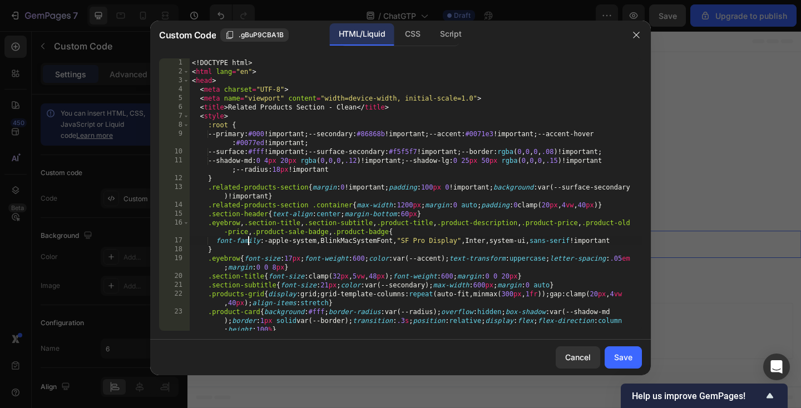
click at [248, 243] on div "<! DOCTYPE html > < html lang = "en" > < head > < meta charset = "UTF-8" > < me…" at bounding box center [416, 203] width 452 height 290
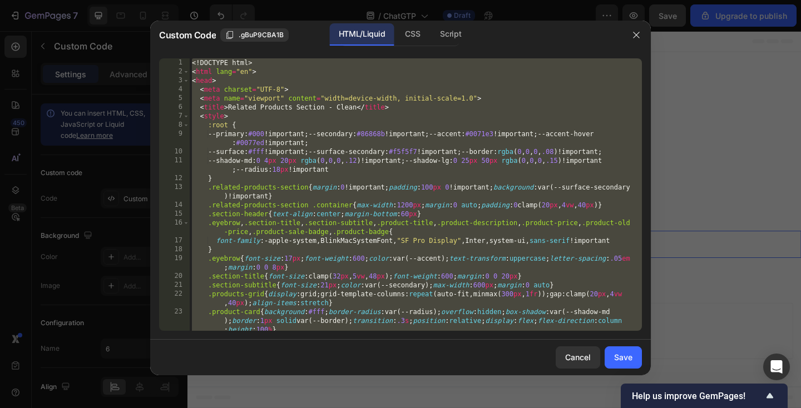
paste textarea
type textarea "</html>"
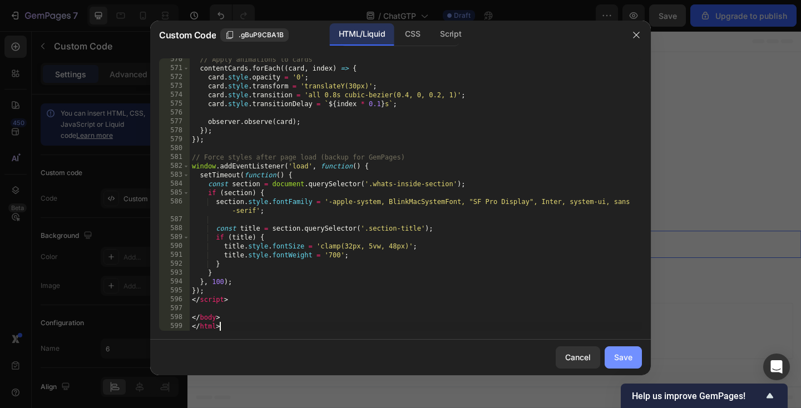
click at [625, 350] on button "Save" at bounding box center [622, 357] width 37 height 22
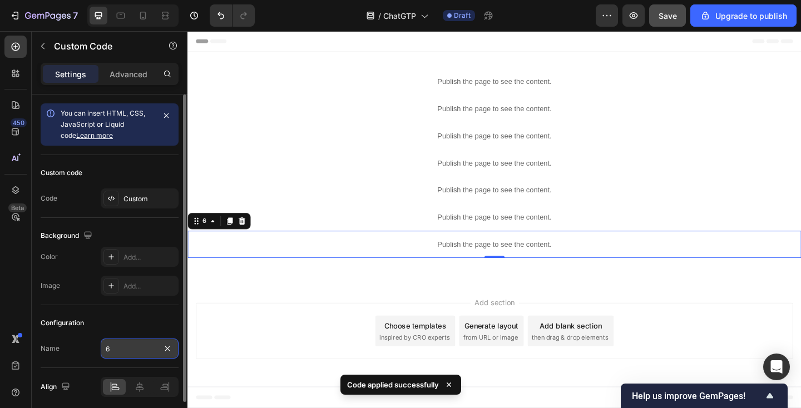
click at [149, 350] on input "6" at bounding box center [140, 349] width 78 height 20
type input "7"
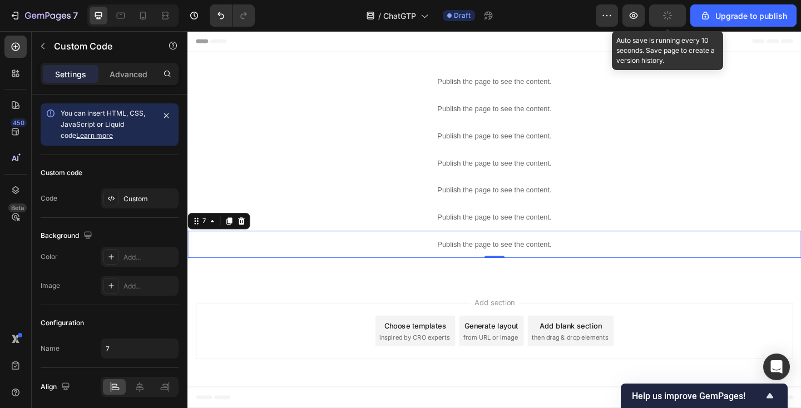
click at [662, 21] on button "button" at bounding box center [667, 15] width 37 height 22
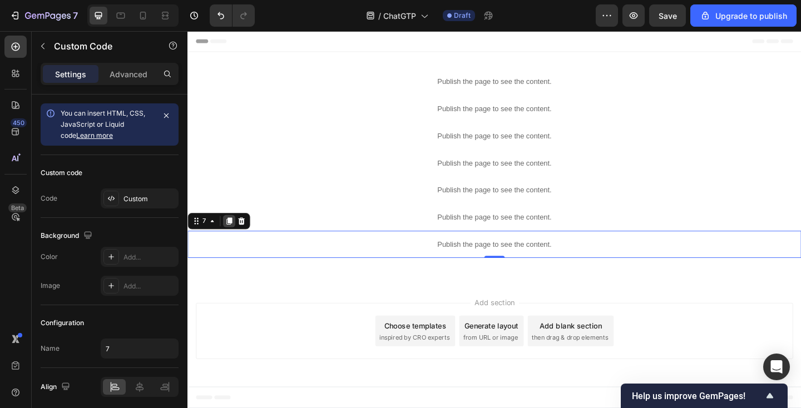
click at [230, 235] on icon at bounding box center [232, 237] width 9 height 9
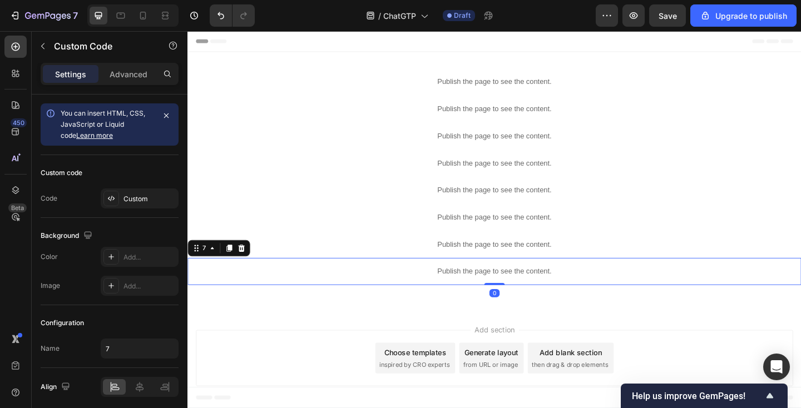
click at [285, 290] on p "Publish the page to see the content." at bounding box center [520, 293] width 667 height 12
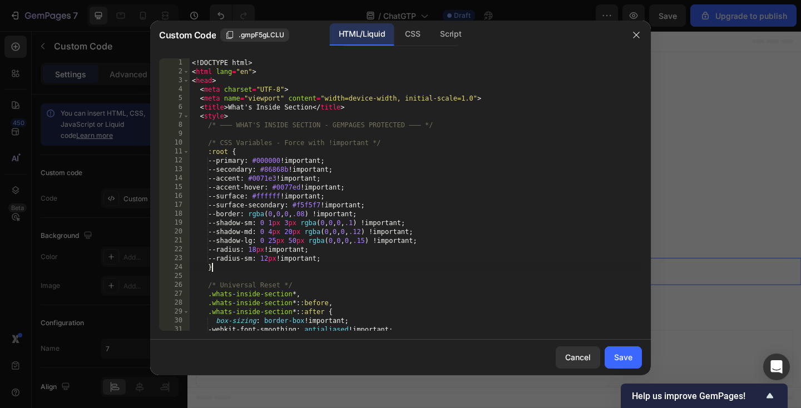
click at [277, 269] on div "<! DOCTYPE html > < html lang = "en" > < head > < meta charset = "UTF-8" > < me…" at bounding box center [416, 203] width 452 height 290
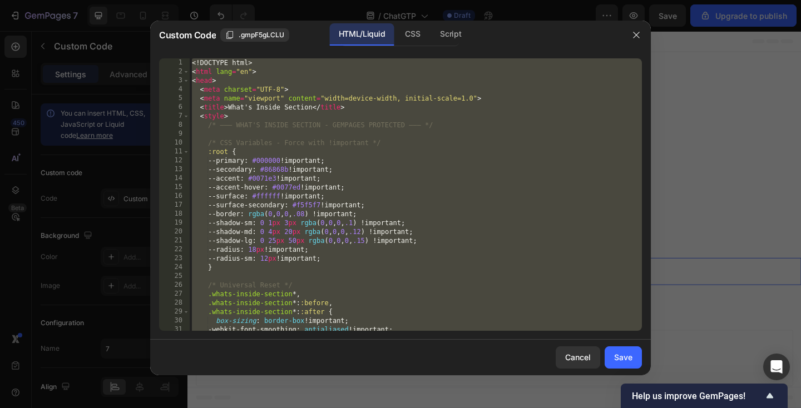
paste textarea
type textarea "</html>"
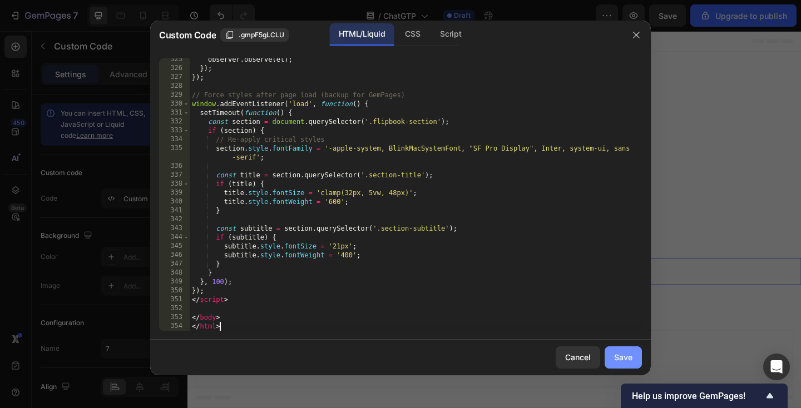
click at [619, 351] on div "Save" at bounding box center [623, 357] width 18 height 12
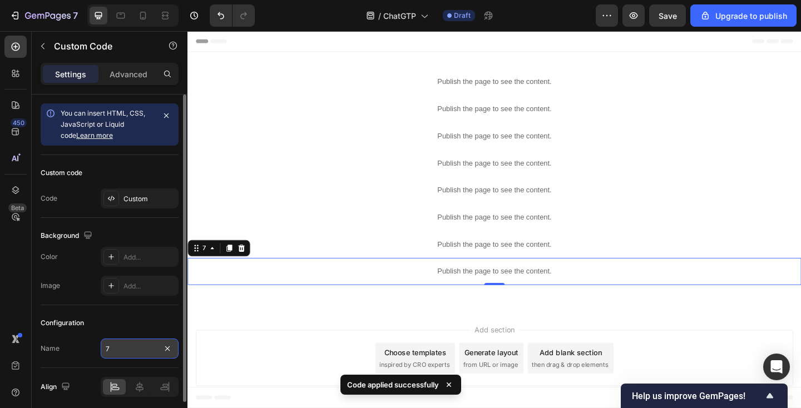
click at [153, 345] on input "7" at bounding box center [140, 349] width 78 height 20
type input "8"
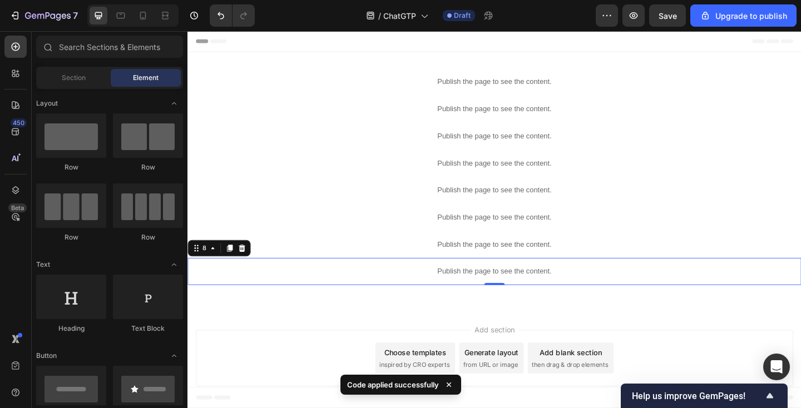
click at [271, 358] on div "Add section Choose templates inspired by CRO experts Generate layout from URL o…" at bounding box center [520, 386] width 649 height 61
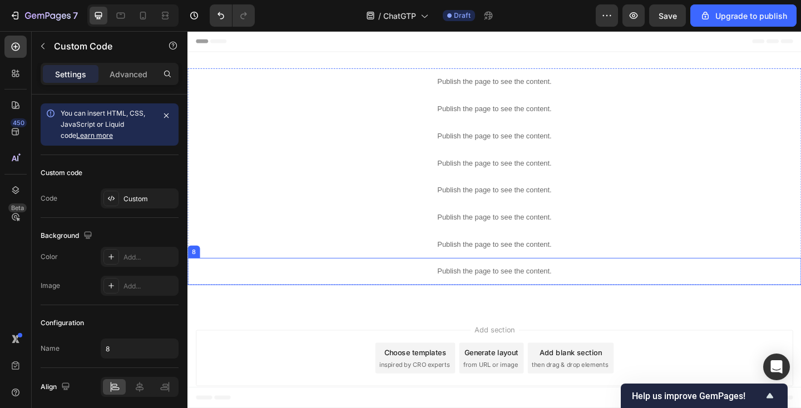
click at [475, 293] on p "Publish the page to see the content." at bounding box center [520, 293] width 667 height 12
click at [230, 264] on icon at bounding box center [232, 267] width 9 height 9
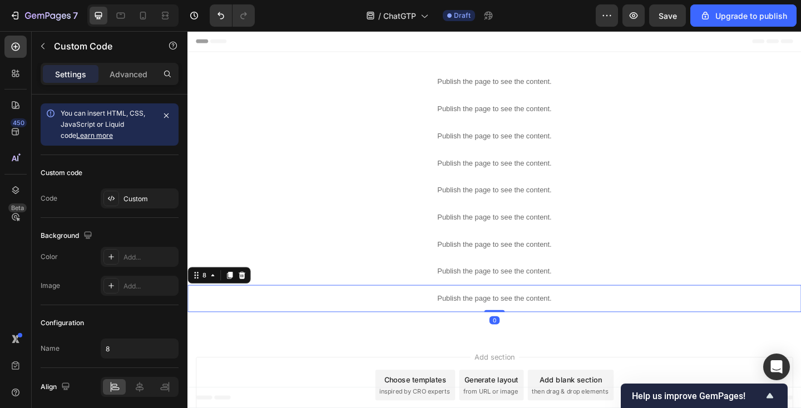
click at [250, 316] on div "Publish the page to see the content." at bounding box center [520, 321] width 667 height 29
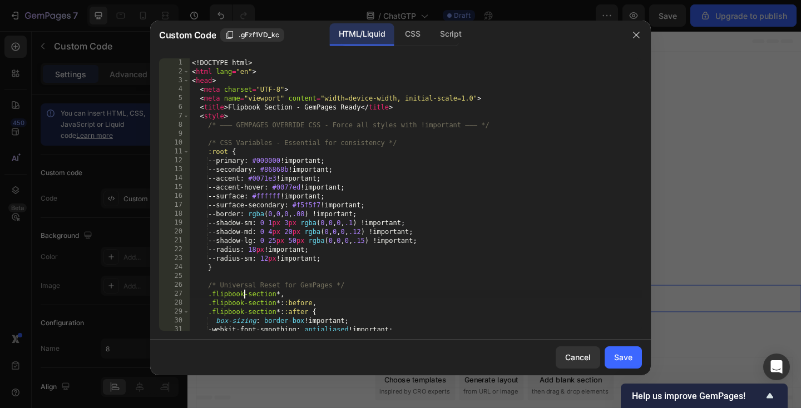
click at [245, 292] on div "<! DOCTYPE html > < html lang = "en" > < head > < meta charset = "UTF-8" > < me…" at bounding box center [416, 203] width 452 height 290
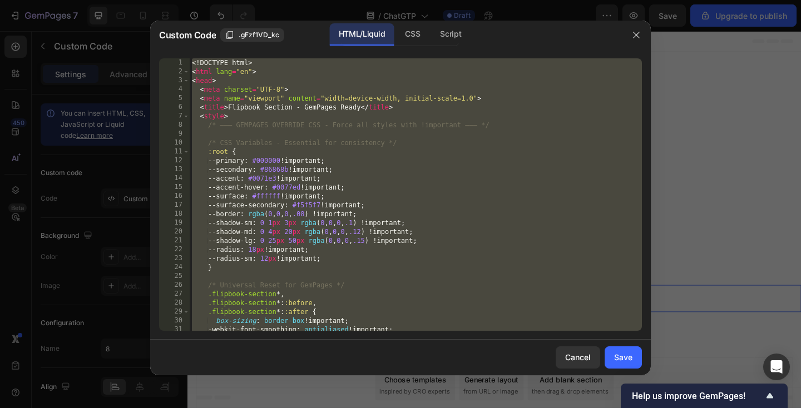
paste textarea "script"
type textarea "</script>"
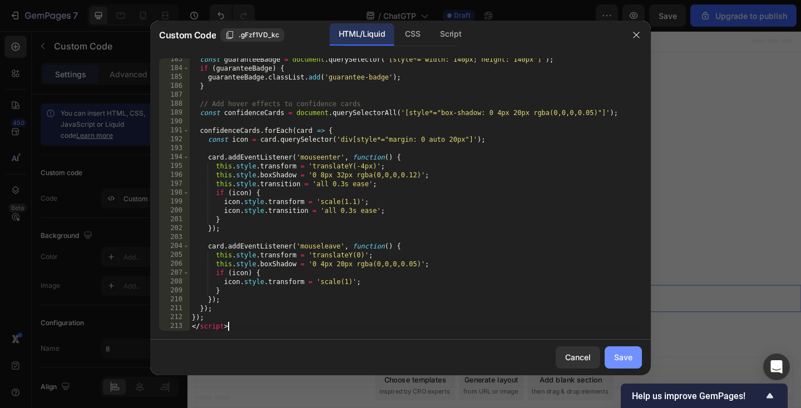
click at [630, 352] on div "Save" at bounding box center [623, 357] width 18 height 12
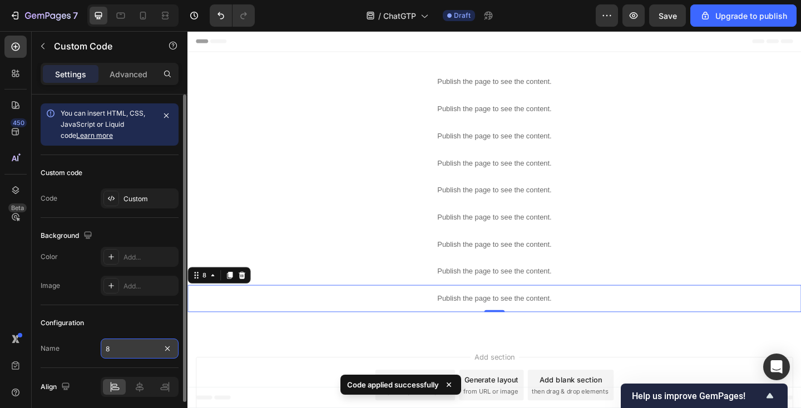
click at [123, 350] on input "8" at bounding box center [140, 349] width 78 height 20
type input "9"
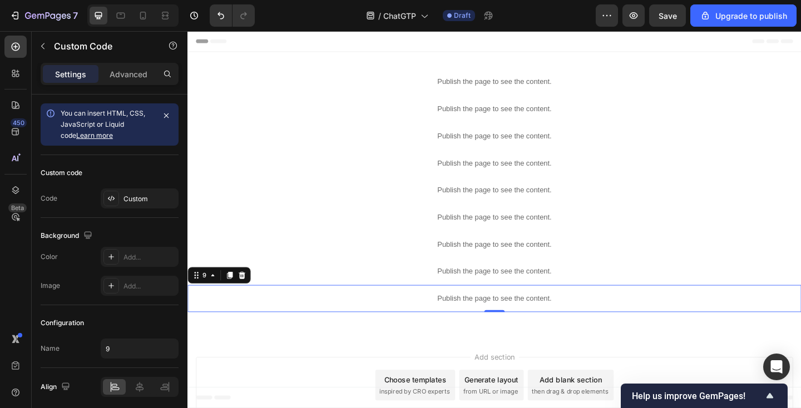
click at [334, 316] on div "Publish the page to see the content." at bounding box center [520, 321] width 667 height 29
click at [234, 297] on icon at bounding box center [233, 297] width 6 height 8
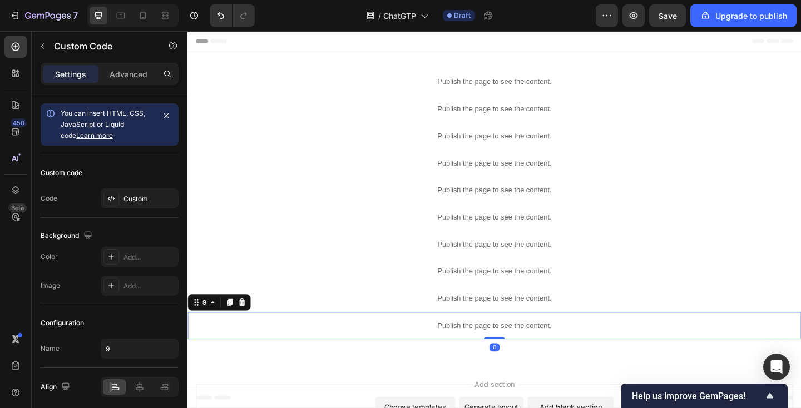
click at [249, 353] on p "Publish the page to see the content." at bounding box center [520, 352] width 667 height 12
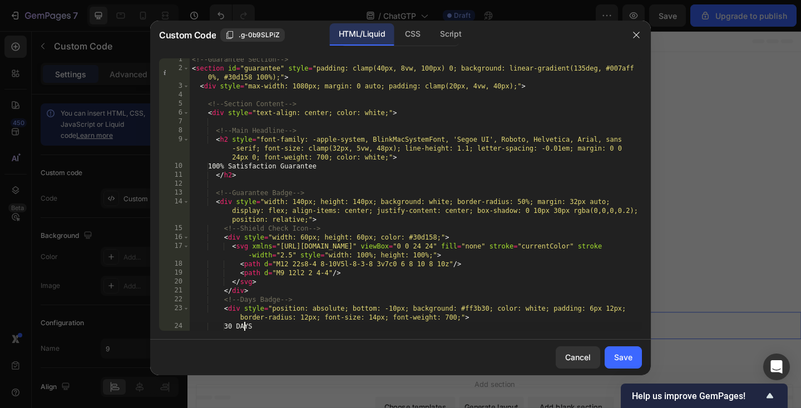
scroll to position [3, 0]
click at [244, 327] on div "<!-- Guarantee Section --> < section id = "guarantee" style = "padding: clamp(4…" at bounding box center [416, 200] width 452 height 290
click at [255, 306] on div "<!-- Guarantee Section --> < section id = "guarantee" style = "padding: clamp(4…" at bounding box center [416, 200] width 452 height 290
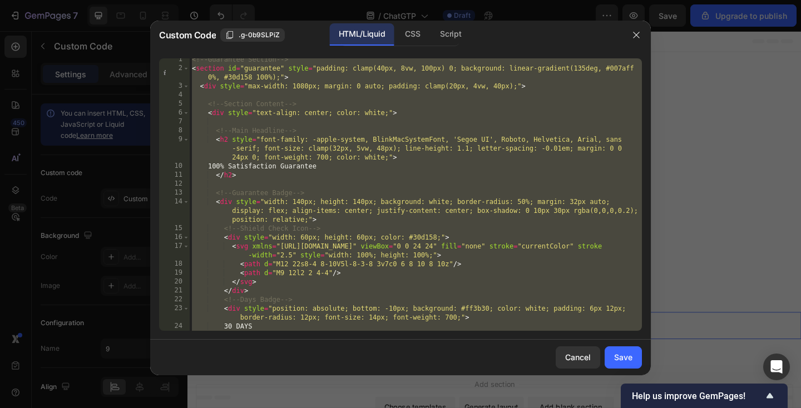
paste textarea "el.style.transition = 'all 0.8s cubic-bezier(0.4, 0,"
type textarea "el.style.transition = 'all 0.8s cubic-bezier(0.4, 0,"
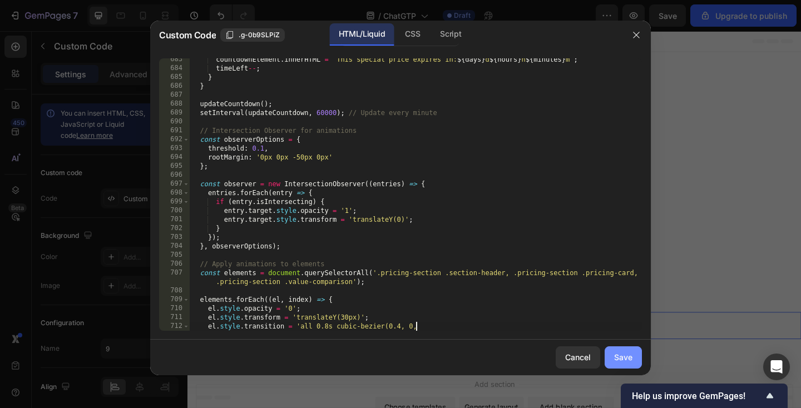
click at [624, 358] on div "Save" at bounding box center [623, 357] width 18 height 12
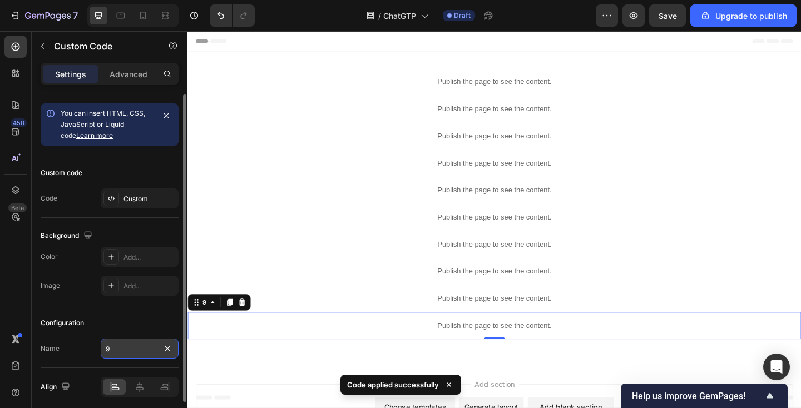
click at [137, 353] on input "9" at bounding box center [140, 349] width 78 height 20
type input "10"
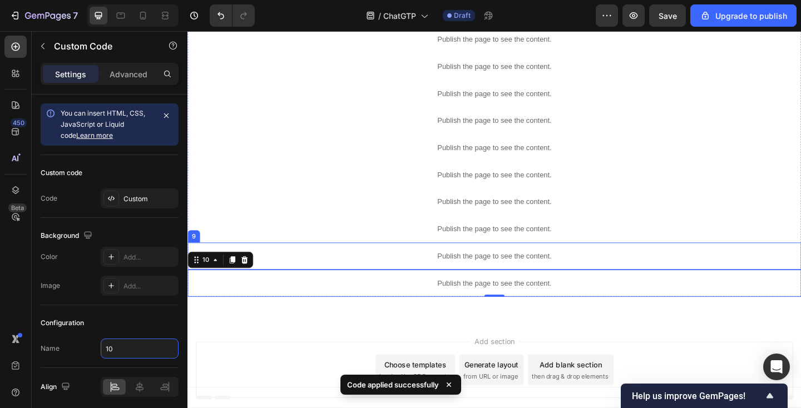
scroll to position [62, 0]
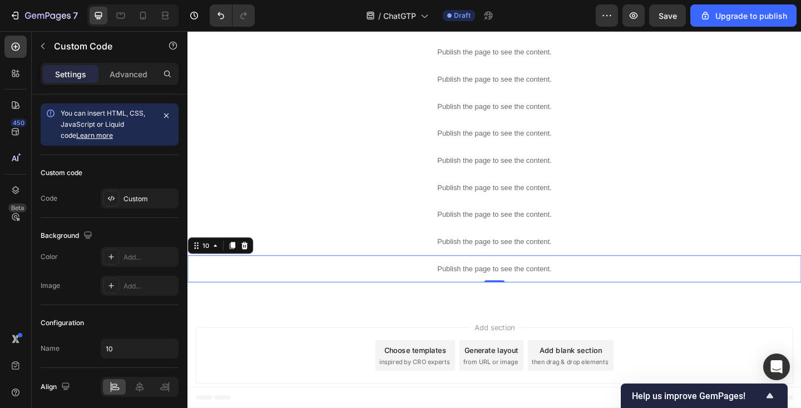
click at [388, 295] on p "Publish the page to see the content." at bounding box center [520, 290] width 667 height 12
click at [235, 266] on icon at bounding box center [236, 265] width 6 height 8
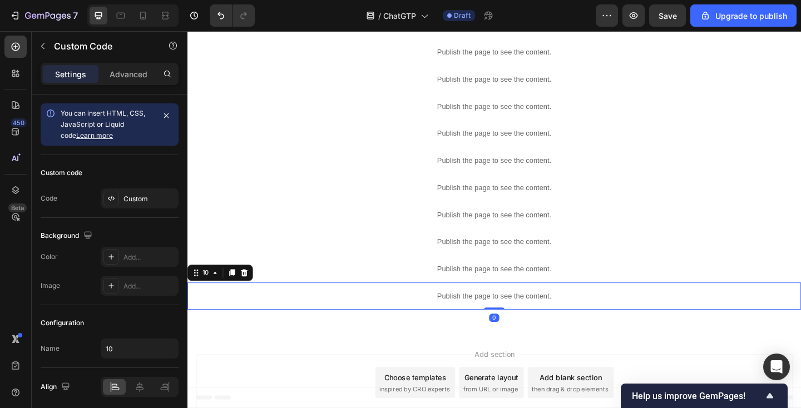
click at [234, 319] on p "Publish the page to see the content." at bounding box center [520, 320] width 667 height 12
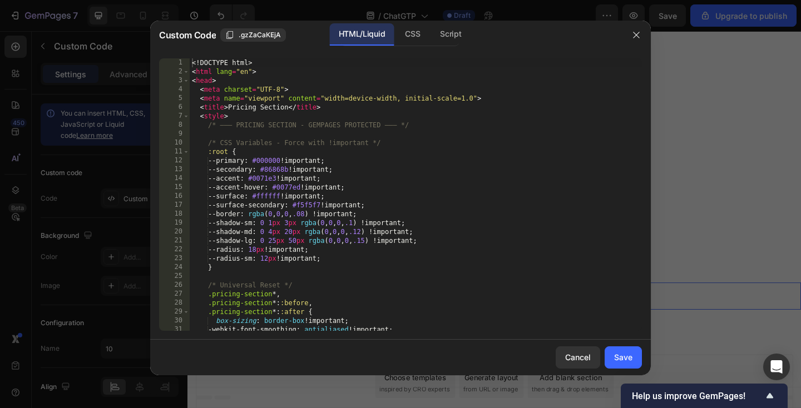
click at [271, 272] on div "<! DOCTYPE html > < html lang = "en" > < head > < meta charset = "UTF-8" > < me…" at bounding box center [416, 203] width 452 height 290
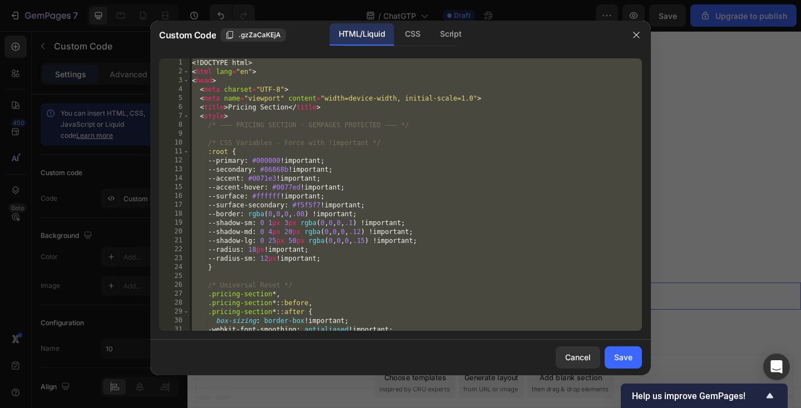
paste textarea "</script>"
type textarea "</script>"
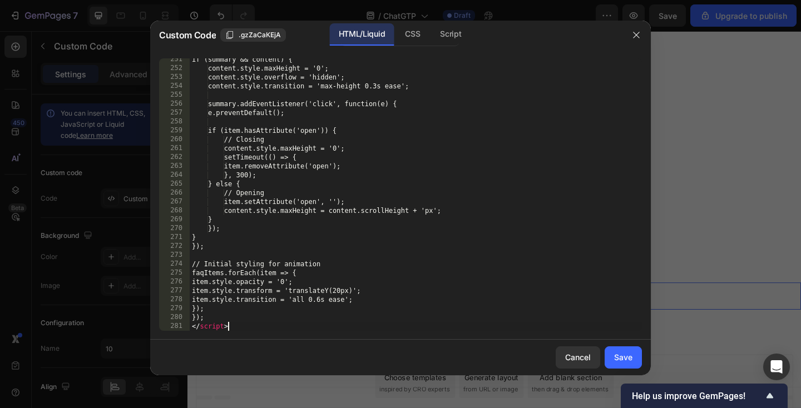
scroll to position [2903, 0]
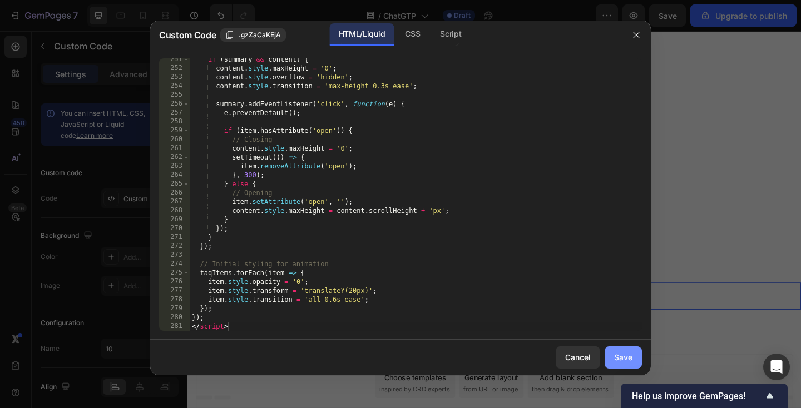
click at [626, 354] on div "Save" at bounding box center [623, 357] width 18 height 12
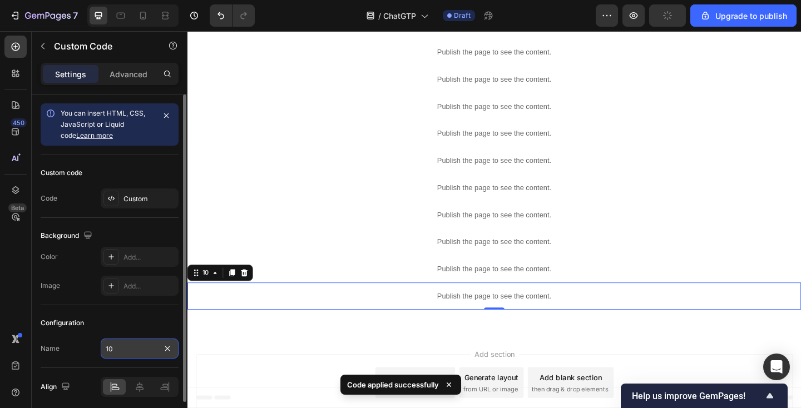
click at [128, 350] on input "10" at bounding box center [140, 349] width 78 height 20
type input "11"
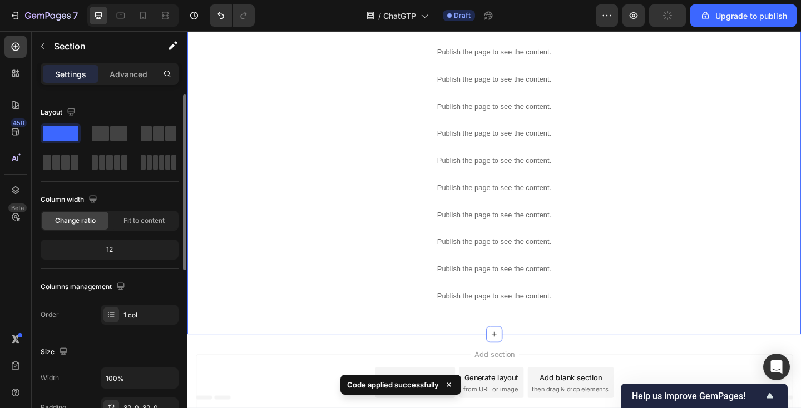
click at [258, 352] on div "Publish the page to see the content. 1 Publish the page to see the content. 2 P…" at bounding box center [520, 176] width 667 height 369
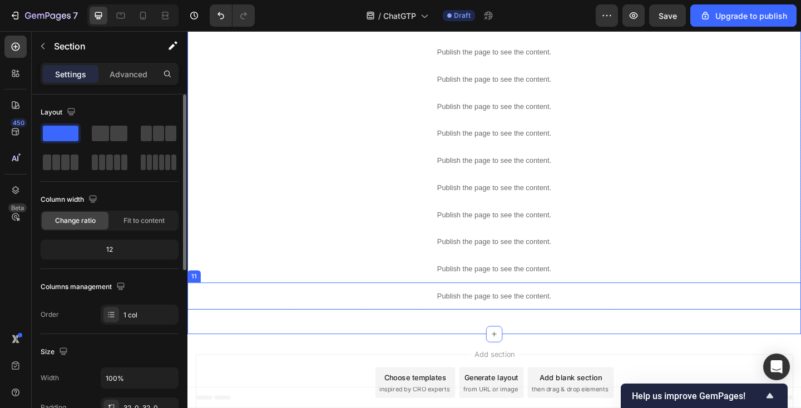
click at [355, 315] on p "Publish the page to see the content." at bounding box center [520, 320] width 667 height 12
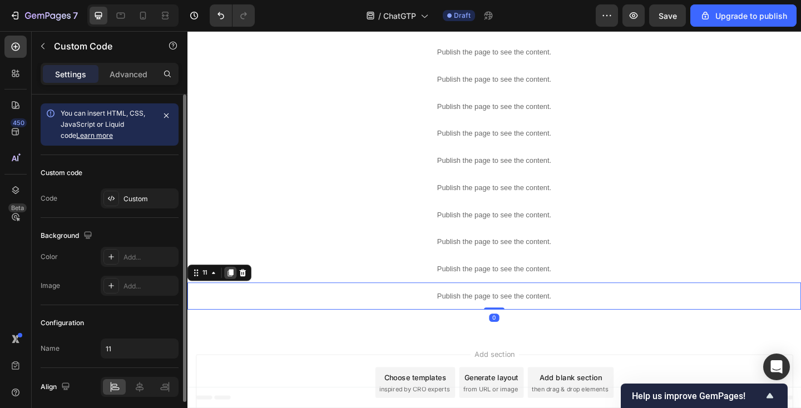
click at [233, 296] on icon at bounding box center [234, 294] width 9 height 9
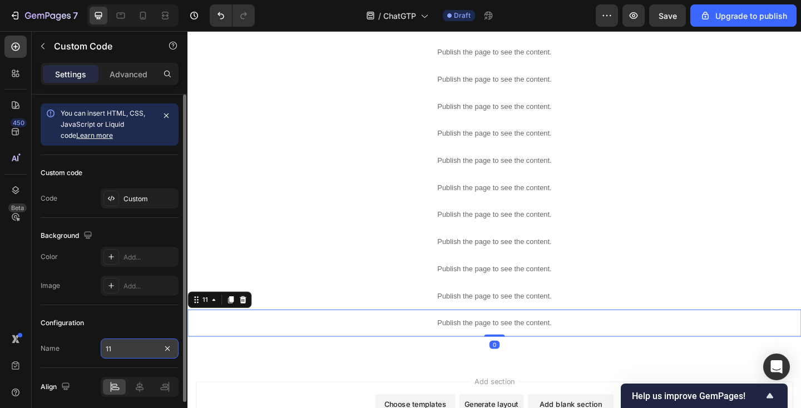
click at [136, 350] on input "11" at bounding box center [140, 349] width 78 height 20
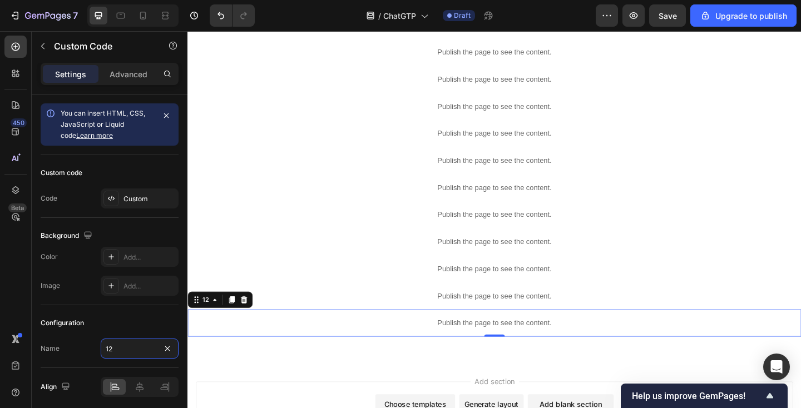
type input "12"
click at [250, 348] on p "Publish the page to see the content." at bounding box center [520, 349] width 667 height 12
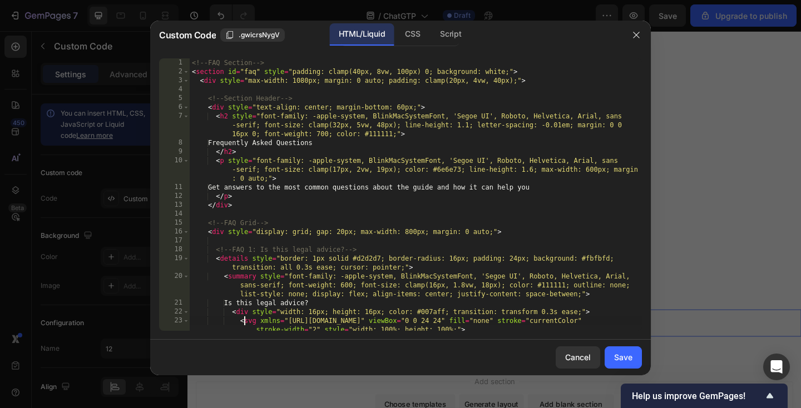
click at [245, 322] on div "<!-- FAQ Section --> < section id = "faq" style = "padding: clamp(40px, 8vw, 10…" at bounding box center [416, 203] width 452 height 290
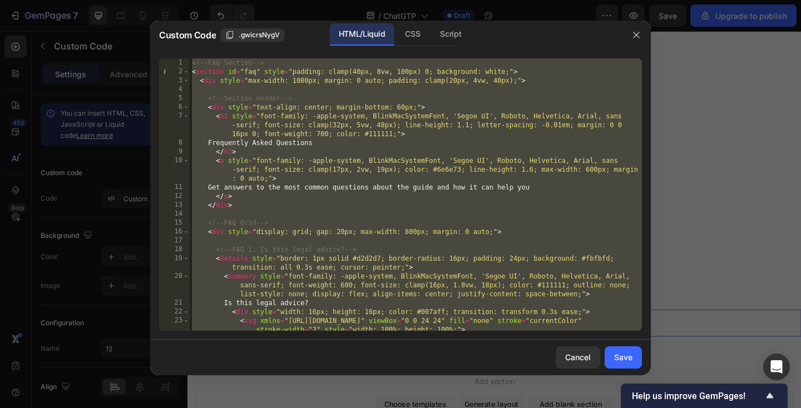
type textarea "const elements = document.querySelectorAll('.final-cta-section .urgency-alert, …"
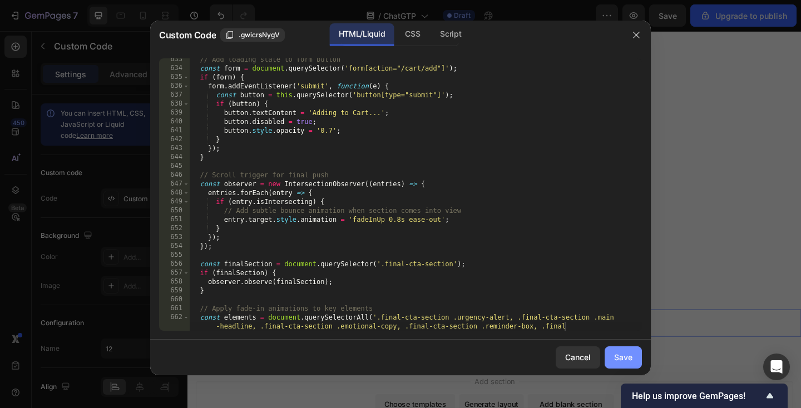
click at [616, 356] on div "Save" at bounding box center [623, 357] width 18 height 12
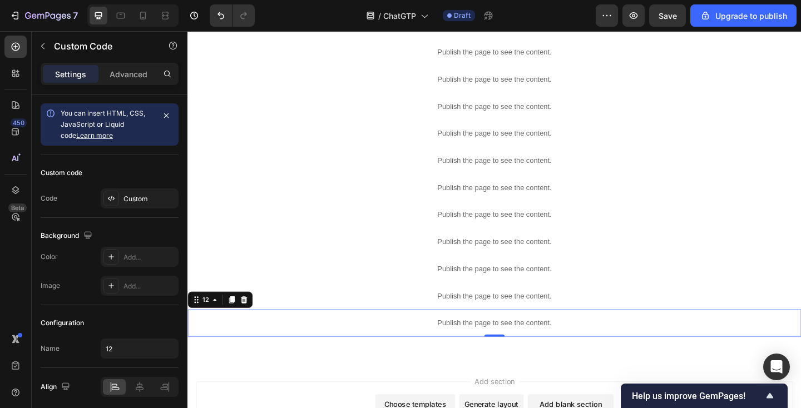
click at [338, 349] on p "Publish the page to see the content." at bounding box center [520, 349] width 667 height 12
click at [233, 321] on icon at bounding box center [235, 323] width 9 height 9
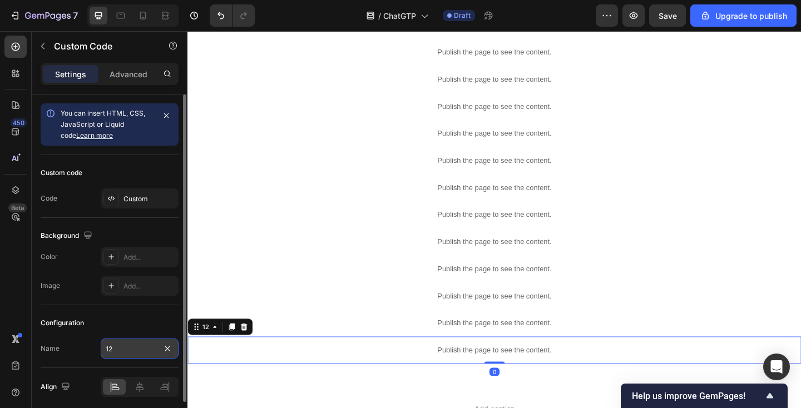
click at [139, 350] on input "12" at bounding box center [140, 349] width 78 height 20
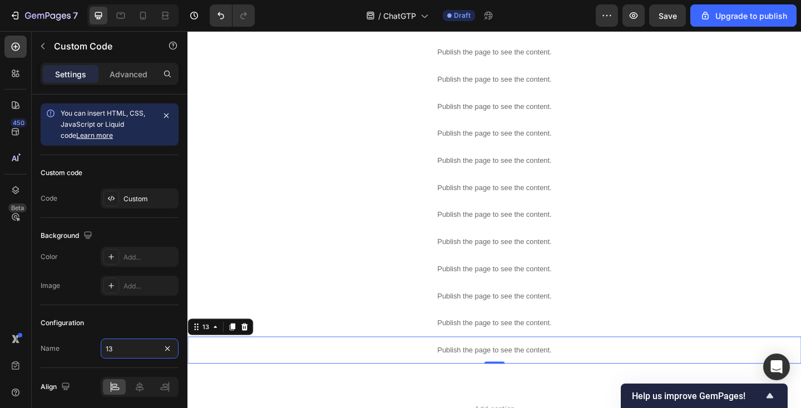
type input "13"
click at [226, 376] on p "Publish the page to see the content." at bounding box center [520, 378] width 667 height 12
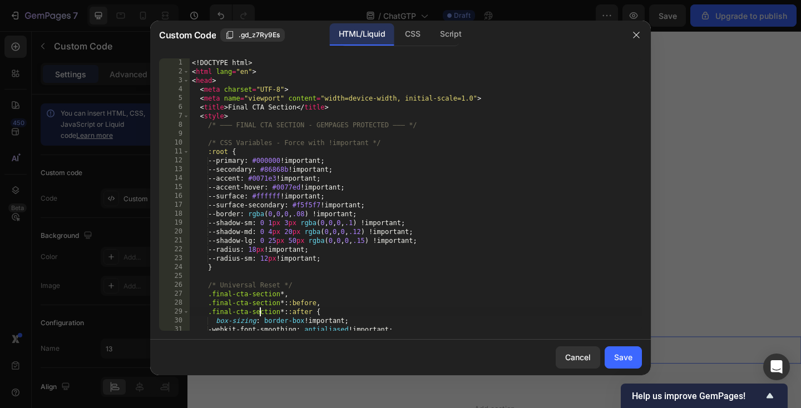
click at [260, 314] on div "<! DOCTYPE html > < html lang = "en" > < head > < meta charset = "UTF-8" > < me…" at bounding box center [416, 203] width 452 height 290
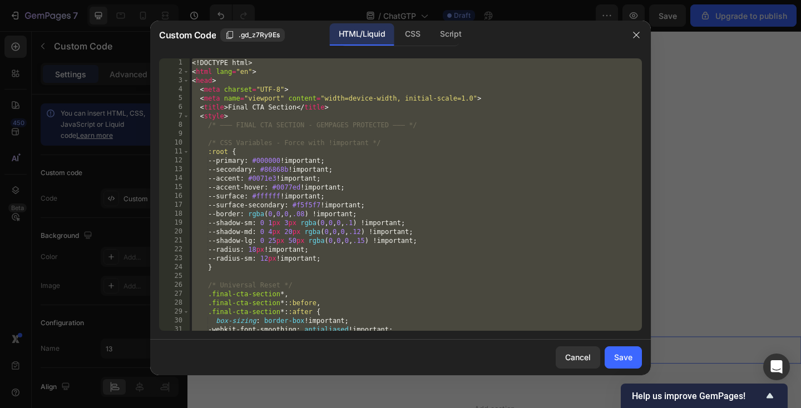
paste textarea "</html>"
type textarea "</html>"
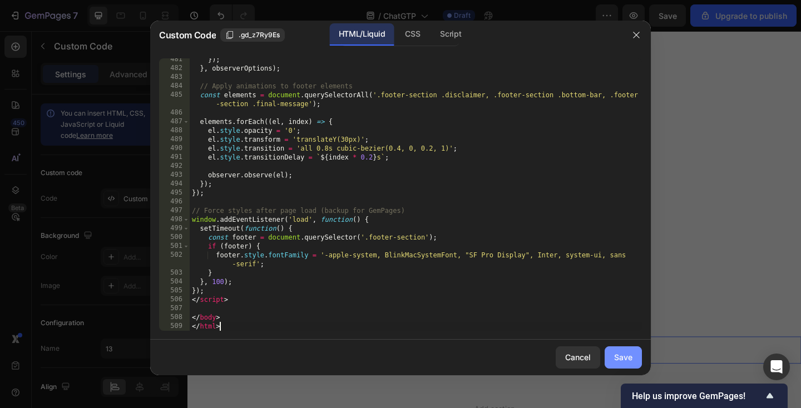
click at [615, 351] on button "Save" at bounding box center [622, 357] width 37 height 22
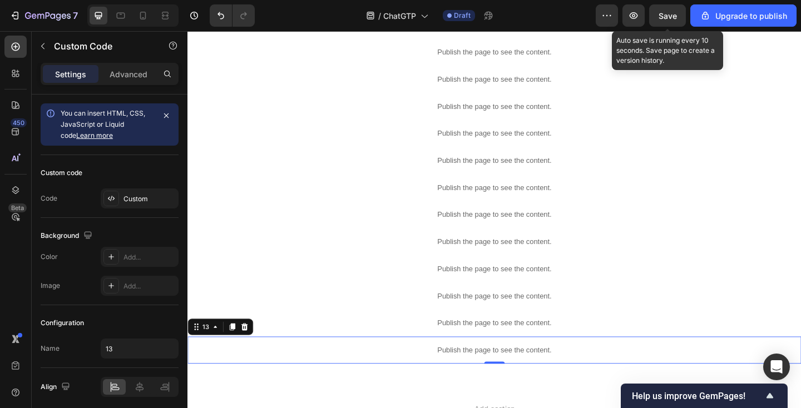
click at [666, 21] on div "Save" at bounding box center [667, 16] width 18 height 12
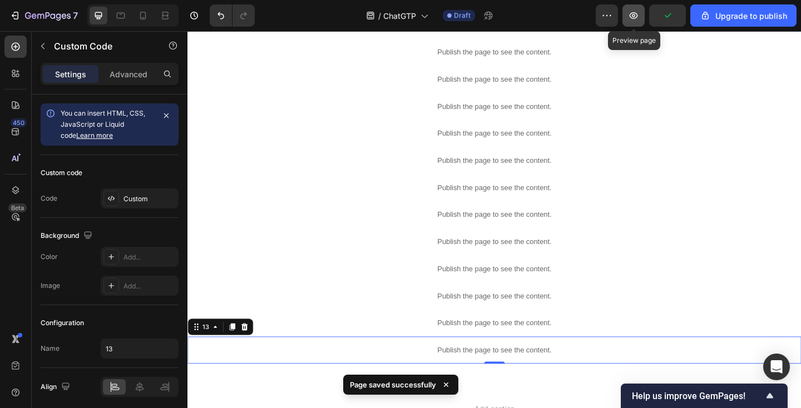
click at [641, 20] on button "button" at bounding box center [633, 15] width 22 height 22
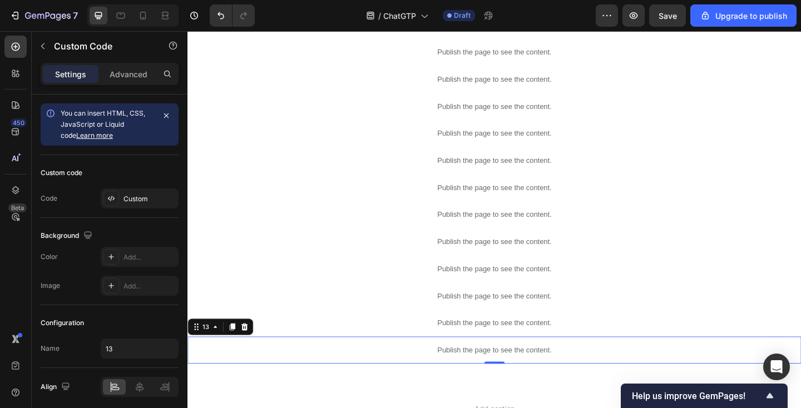
click at [400, 376] on p "Publish the page to see the content." at bounding box center [520, 378] width 667 height 12
click at [237, 351] on icon at bounding box center [236, 353] width 6 height 8
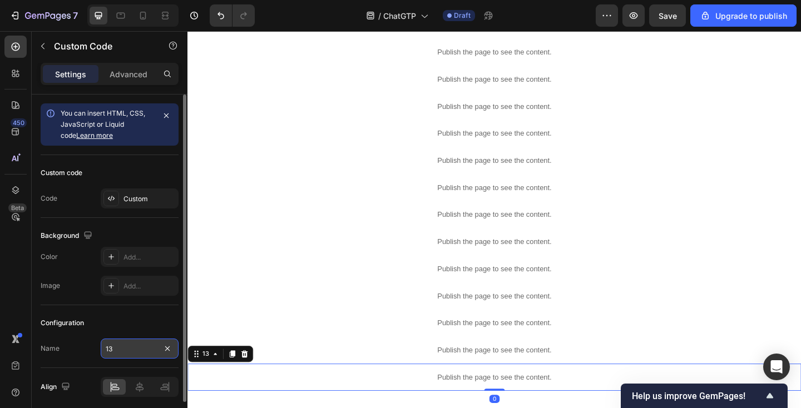
click at [130, 347] on input "13" at bounding box center [140, 349] width 78 height 20
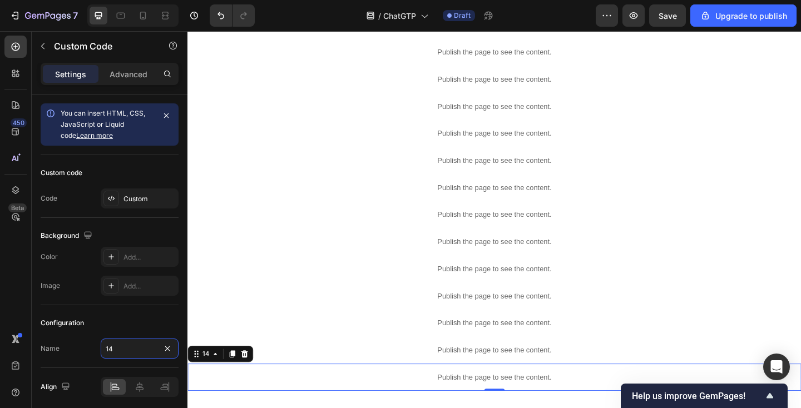
type input "14"
click at [238, 400] on div "Publish the page to see the content." at bounding box center [520, 407] width 667 height 29
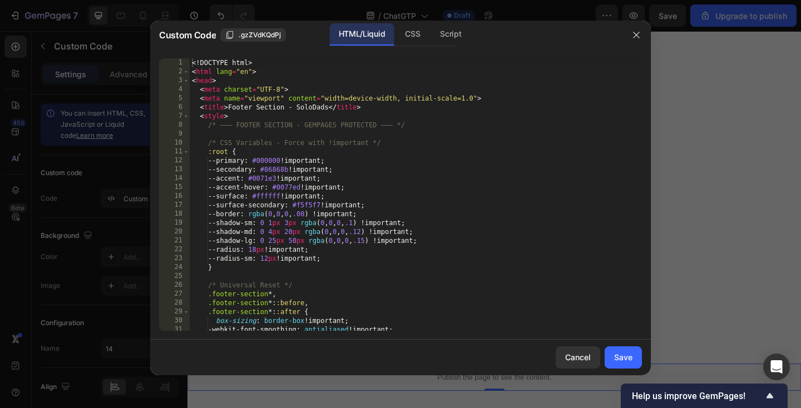
click at [277, 321] on div "<! DOCTYPE html > < html lang = "en" > < head > < meta charset = "UTF-8" > < me…" at bounding box center [416, 203] width 452 height 290
click at [283, 301] on div "<! DOCTYPE html > < html lang = "en" > < head > < meta charset = "UTF-8" > < me…" at bounding box center [416, 203] width 452 height 290
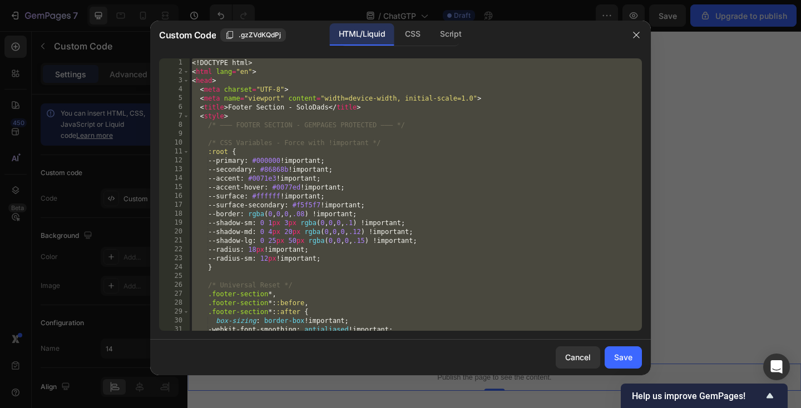
paste textarea
type textarea "</html>"
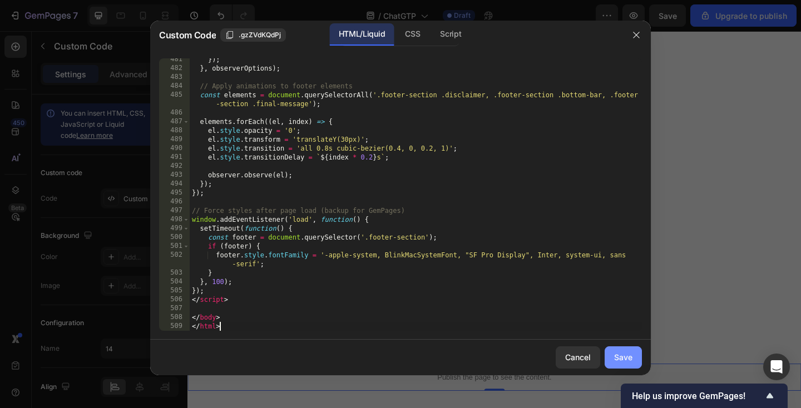
click at [619, 359] on div "Save" at bounding box center [623, 357] width 18 height 12
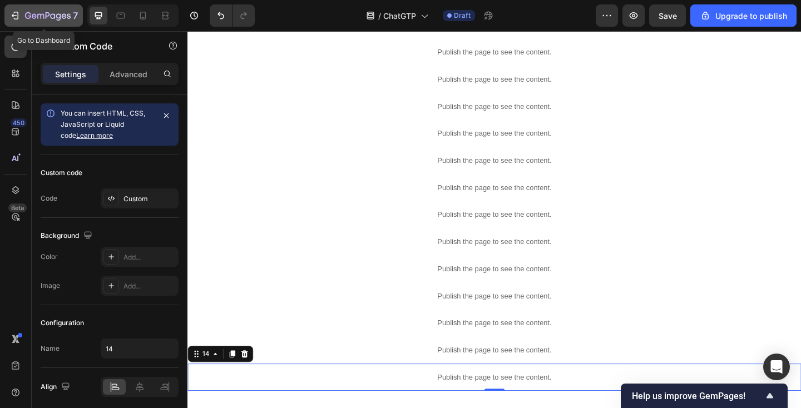
click at [66, 15] on icon "button" at bounding box center [48, 16] width 46 height 9
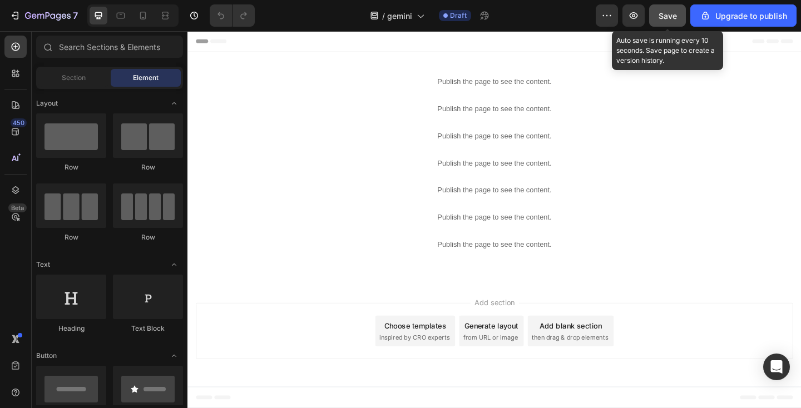
click at [663, 16] on span "Save" at bounding box center [667, 15] width 18 height 9
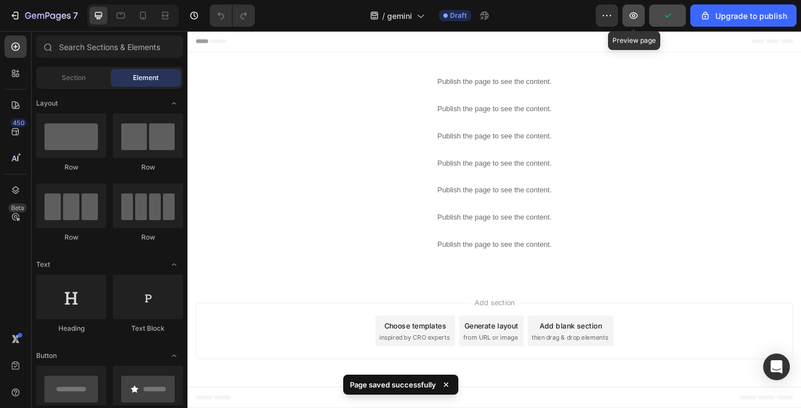
click at [639, 16] on icon "button" at bounding box center [633, 15] width 11 height 11
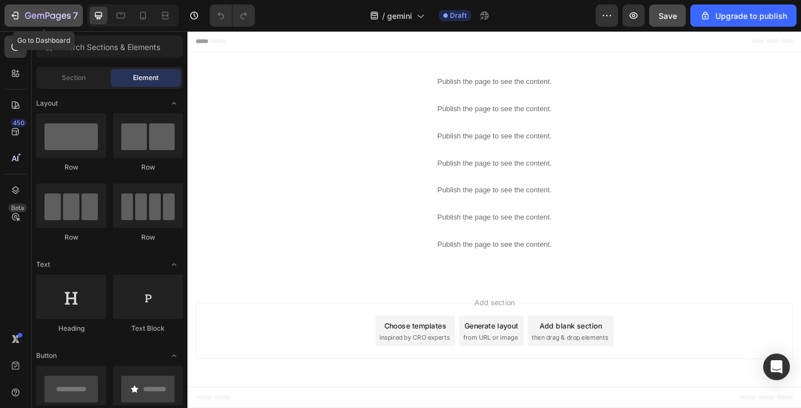
click at [66, 14] on icon "button" at bounding box center [48, 16] width 46 height 9
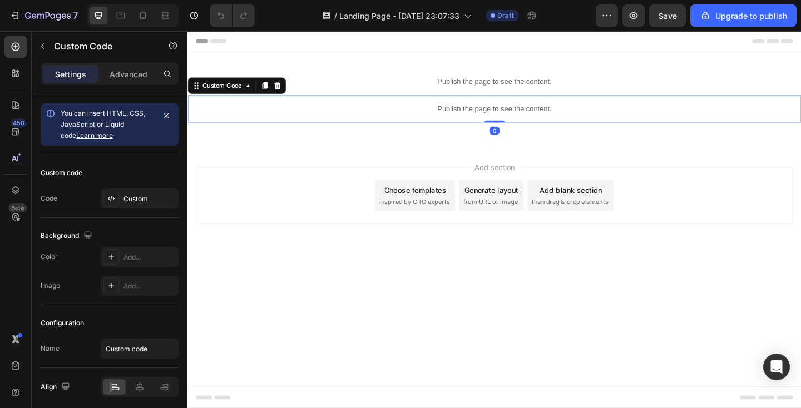
click at [444, 119] on p "Publish the page to see the content." at bounding box center [520, 116] width 667 height 12
click at [634, 14] on icon "button" at bounding box center [633, 15] width 3 height 3
click at [464, 117] on p "Publish the page to see the content." at bounding box center [520, 116] width 667 height 12
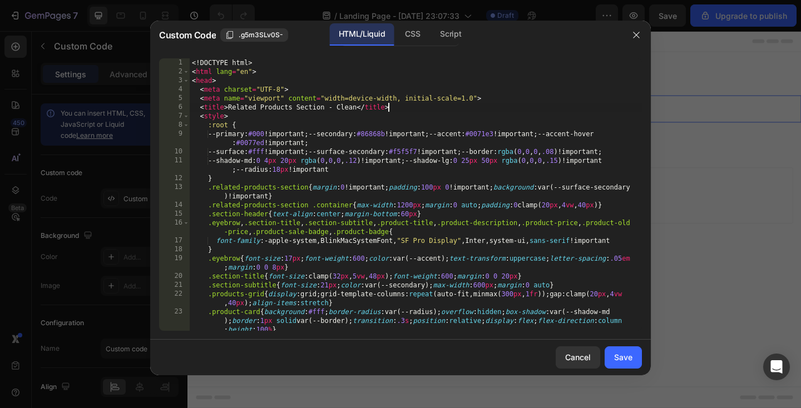
click at [442, 111] on div "<! DOCTYPE html > < html lang = "en" > < head > < meta charset = "UTF-8" > < me…" at bounding box center [416, 203] width 452 height 290
type textarea "</body> </html>"
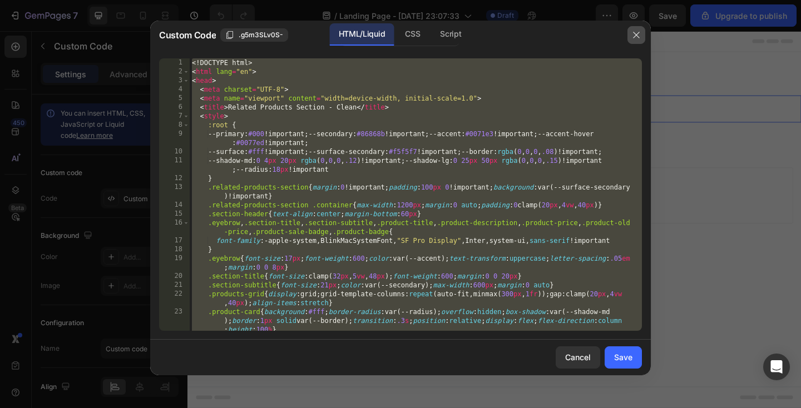
click at [639, 32] on icon "button" at bounding box center [636, 35] width 6 height 6
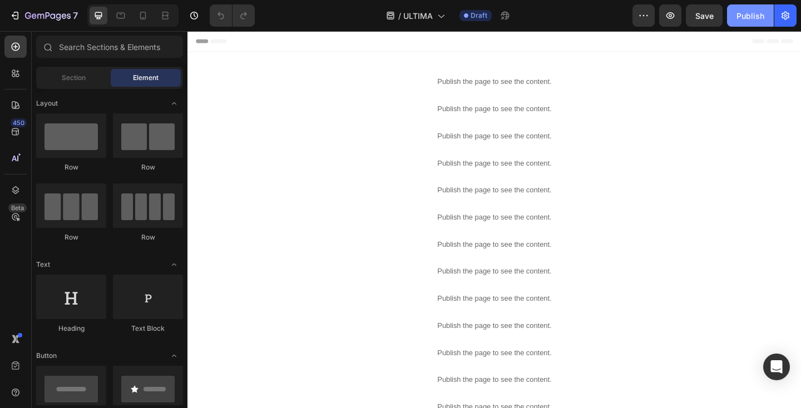
click at [746, 17] on div "Publish" at bounding box center [750, 16] width 28 height 12
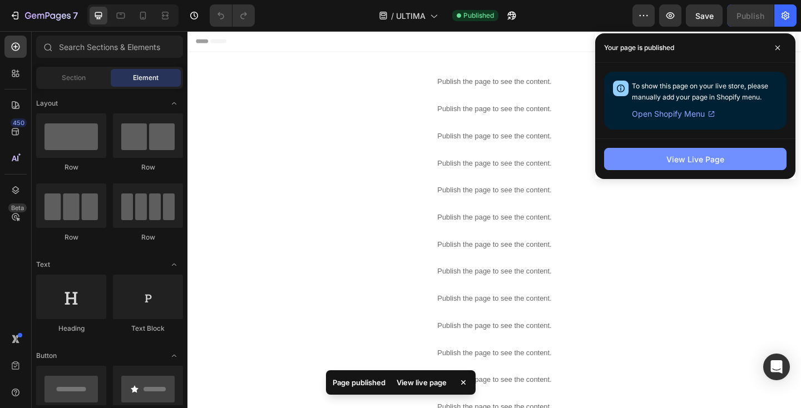
click at [706, 158] on div "View Live Page" at bounding box center [695, 159] width 58 height 12
